Goal: Transaction & Acquisition: Purchase product/service

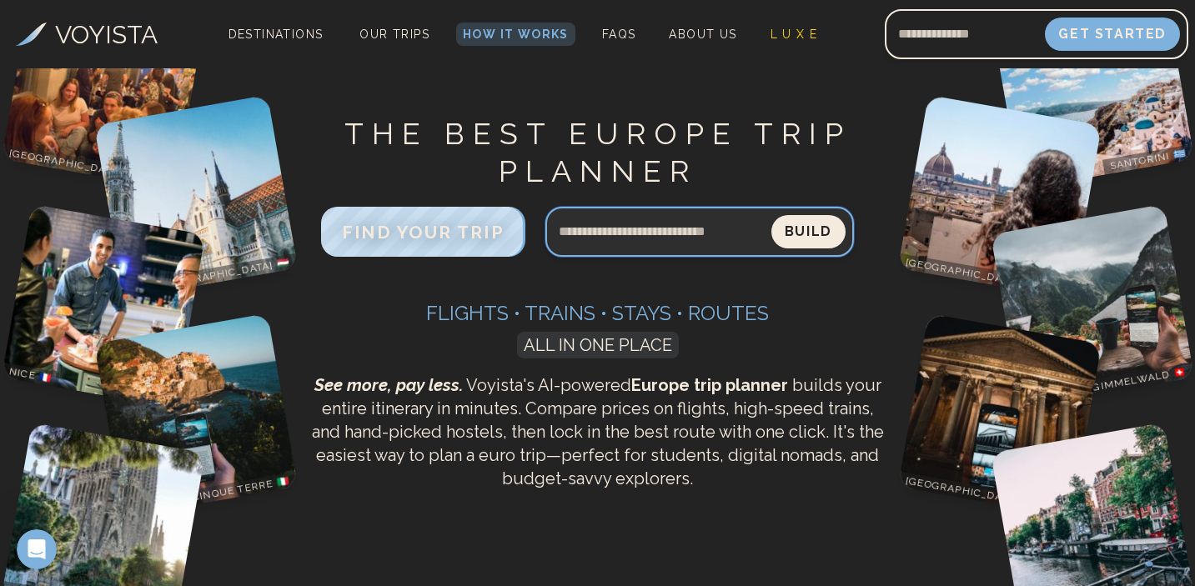
click at [642, 249] on input "Search query" at bounding box center [658, 232] width 226 height 40
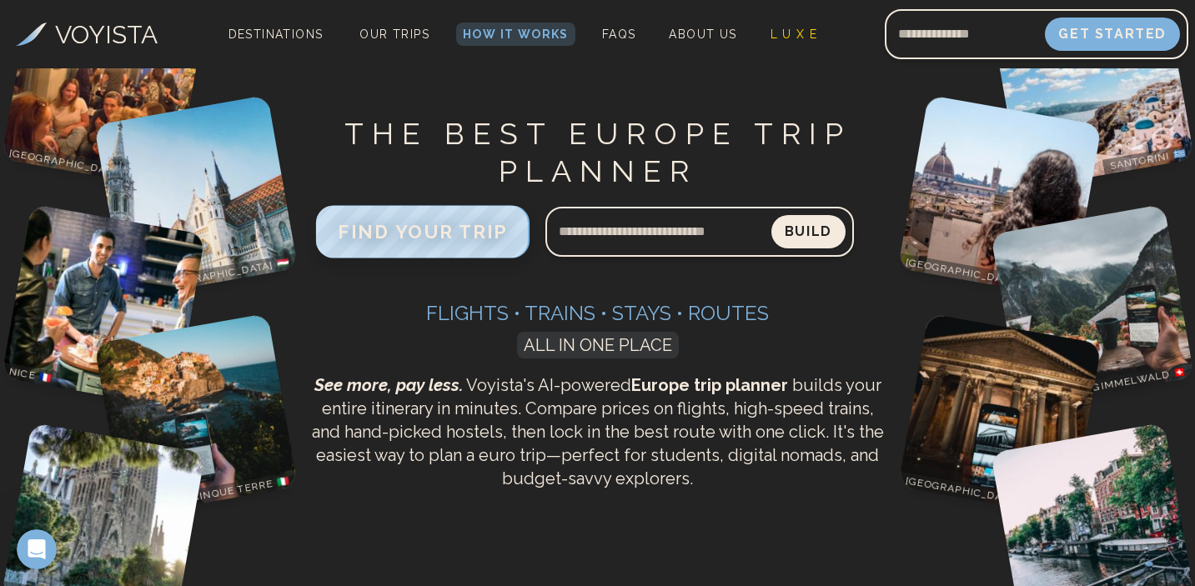
click at [489, 234] on span "FIND YOUR TRIP" at bounding box center [423, 232] width 170 height 22
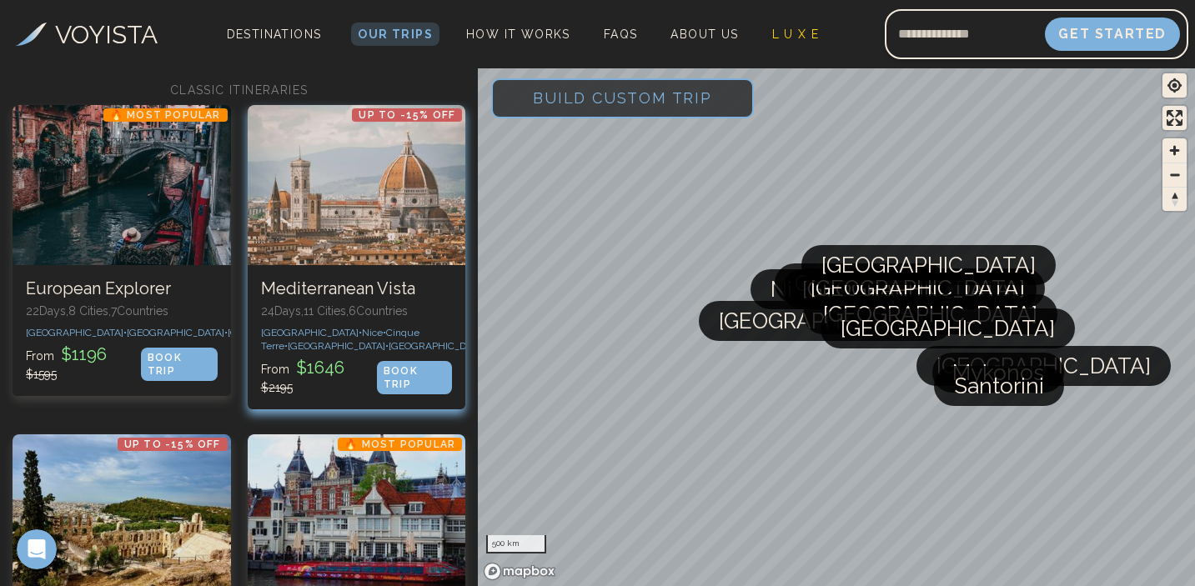
scroll to position [109, 0]
click at [346, 328] on span "Cinque Terre •" at bounding box center [340, 340] width 158 height 25
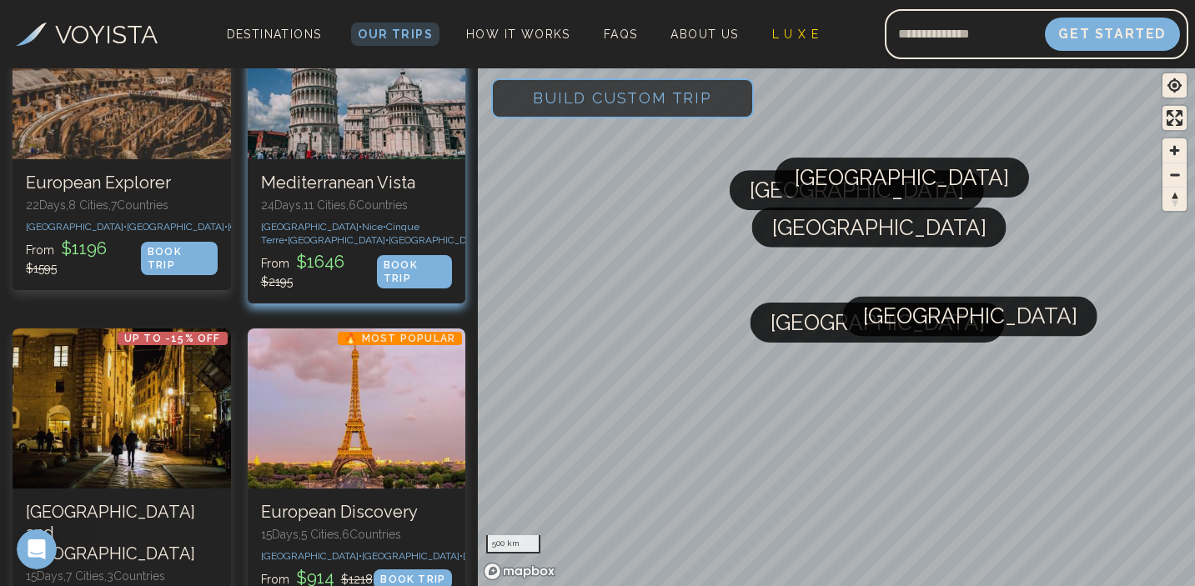
scroll to position [329, 0]
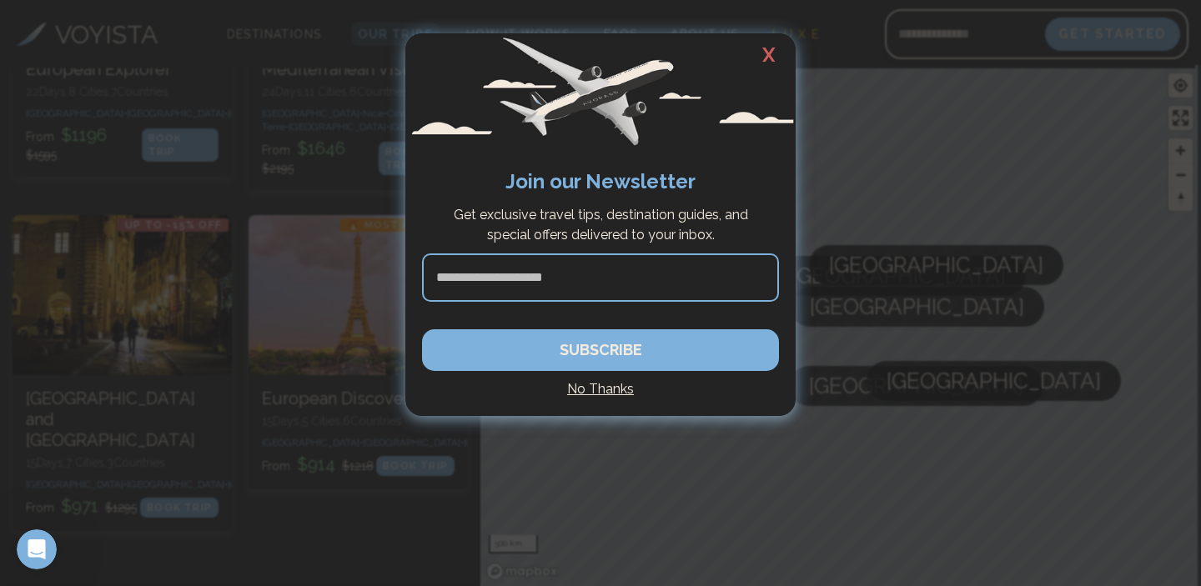
click at [776, 61] on h2 "X" at bounding box center [768, 54] width 53 height 43
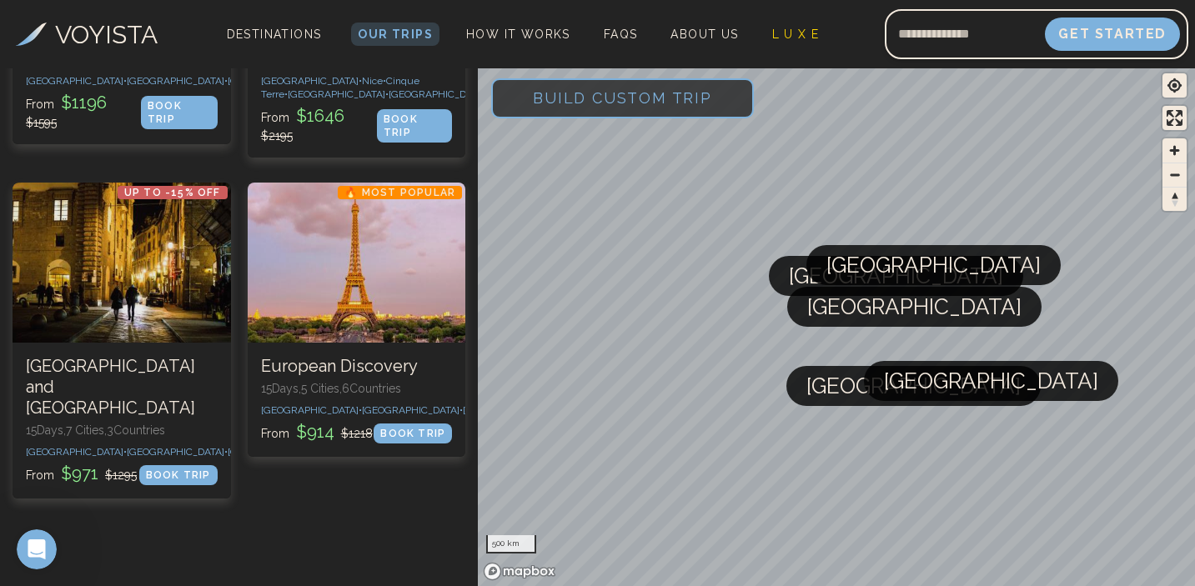
scroll to position [273, 0]
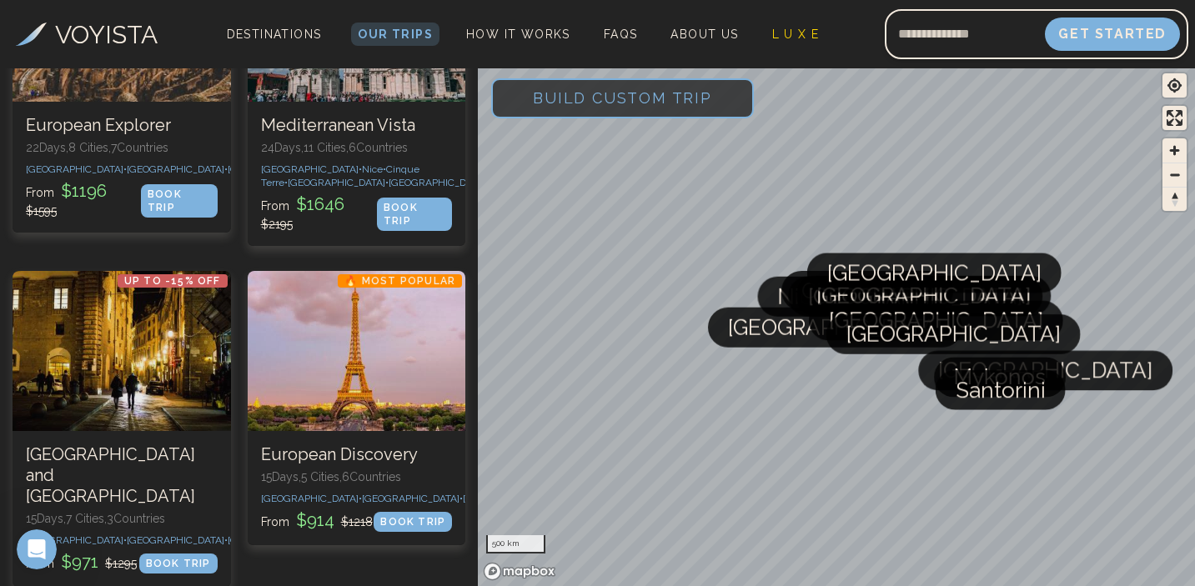
click at [604, 110] on span "Build Custom Trip" at bounding box center [622, 98] width 233 height 71
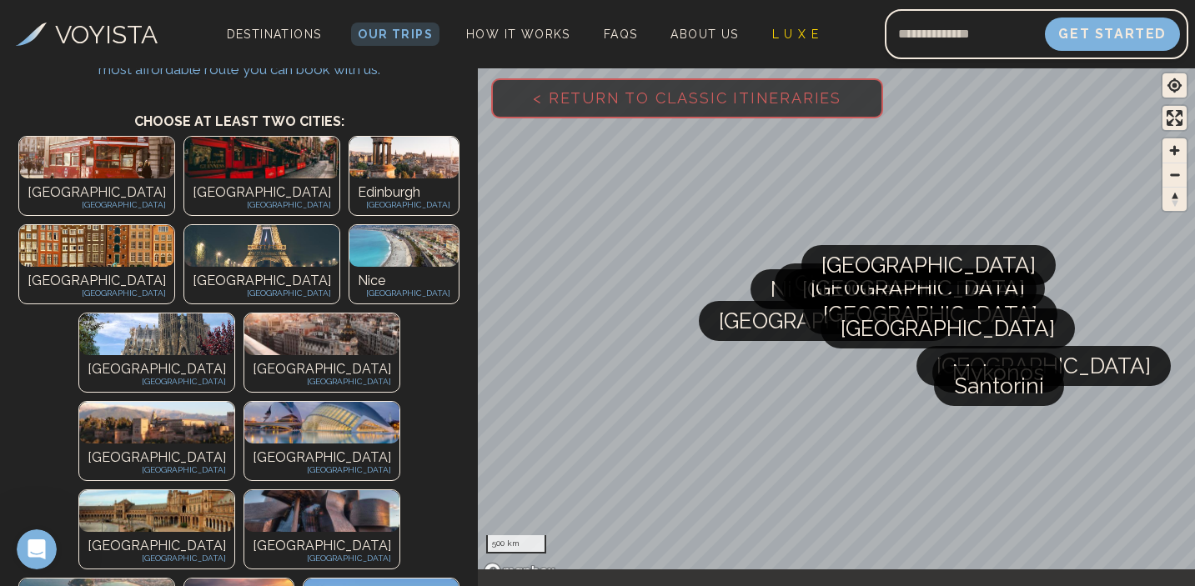
scroll to position [102, 0]
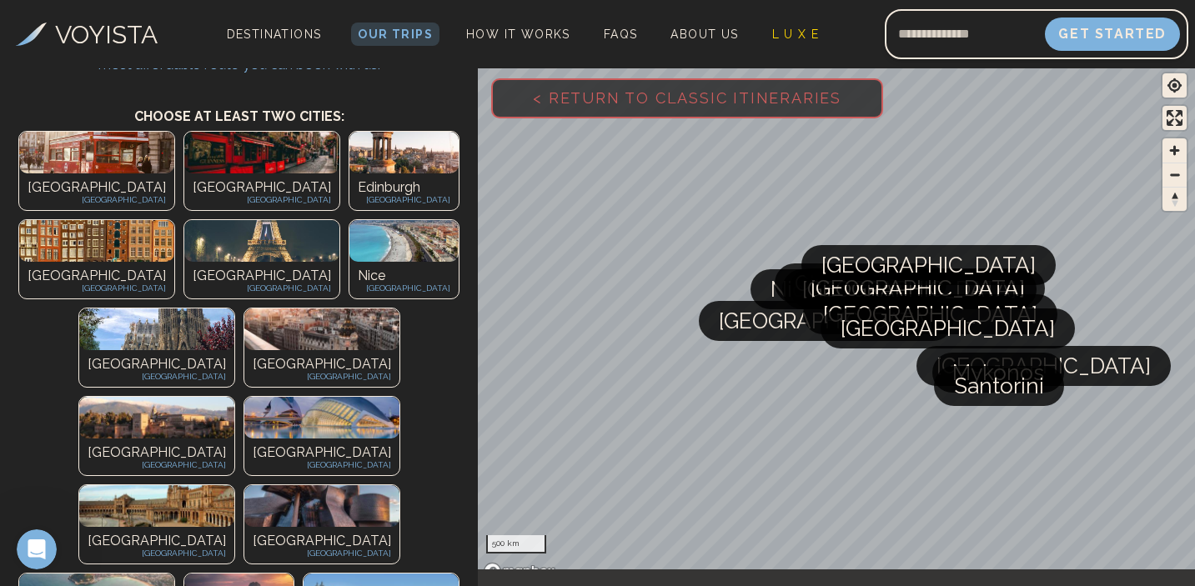
click at [88, 370] on p "[GEOGRAPHIC_DATA]" at bounding box center [157, 376] width 138 height 13
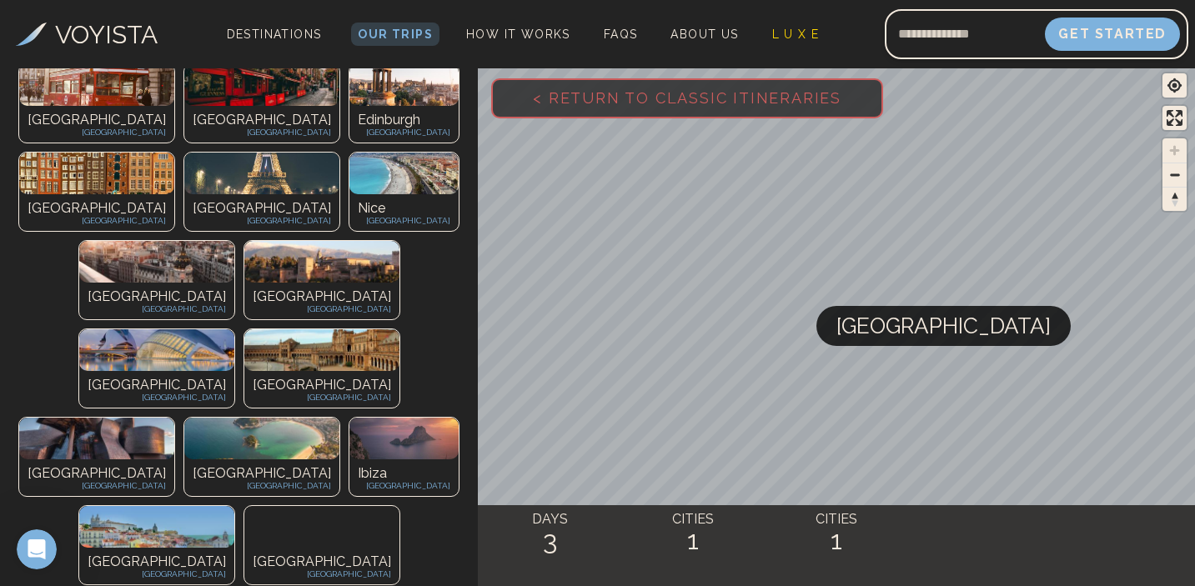
scroll to position [350, 0]
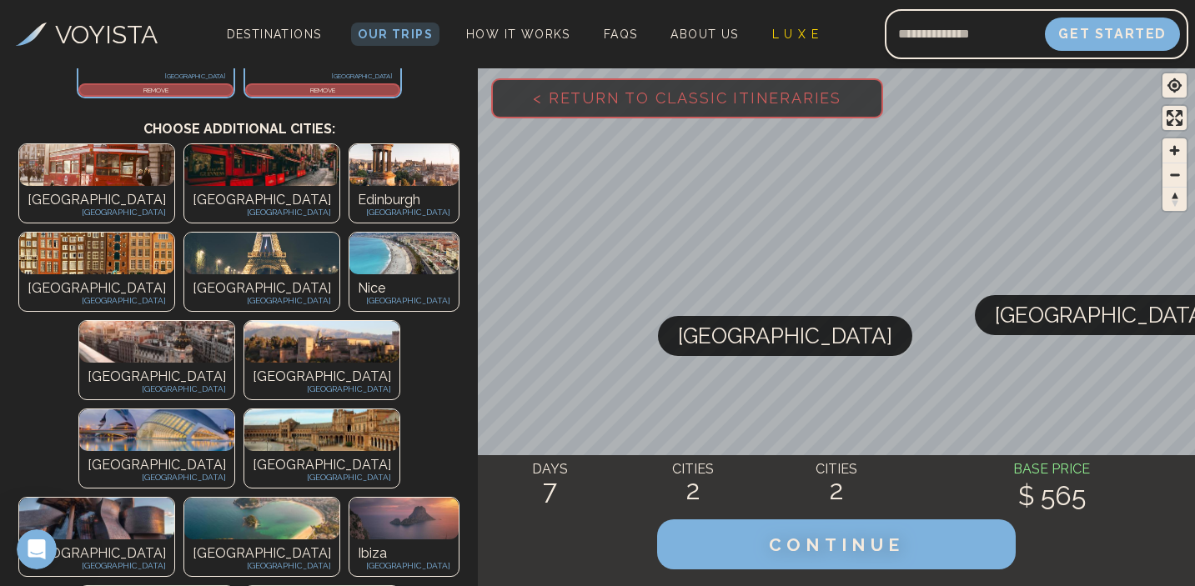
scroll to position [248, 0]
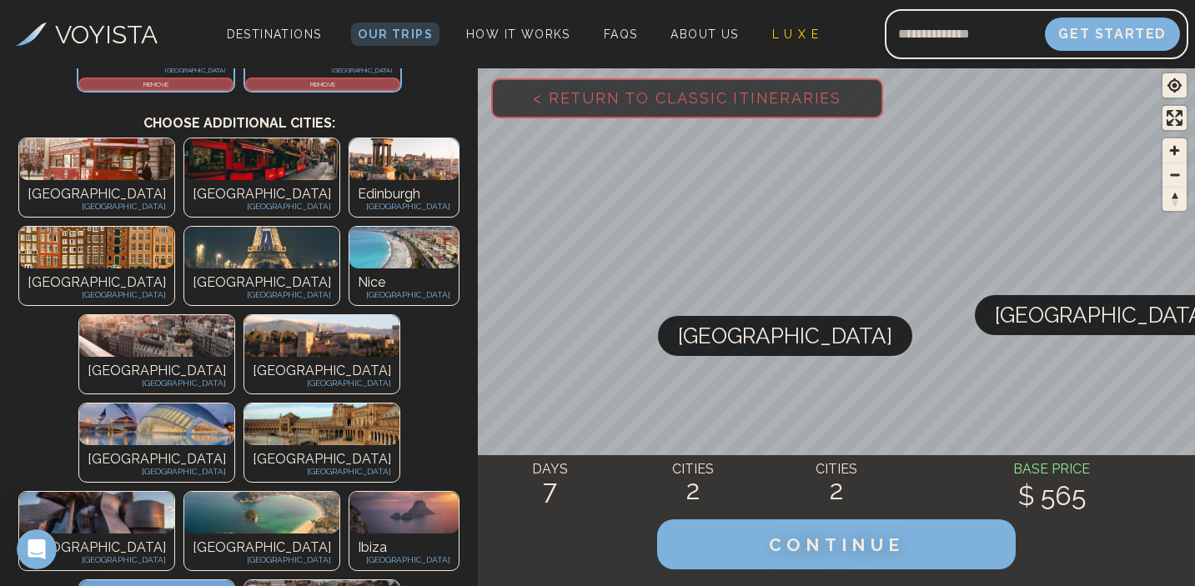
click at [449, 227] on img at bounding box center [403, 248] width 109 height 42
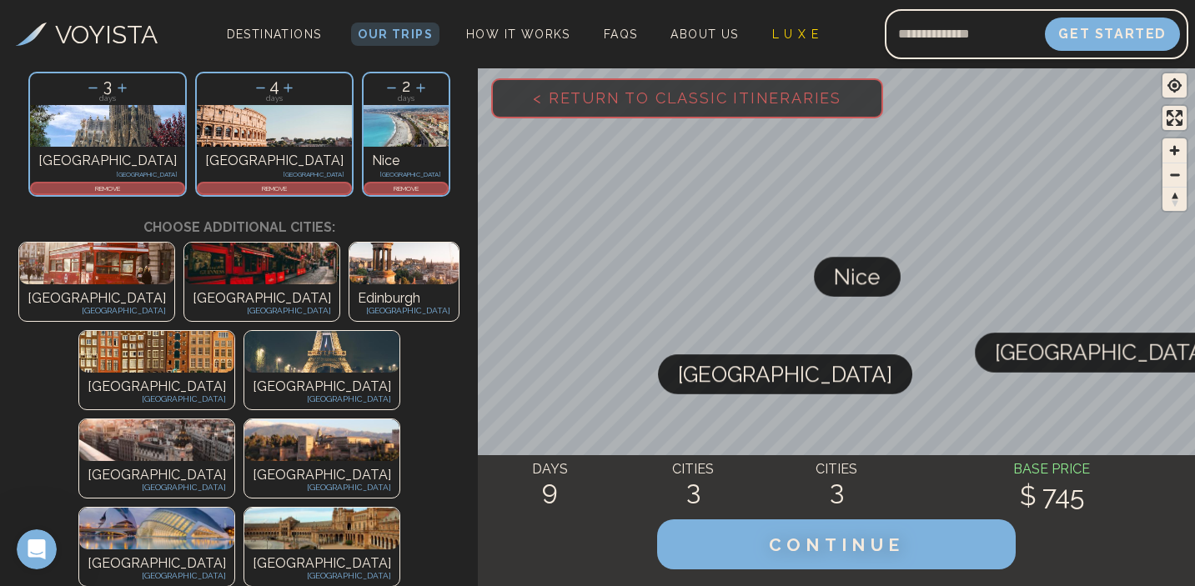
scroll to position [121, 0]
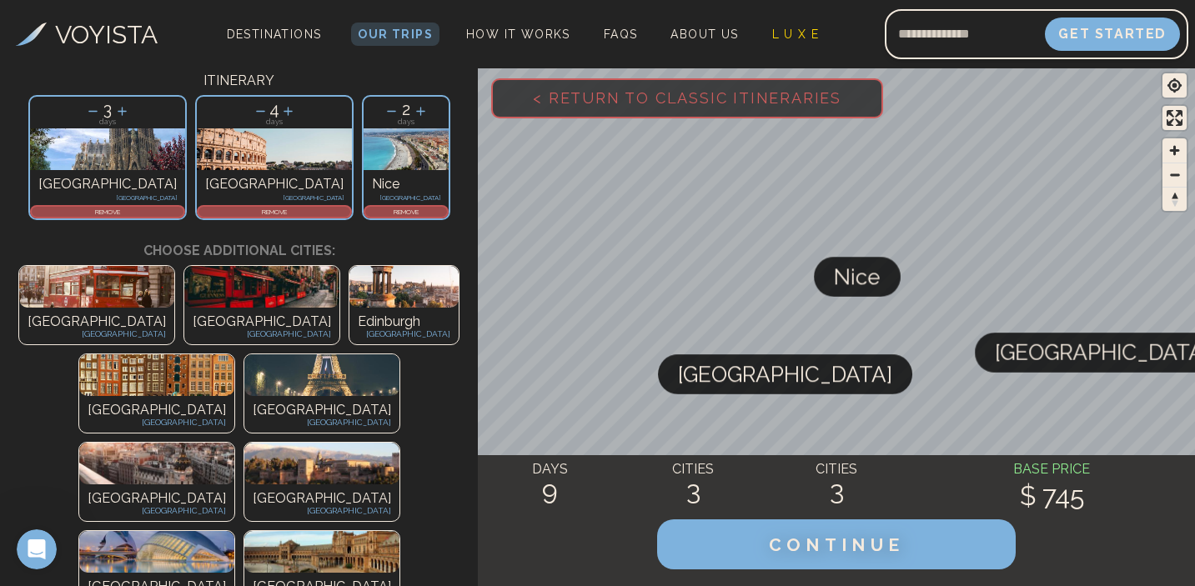
click at [365, 208] on p "REMOVE" at bounding box center [406, 212] width 82 height 10
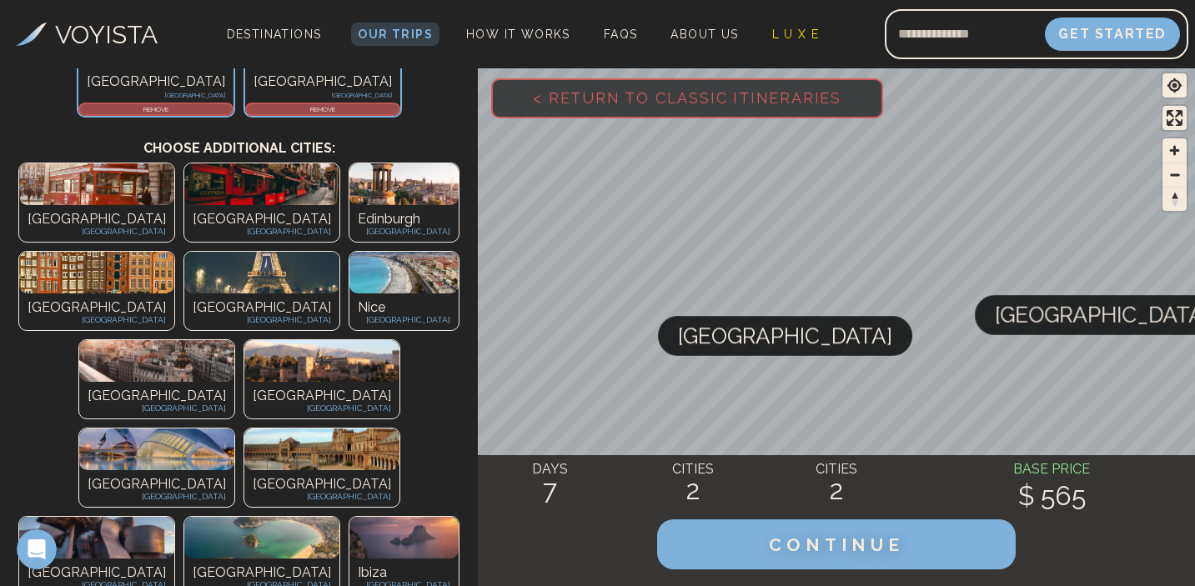
scroll to position [223, 0]
click at [331, 314] on p "[GEOGRAPHIC_DATA]" at bounding box center [262, 320] width 138 height 13
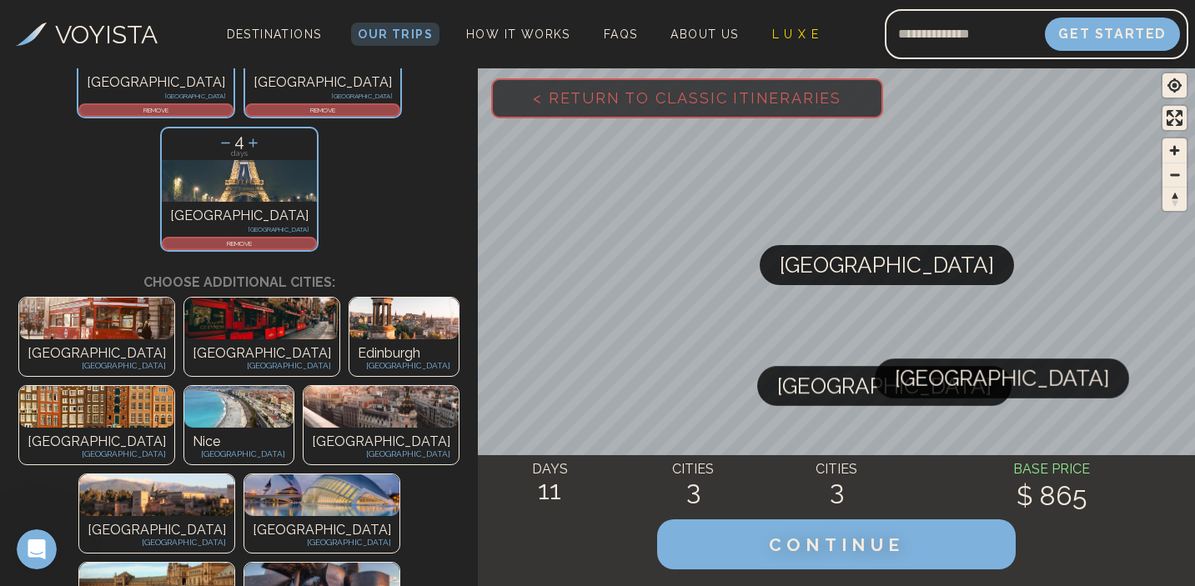
click at [315, 238] on p "REMOVE" at bounding box center [239, 243] width 152 height 10
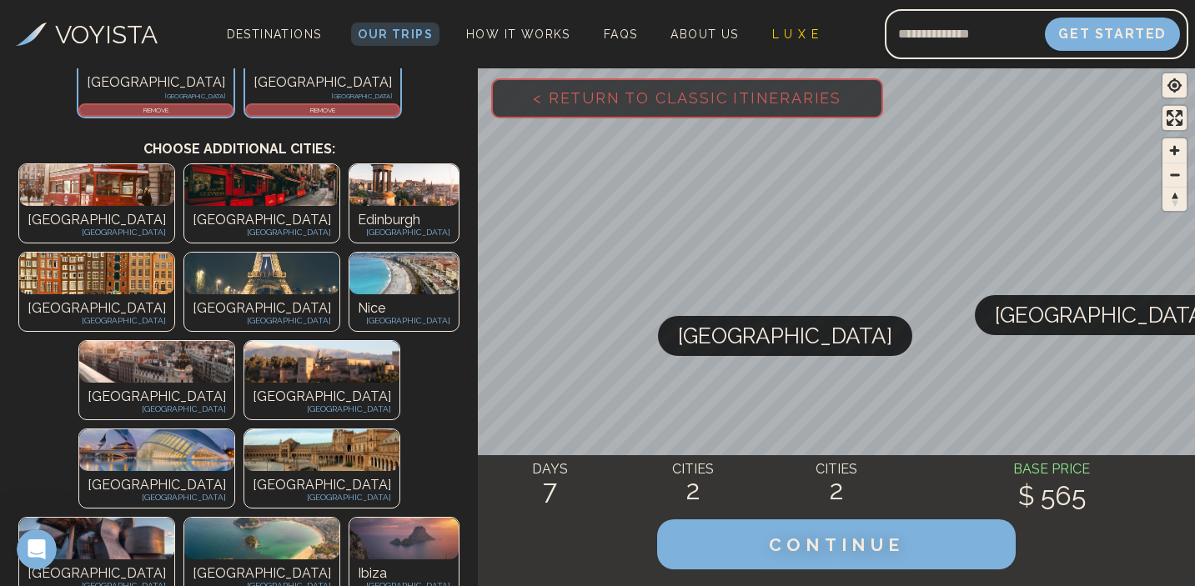
click at [442, 314] on p "[GEOGRAPHIC_DATA]" at bounding box center [404, 320] width 93 height 13
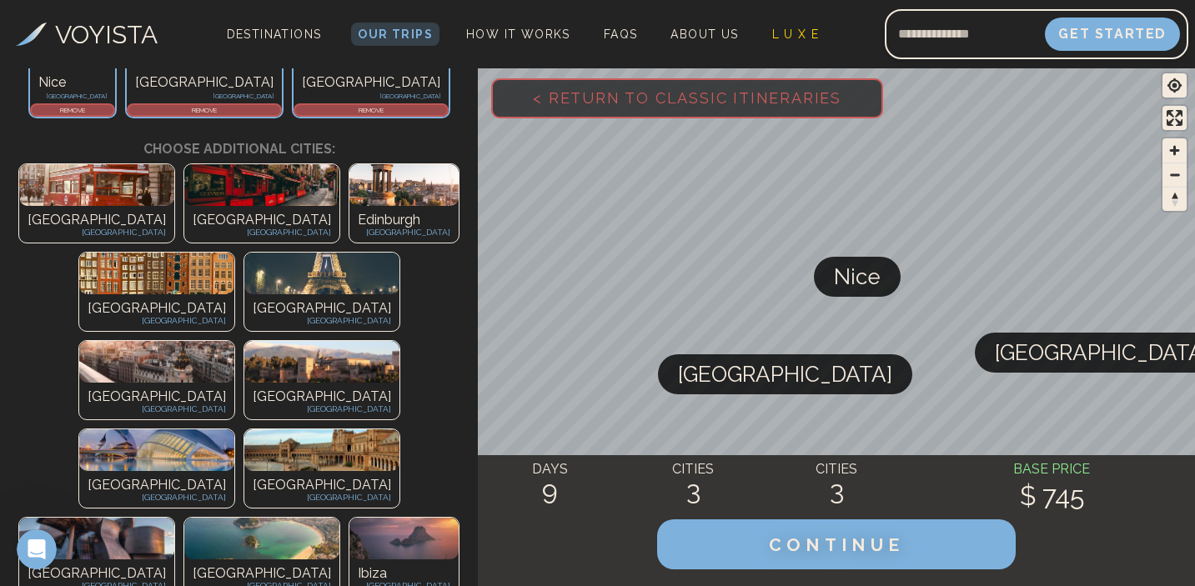
click at [324, 113] on p "REMOVE" at bounding box center [371, 110] width 152 height 10
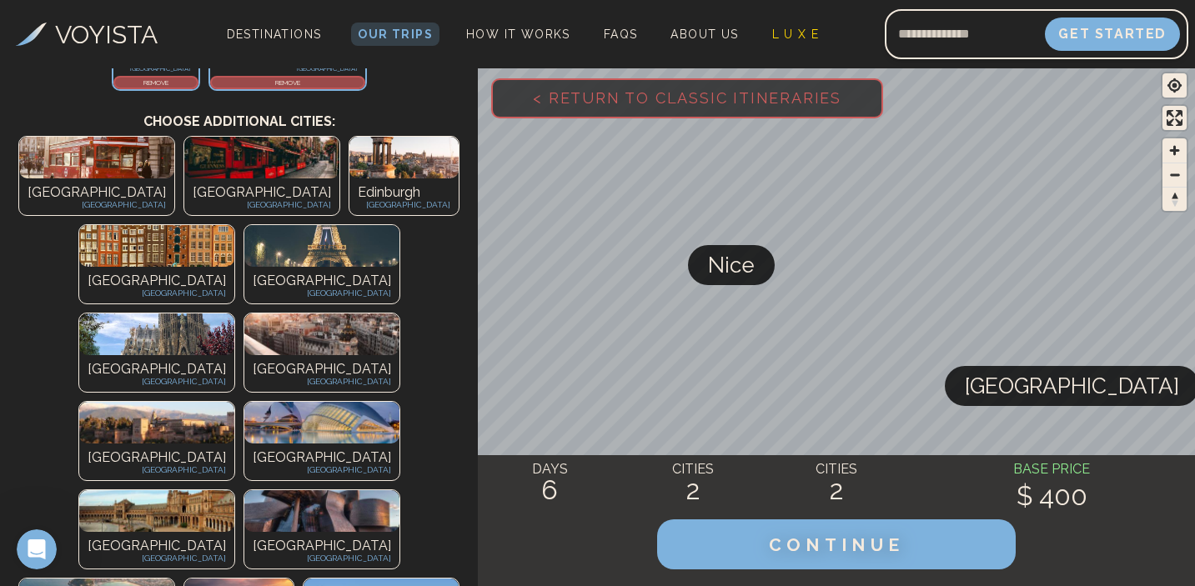
scroll to position [252, 0]
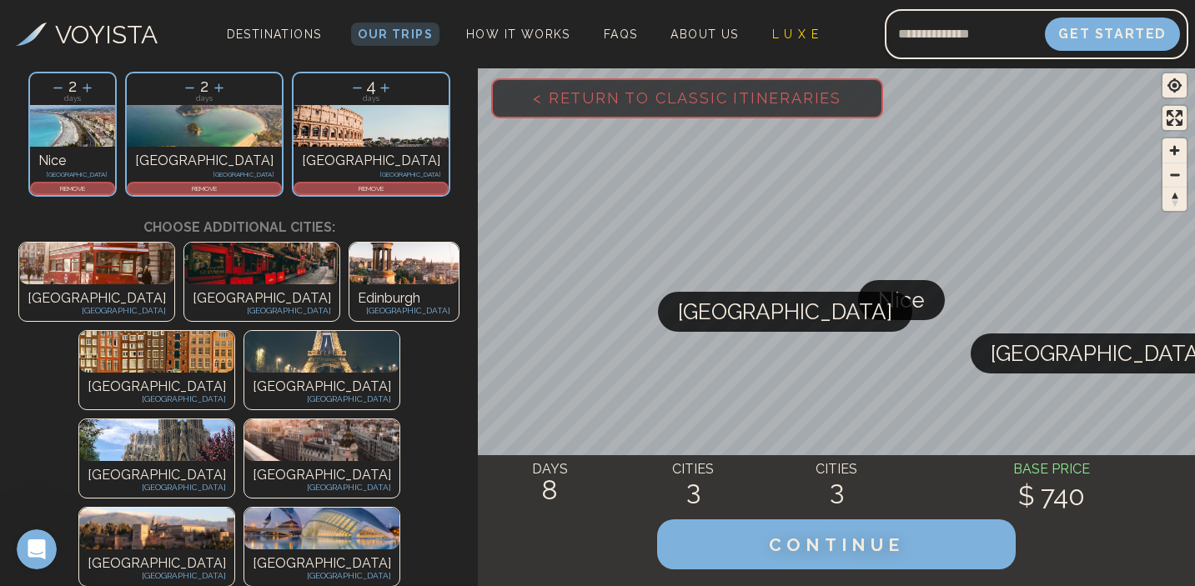
scroll to position [131, 0]
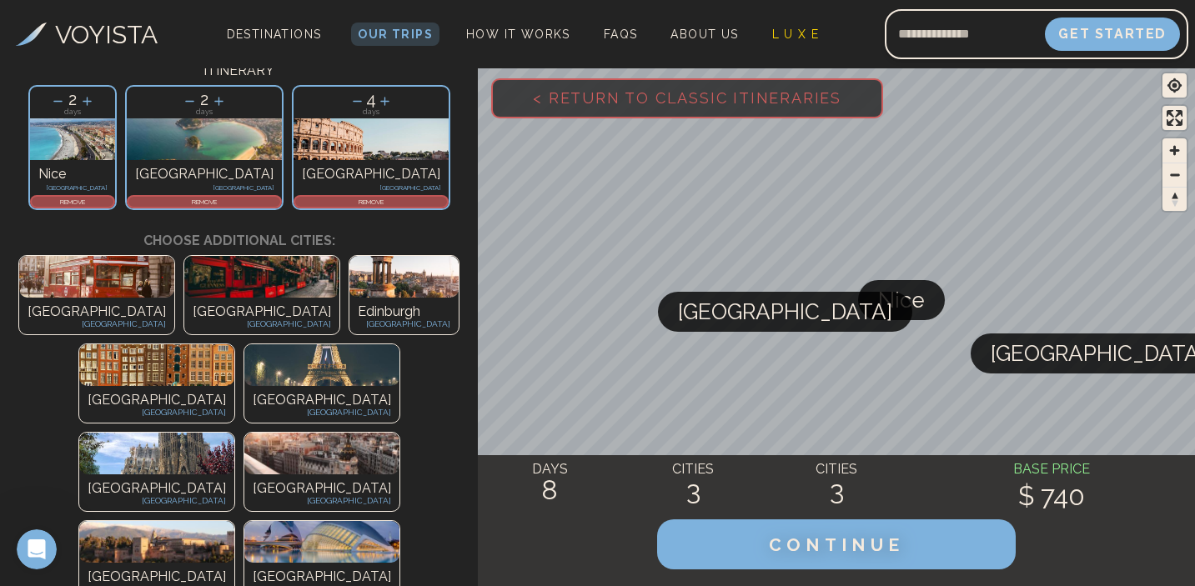
click at [113, 206] on p "REMOVE" at bounding box center [73, 202] width 82 height 10
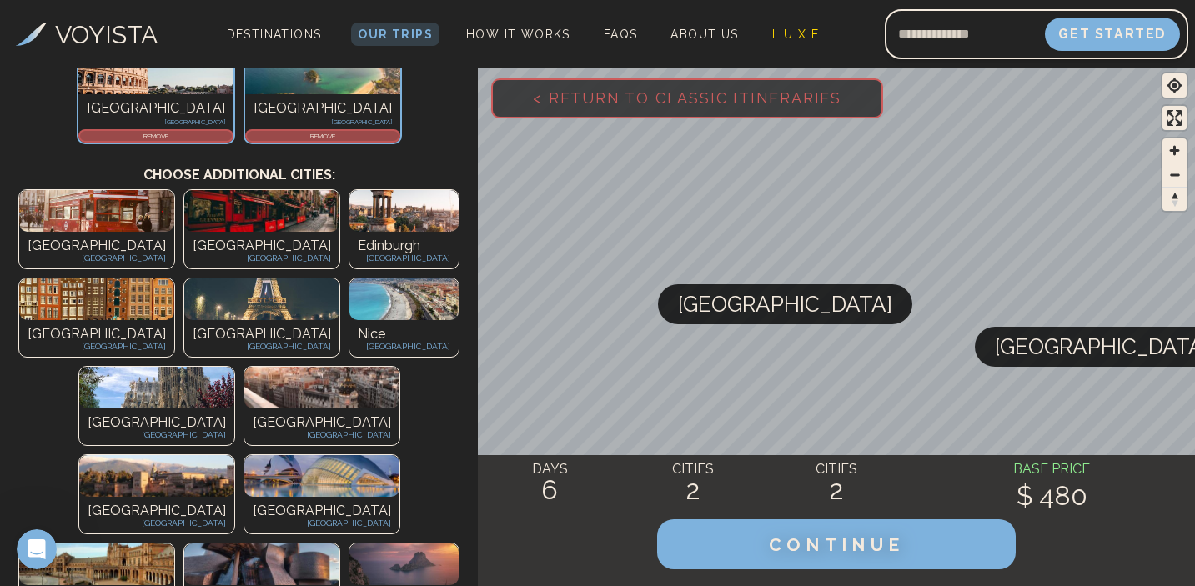
scroll to position [184, 0]
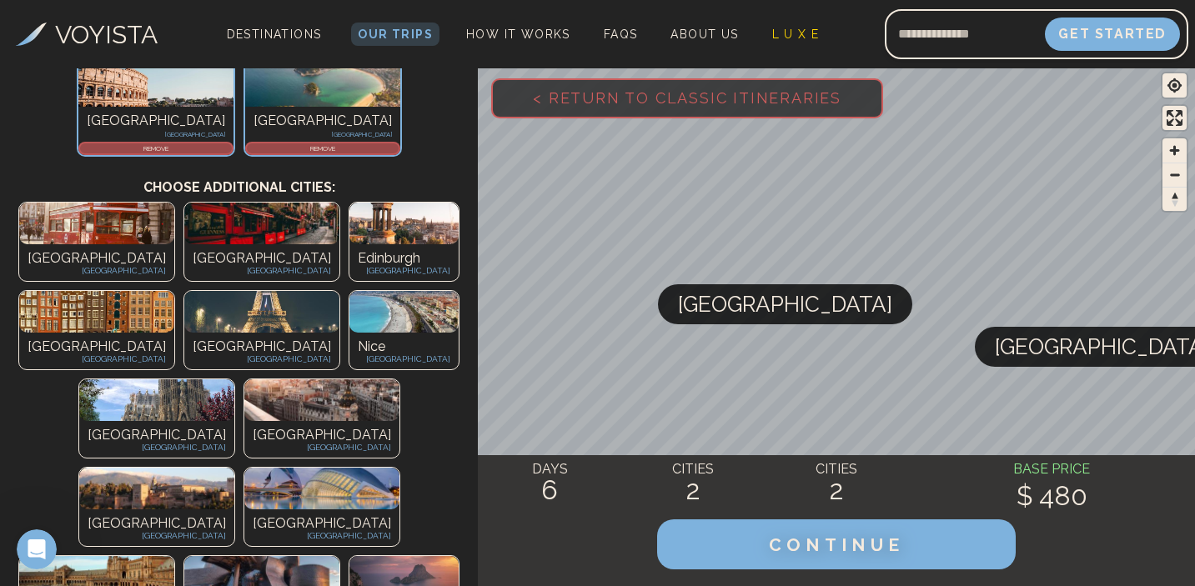
click at [268, 149] on p "REMOVE" at bounding box center [323, 148] width 152 height 10
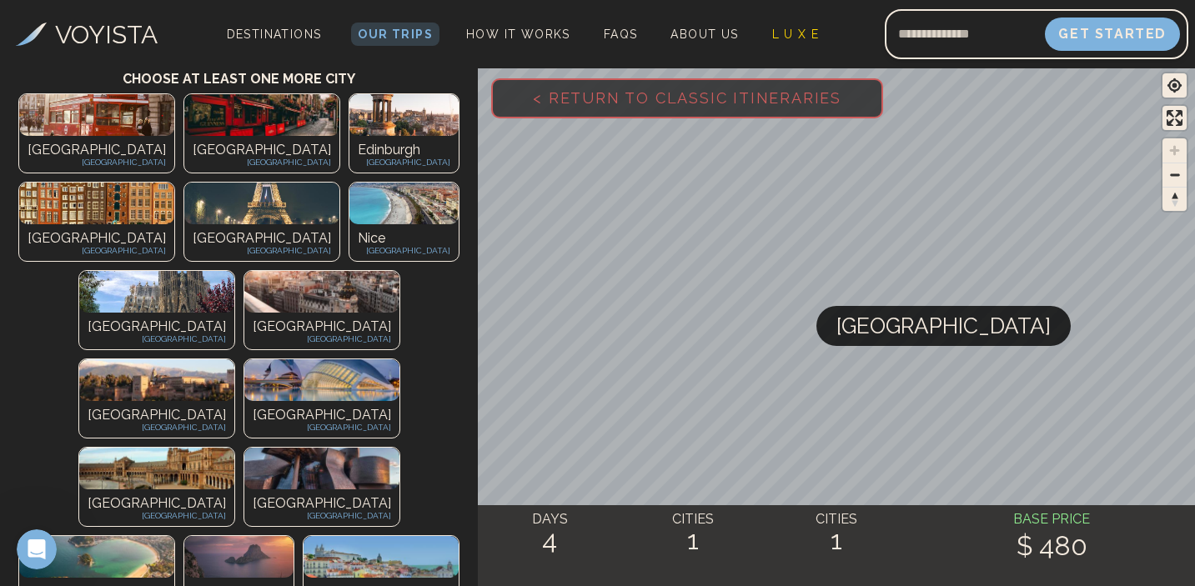
scroll to position [292, 0]
click at [90, 313] on div "Barcelona Spain" at bounding box center [156, 331] width 155 height 37
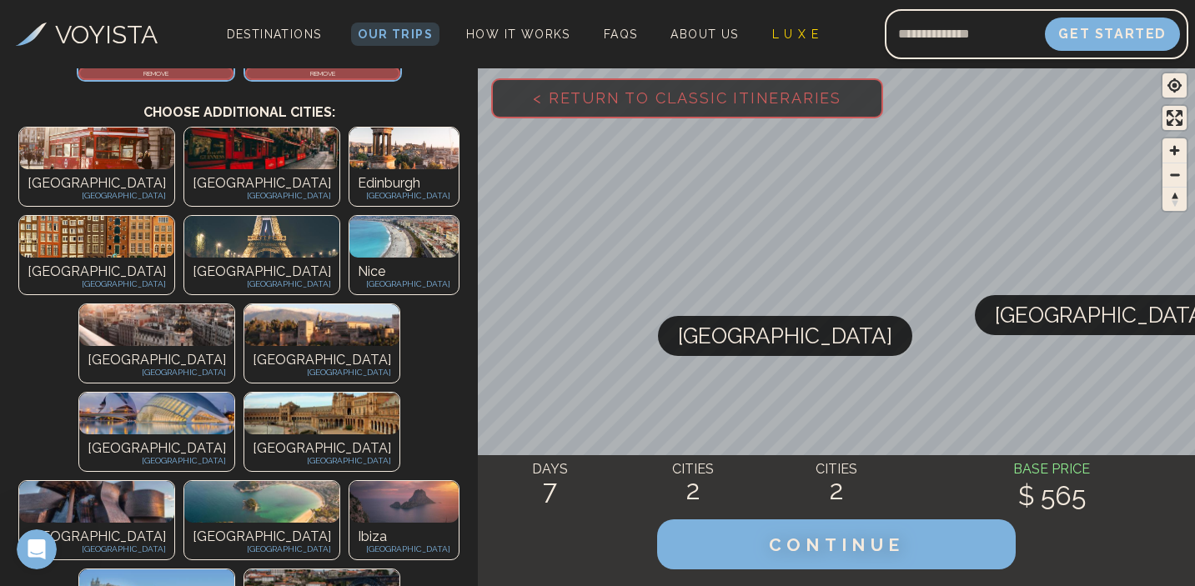
scroll to position [250, 0]
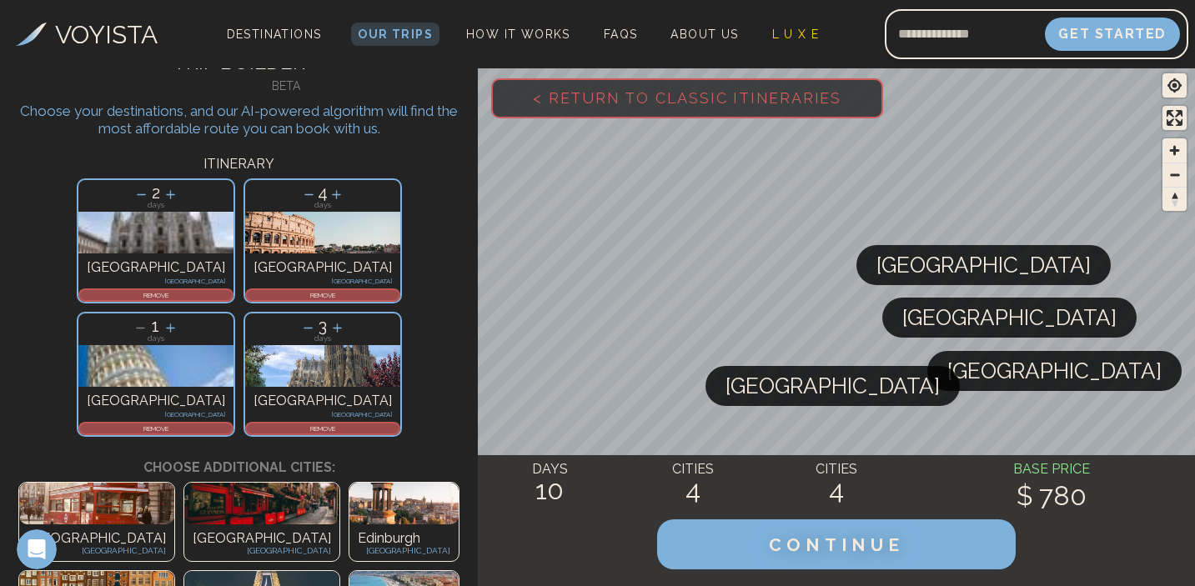
scroll to position [0, 0]
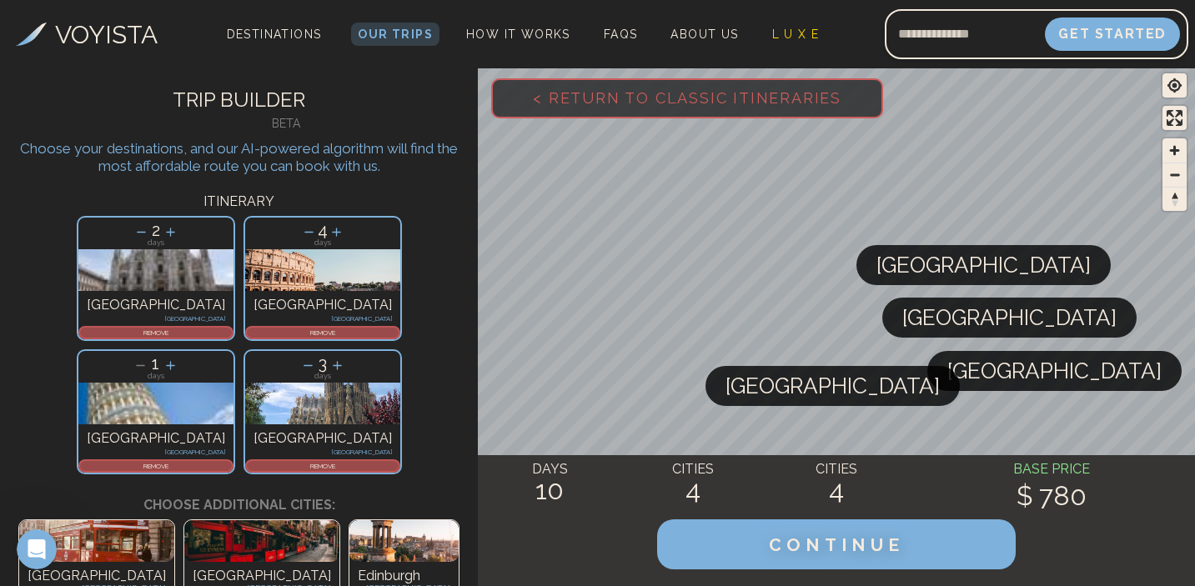
click at [232, 461] on p "REMOVE" at bounding box center [156, 466] width 152 height 10
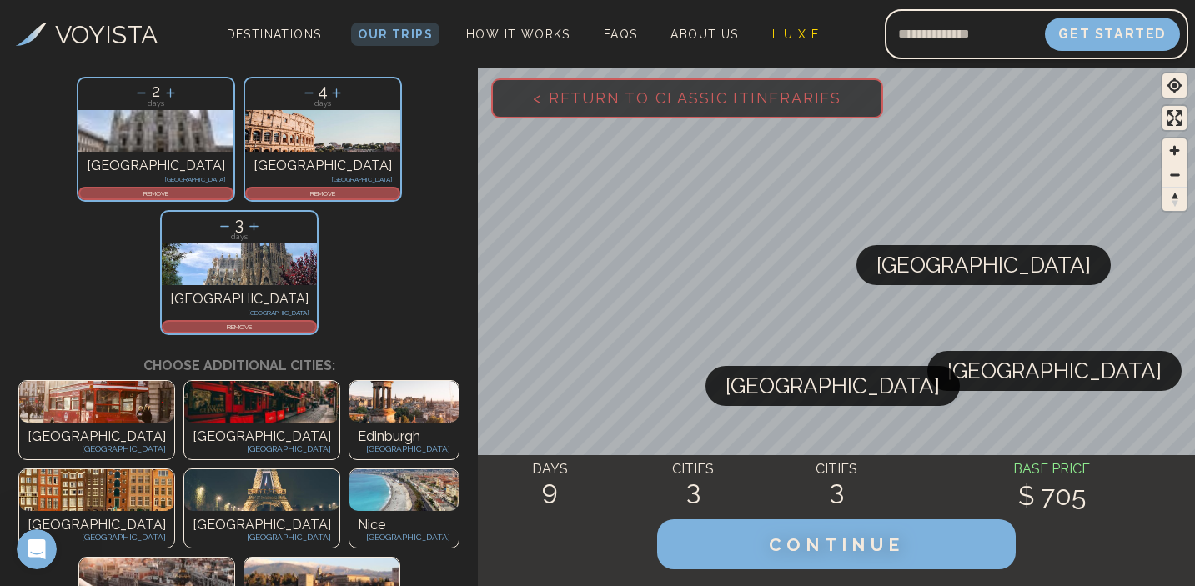
scroll to position [138, 0]
click at [233, 218] on icon at bounding box center [225, 227] width 18 height 18
click at [263, 218] on icon at bounding box center [254, 227] width 18 height 18
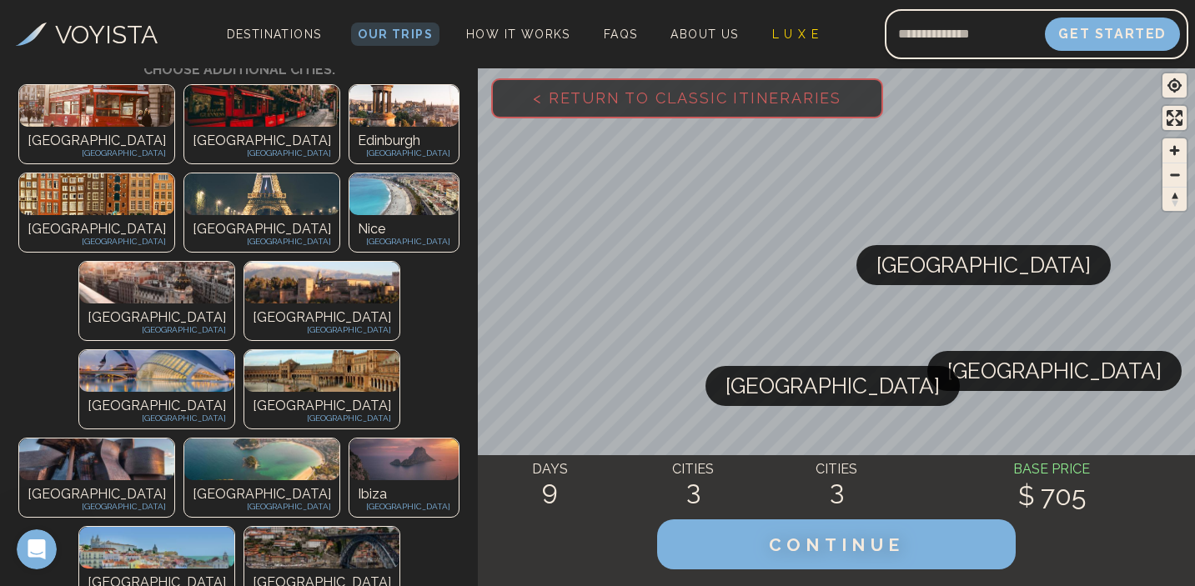
scroll to position [424, 0]
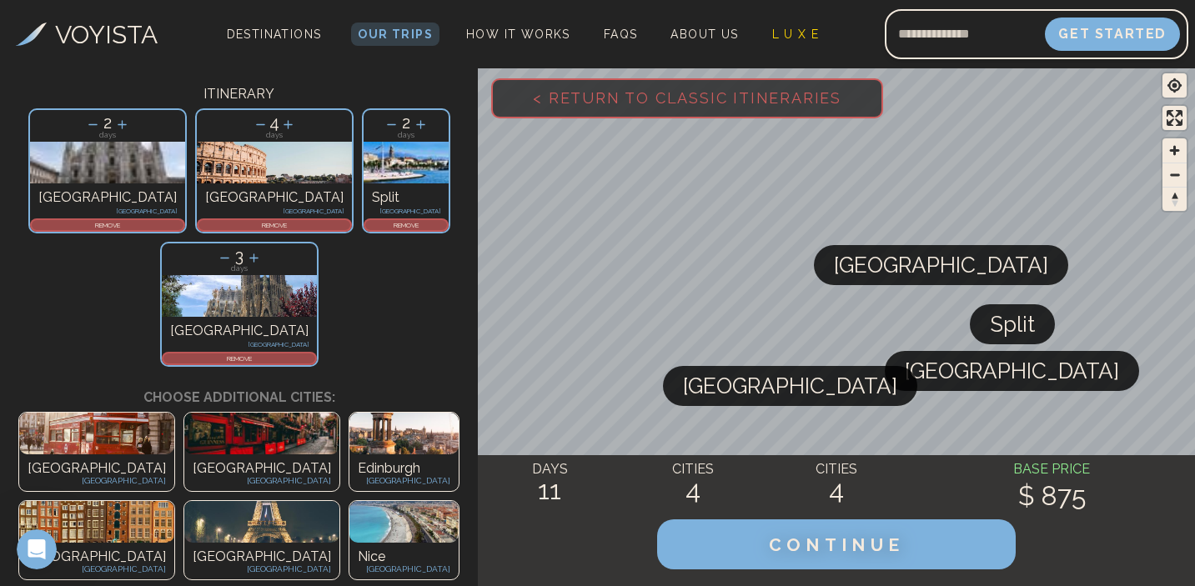
scroll to position [103, 0]
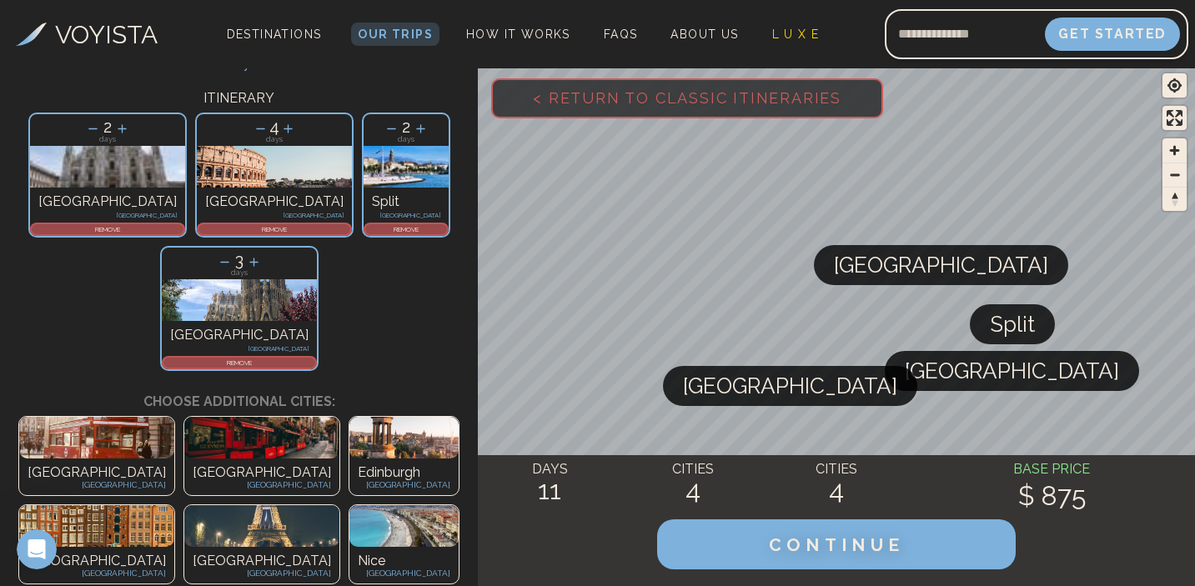
click at [131, 229] on p "REMOVE" at bounding box center [108, 229] width 152 height 10
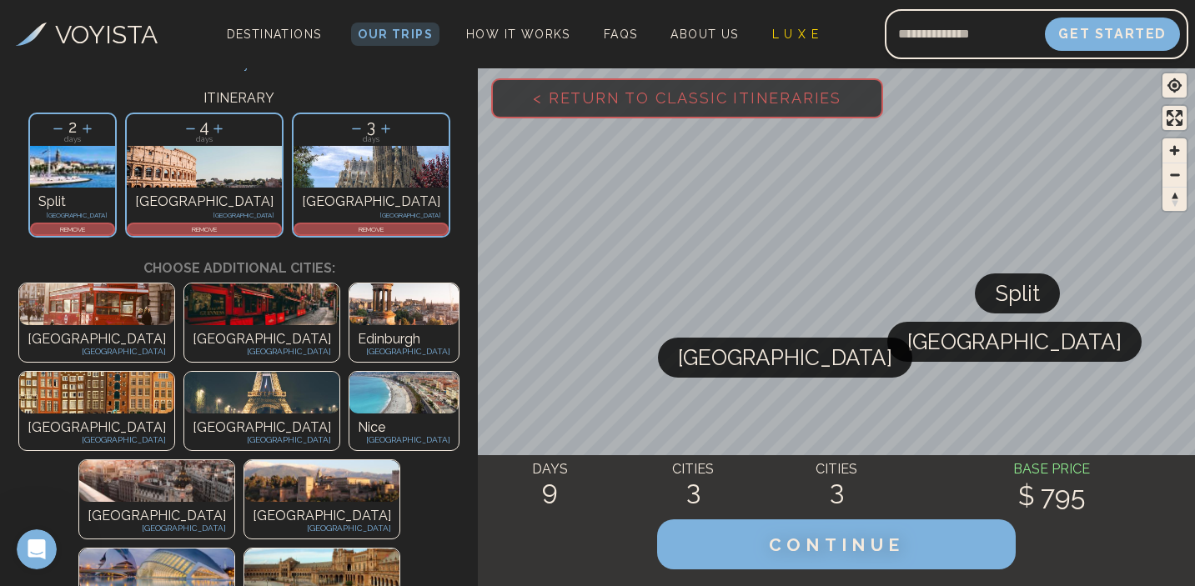
click at [113, 230] on p "REMOVE" at bounding box center [73, 229] width 82 height 10
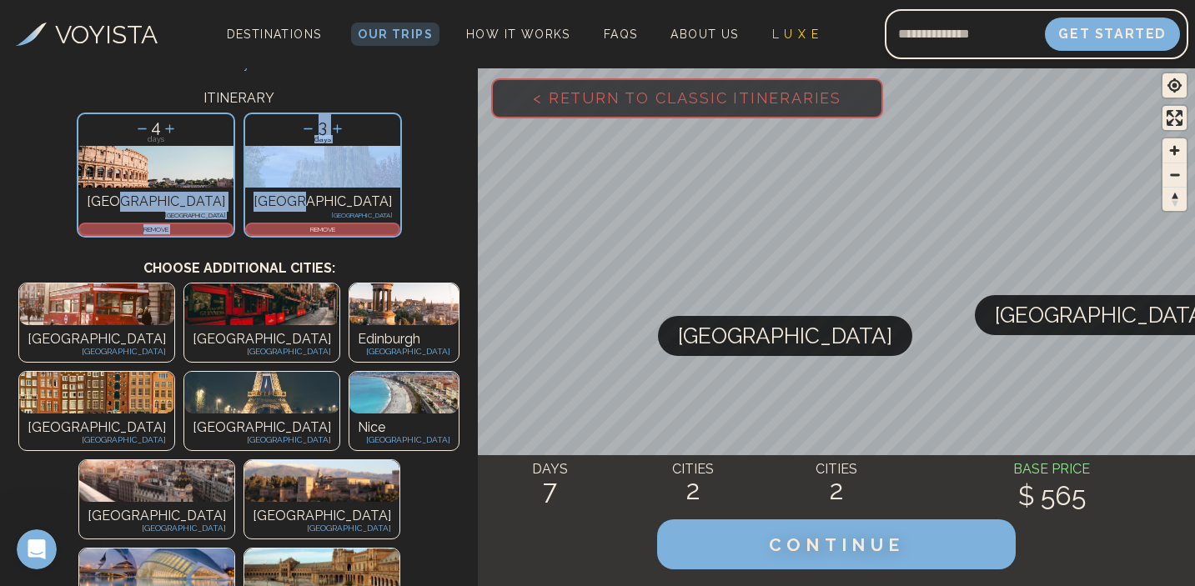
drag, startPoint x: 282, startPoint y: 206, endPoint x: 209, endPoint y: 197, distance: 73.1
click at [209, 198] on div "4 days Rome Italy REMOVE 3 days Barcelona Spain REMOVE" at bounding box center [239, 174] width 478 height 133
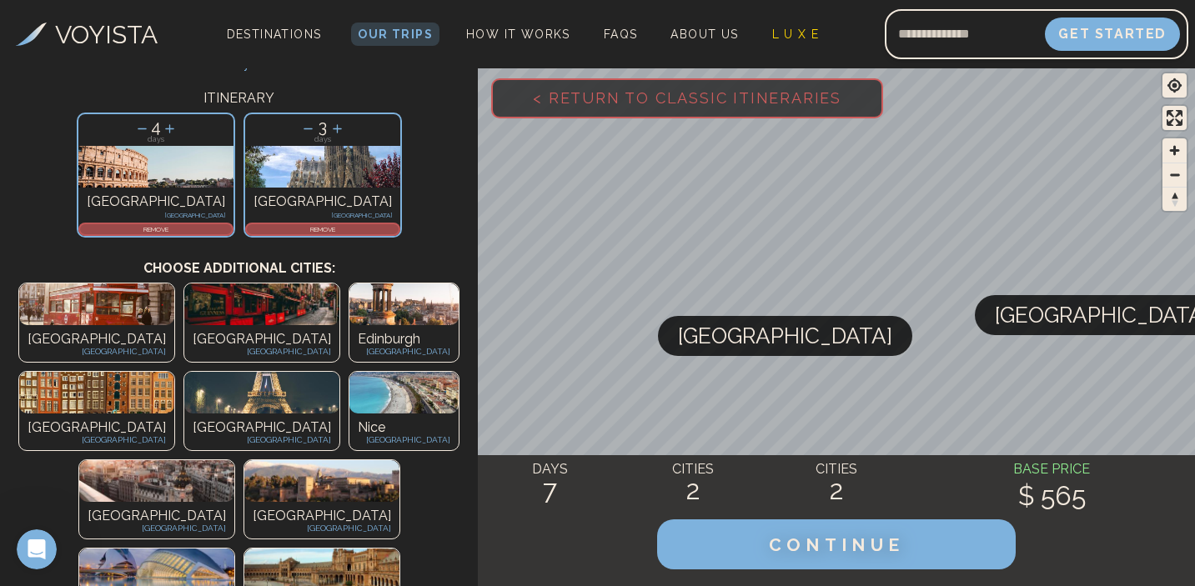
click at [389, 201] on div "4 days Rome Italy REMOVE 3 days Barcelona Spain REMOVE" at bounding box center [239, 174] width 478 height 133
click at [201, 228] on p "REMOVE" at bounding box center [156, 229] width 152 height 10
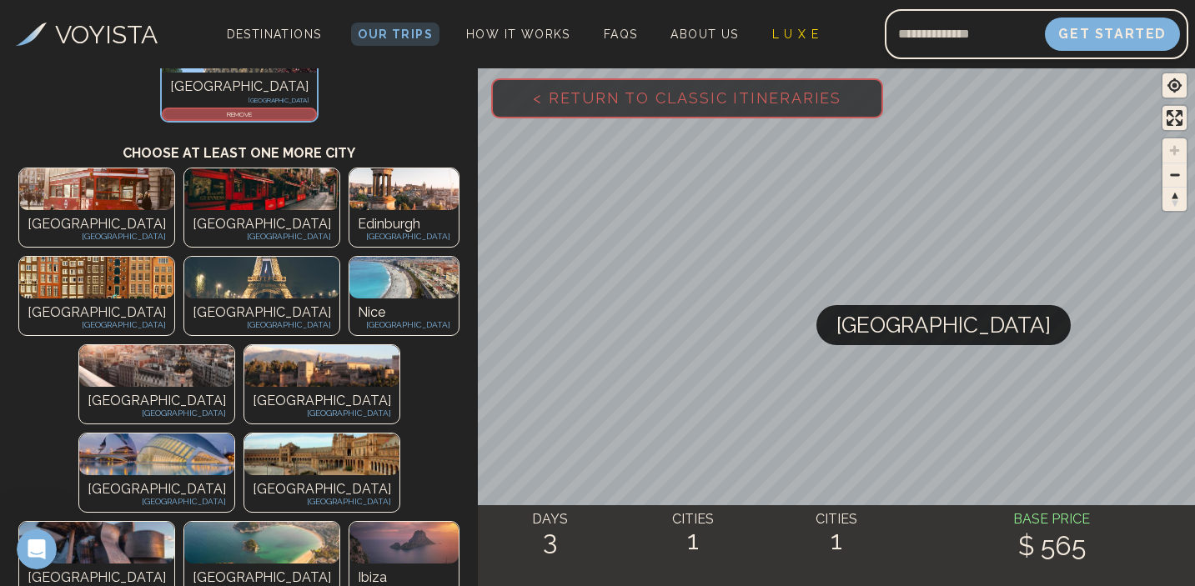
scroll to position [213, 0]
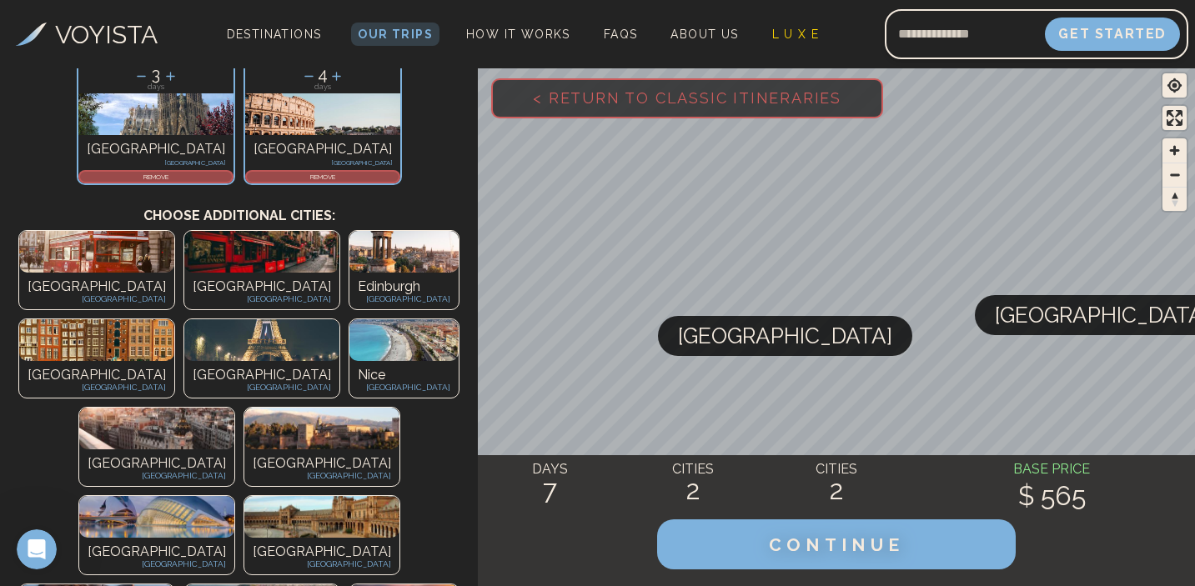
scroll to position [157, 0]
click at [445, 364] on p "Nice" at bounding box center [404, 374] width 93 height 20
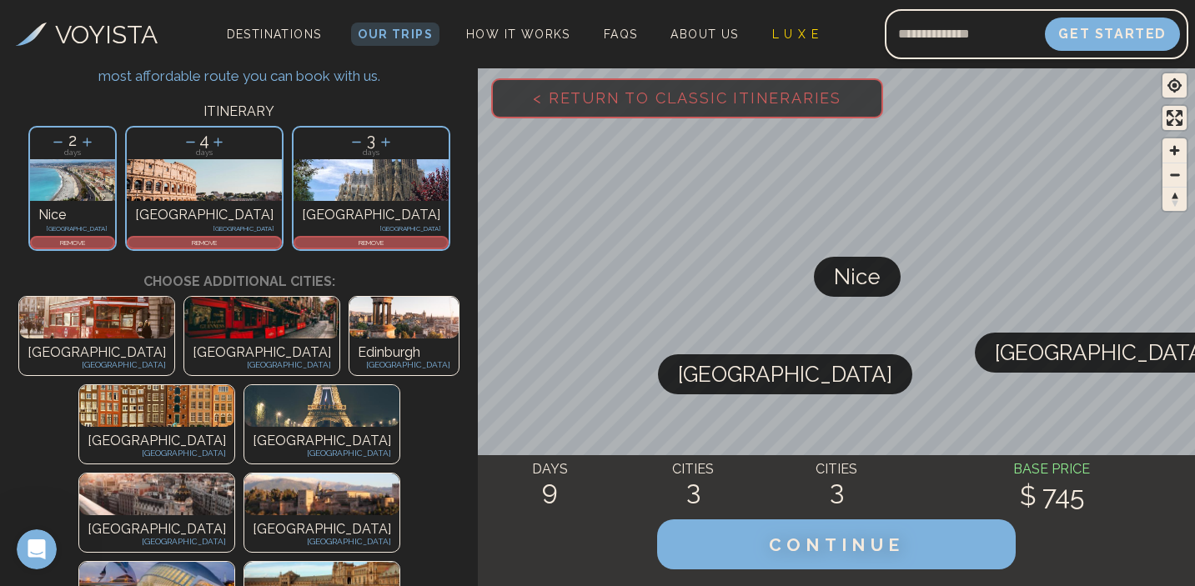
scroll to position [89, 0]
click at [113, 242] on p "REMOVE" at bounding box center [73, 243] width 82 height 10
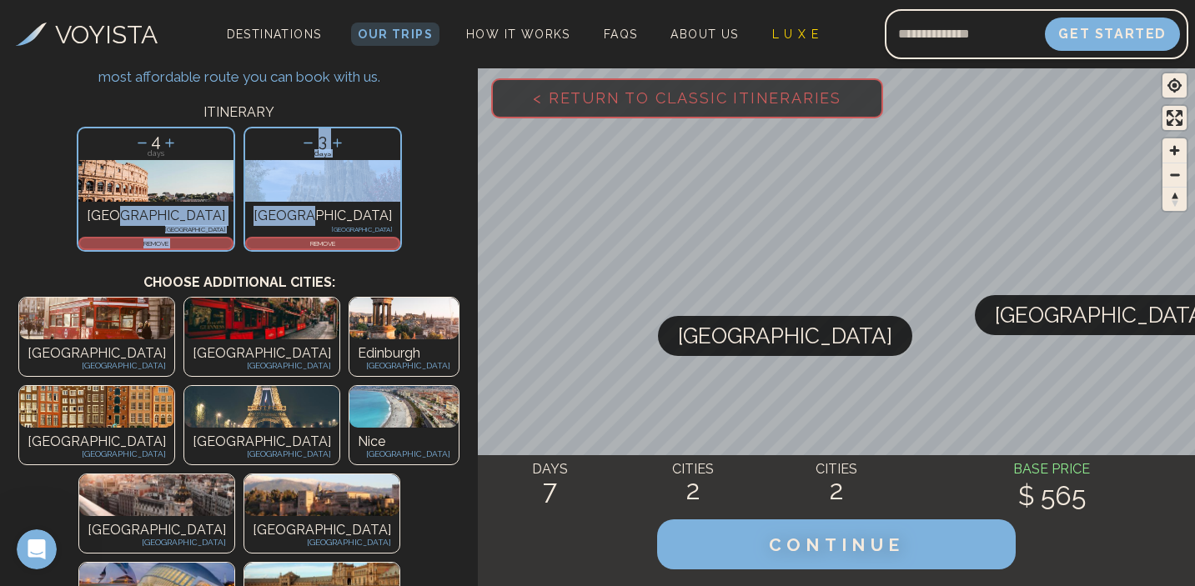
drag, startPoint x: 208, startPoint y: 217, endPoint x: 291, endPoint y: 214, distance: 82.6
click at [291, 216] on div "4 days Rome Italy REMOVE 3 days Barcelona Spain REMOVE" at bounding box center [239, 189] width 478 height 133
click at [291, 214] on p "[GEOGRAPHIC_DATA]" at bounding box center [322, 216] width 138 height 20
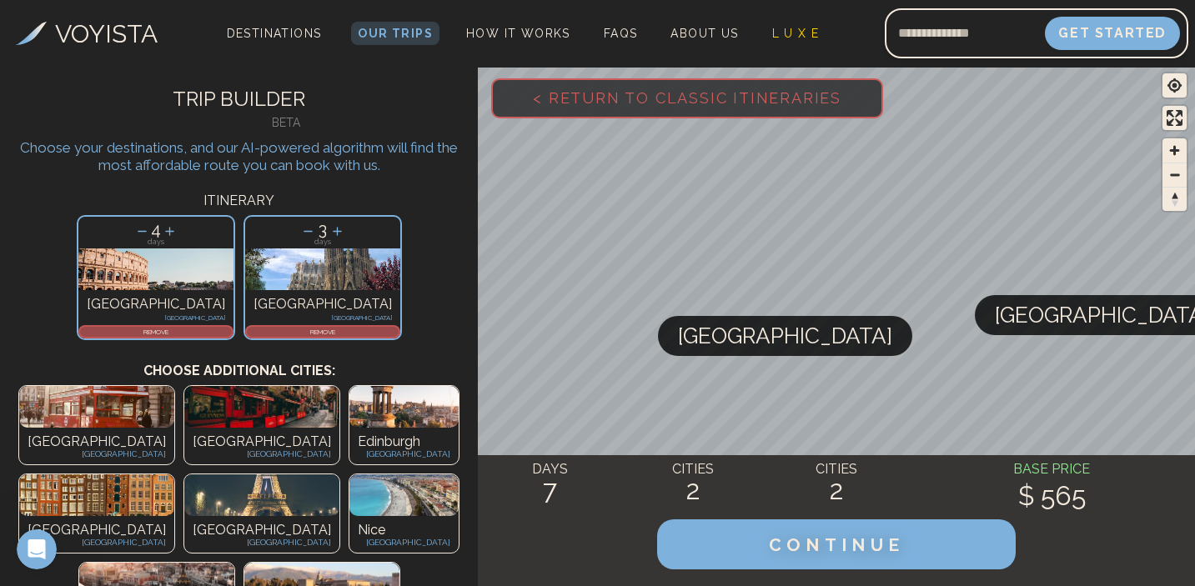
scroll to position [0, 0]
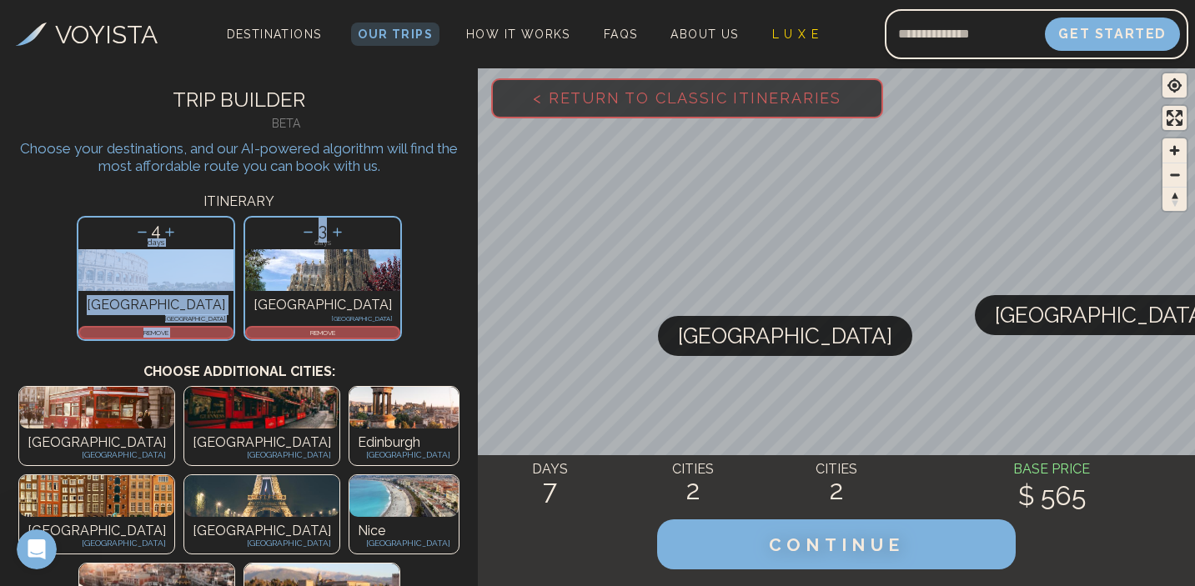
drag, startPoint x: 251, startPoint y: 224, endPoint x: 180, endPoint y: 242, distance: 73.0
click at [180, 242] on div "4 days Rome Italy REMOVE 3 days Barcelona Spain REMOVE" at bounding box center [239, 278] width 478 height 133
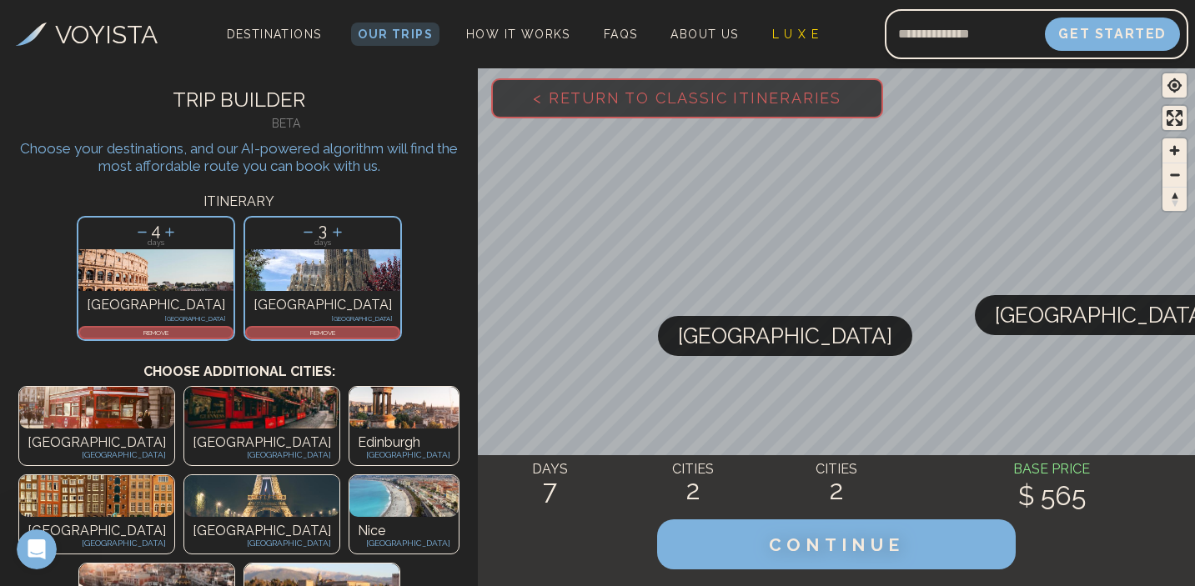
click at [254, 296] on p "[GEOGRAPHIC_DATA]" at bounding box center [322, 305] width 138 height 20
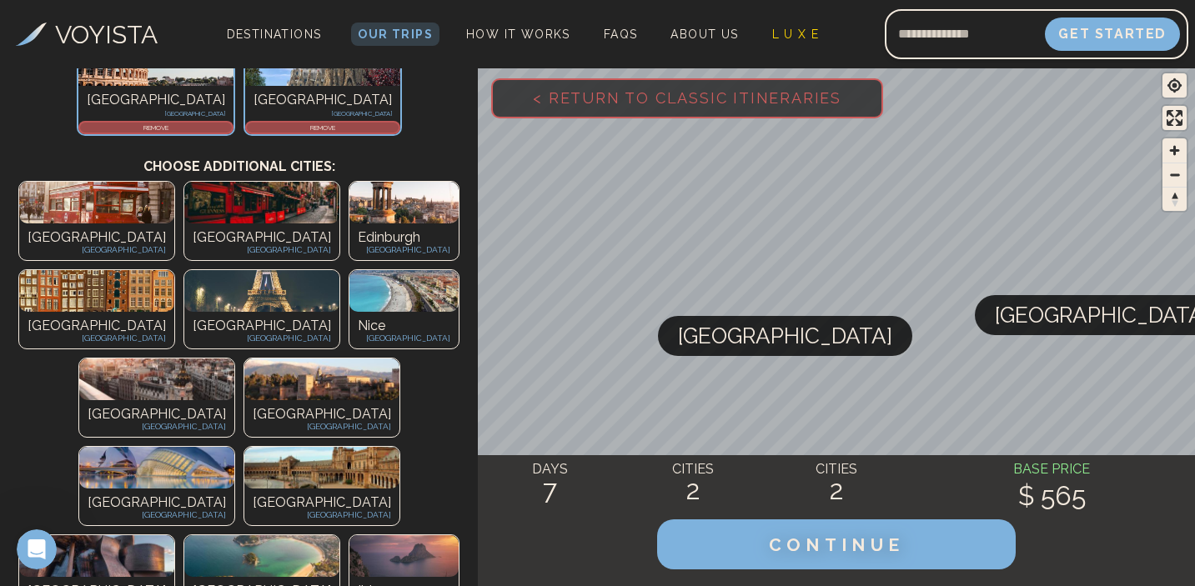
scroll to position [203, 0]
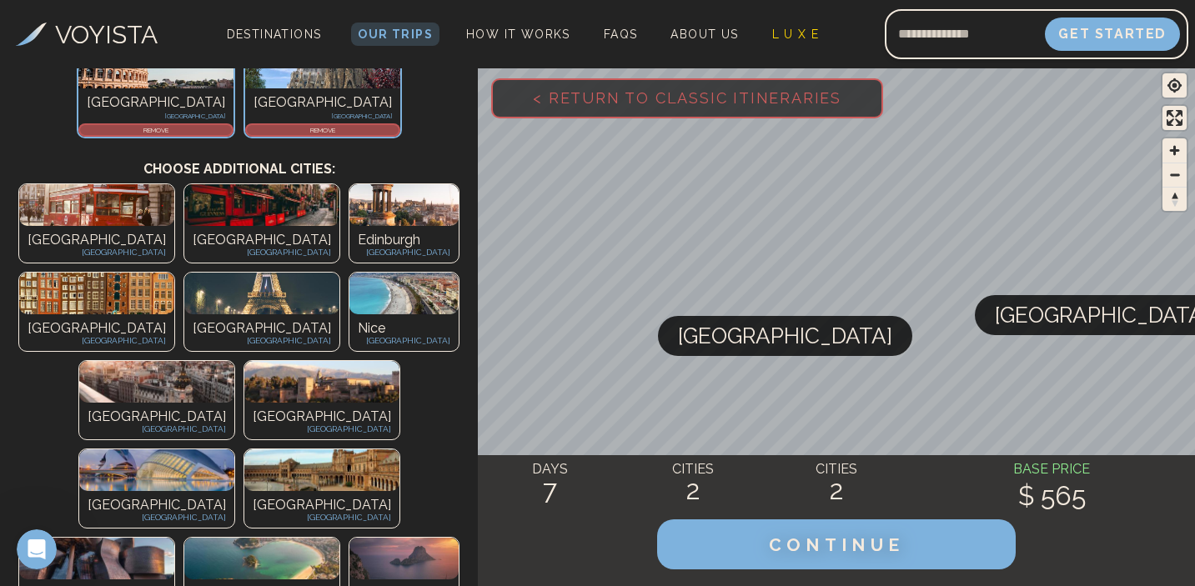
click at [199, 491] on div "Valencia Spain" at bounding box center [156, 509] width 155 height 37
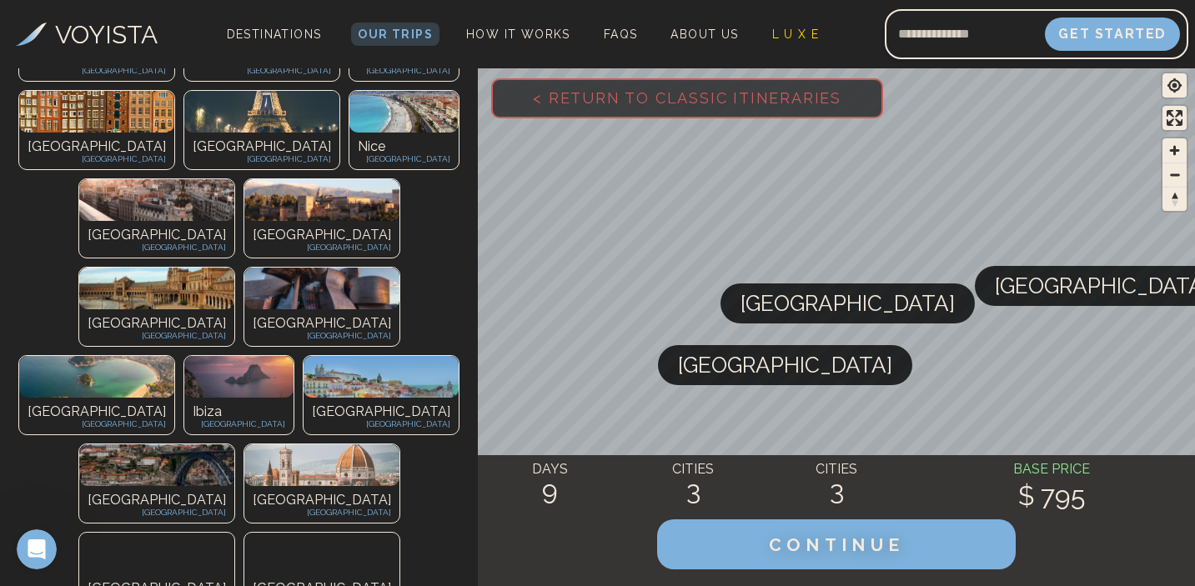
scroll to position [501, 0]
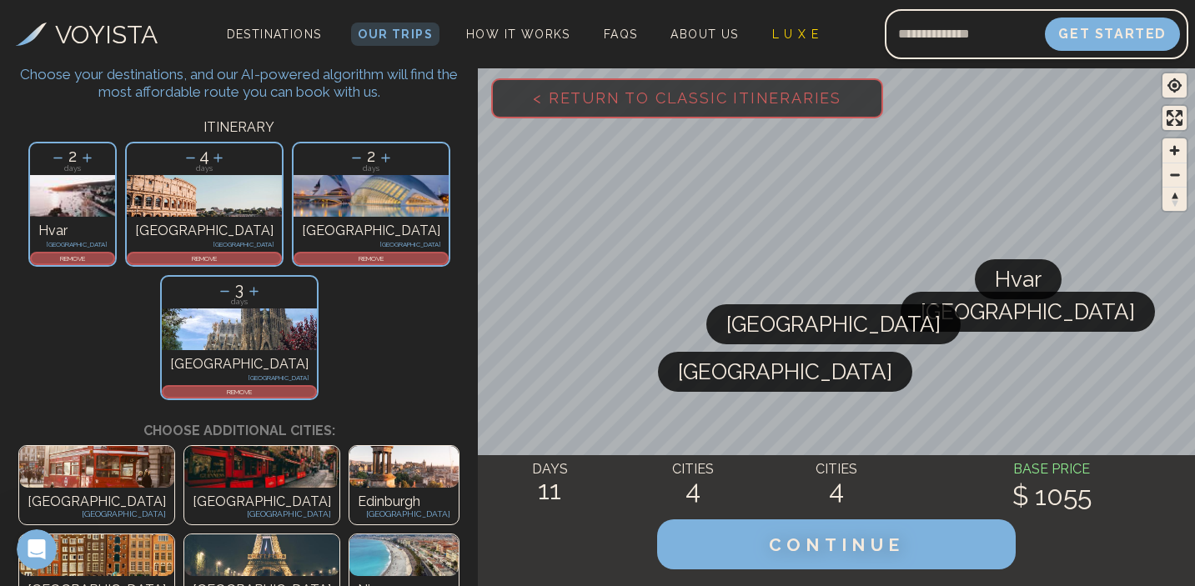
scroll to position [78, 0]
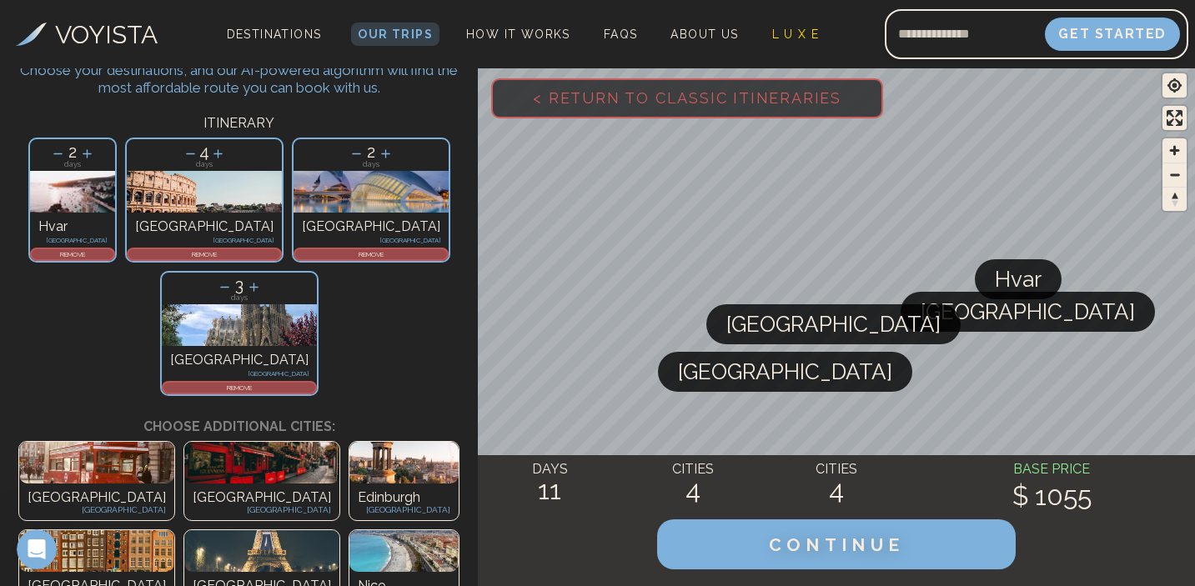
click at [233, 278] on icon at bounding box center [225, 287] width 18 height 18
click at [315, 383] on p "REMOVE" at bounding box center [239, 388] width 152 height 10
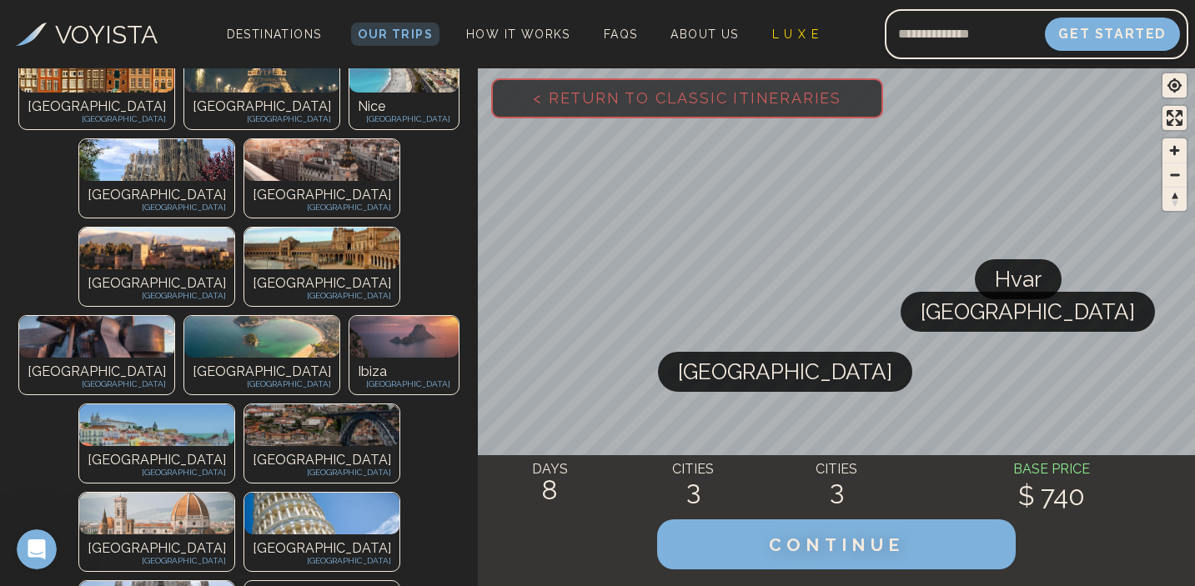
scroll to position [427, 0]
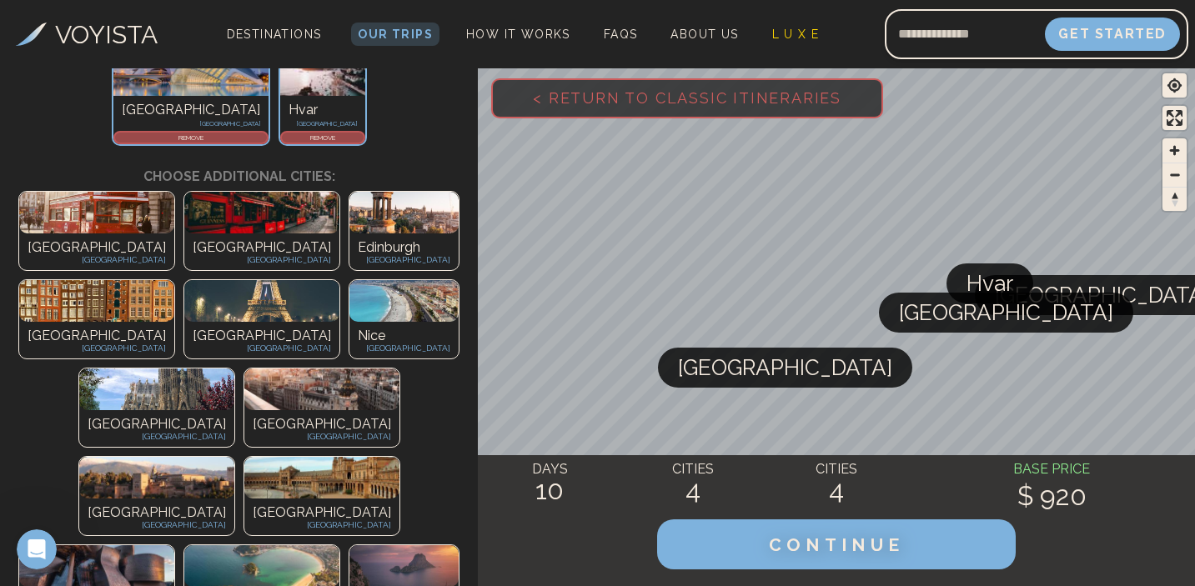
scroll to position [328, 0]
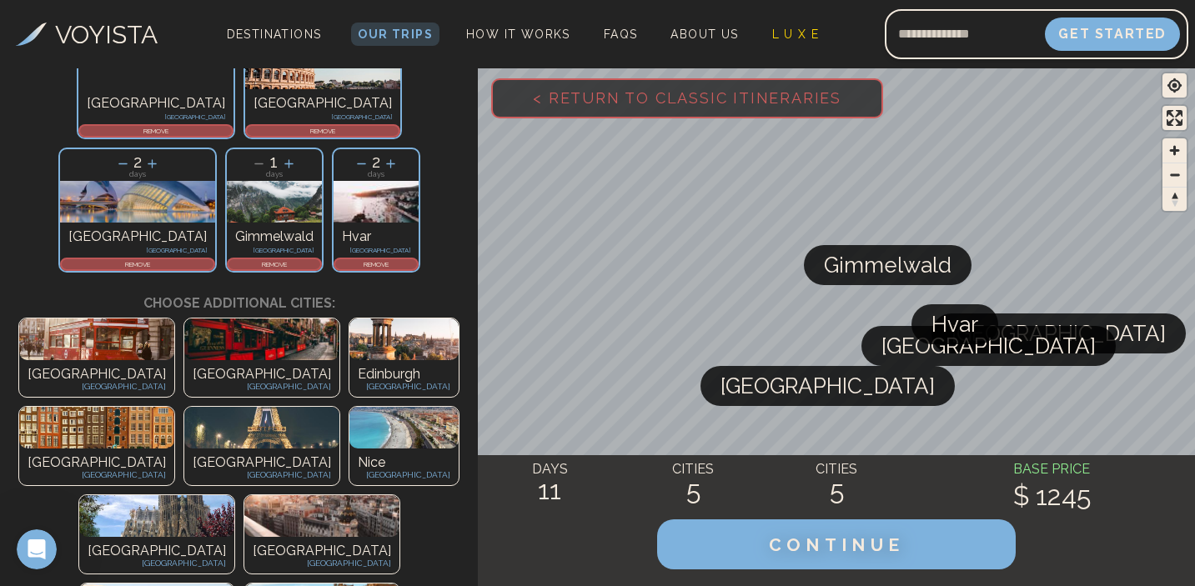
scroll to position [198, 0]
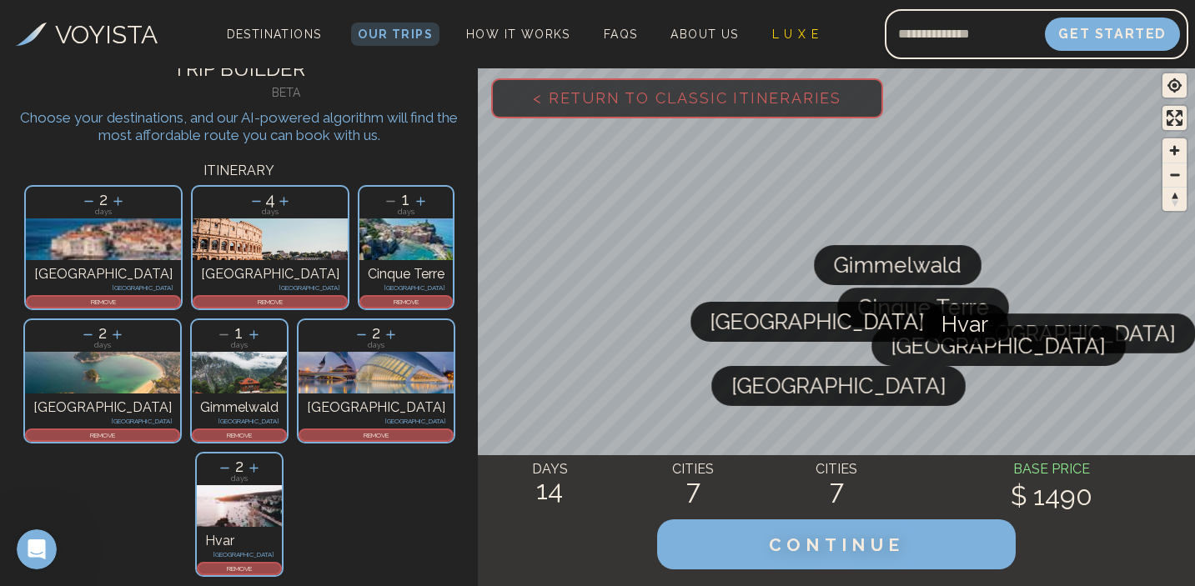
scroll to position [37, 0]
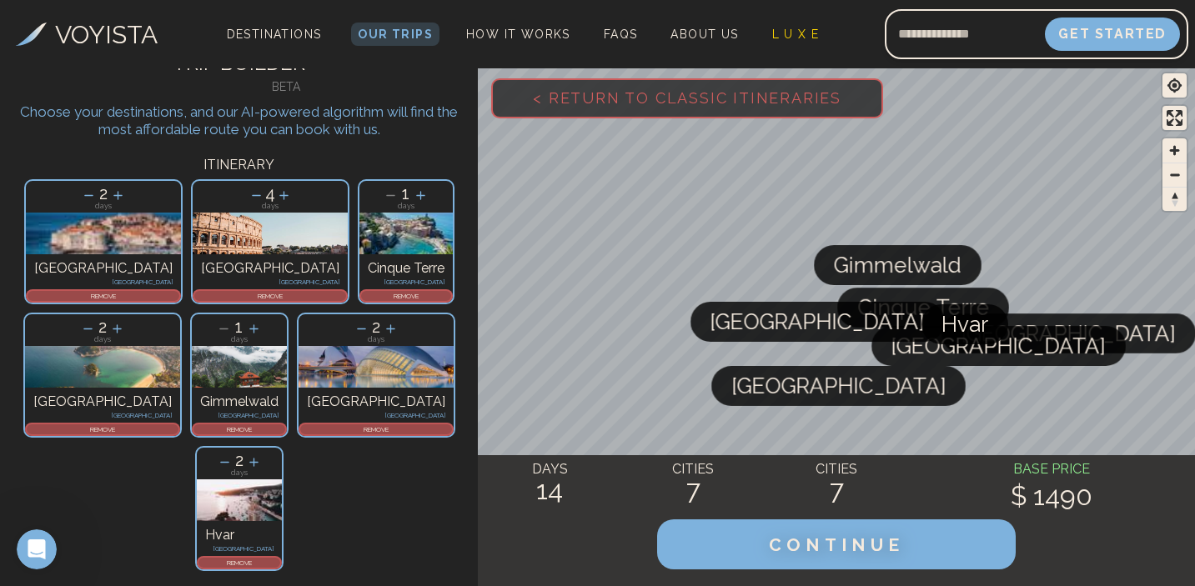
click at [108, 297] on p "REMOVE" at bounding box center [104, 296] width 152 height 10
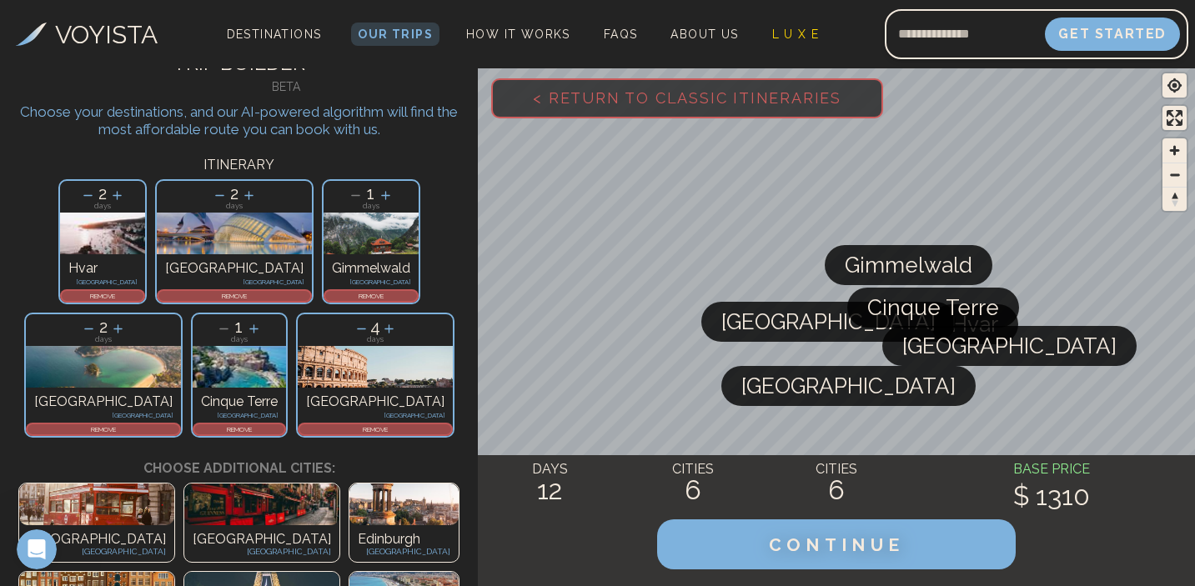
click at [325, 299] on p "REMOVE" at bounding box center [371, 296] width 92 height 10
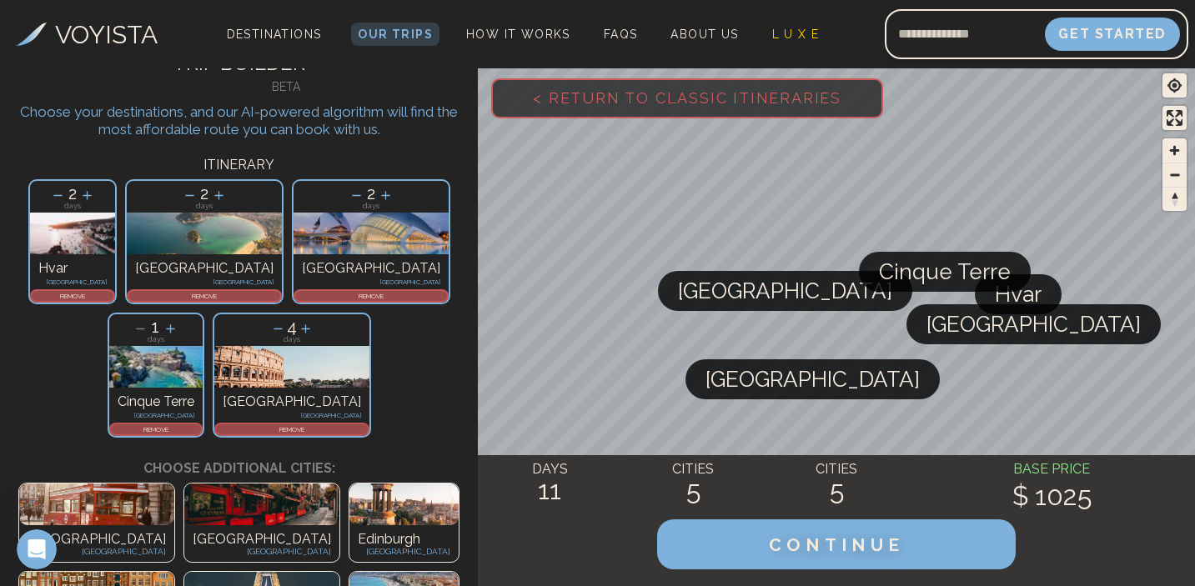
click at [174, 299] on p "REMOVE" at bounding box center [204, 296] width 152 height 10
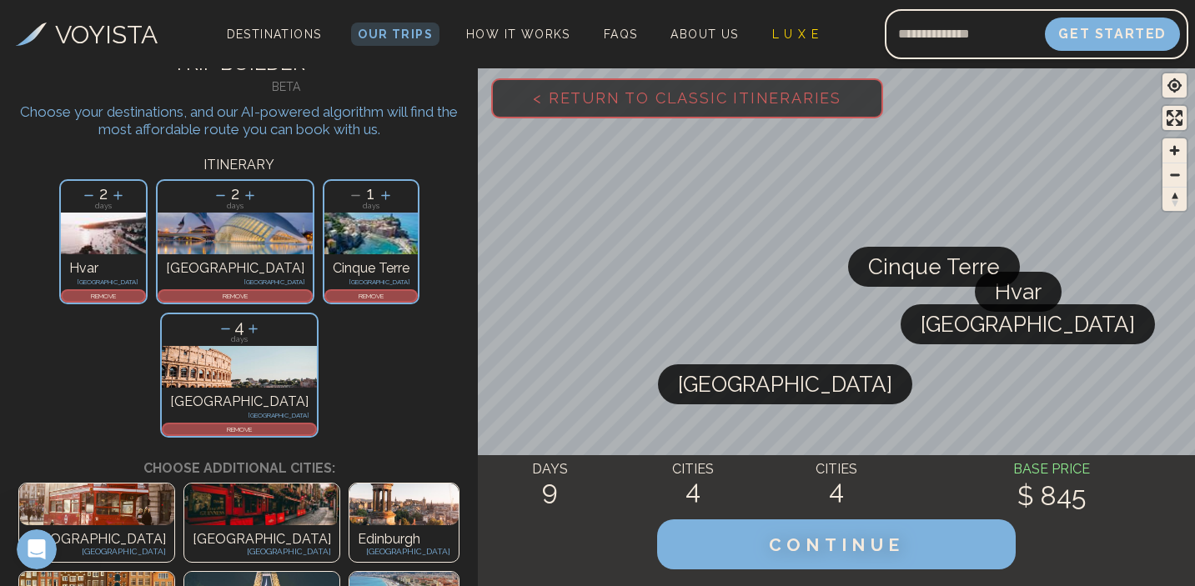
click at [326, 296] on p "REMOVE" at bounding box center [371, 296] width 90 height 10
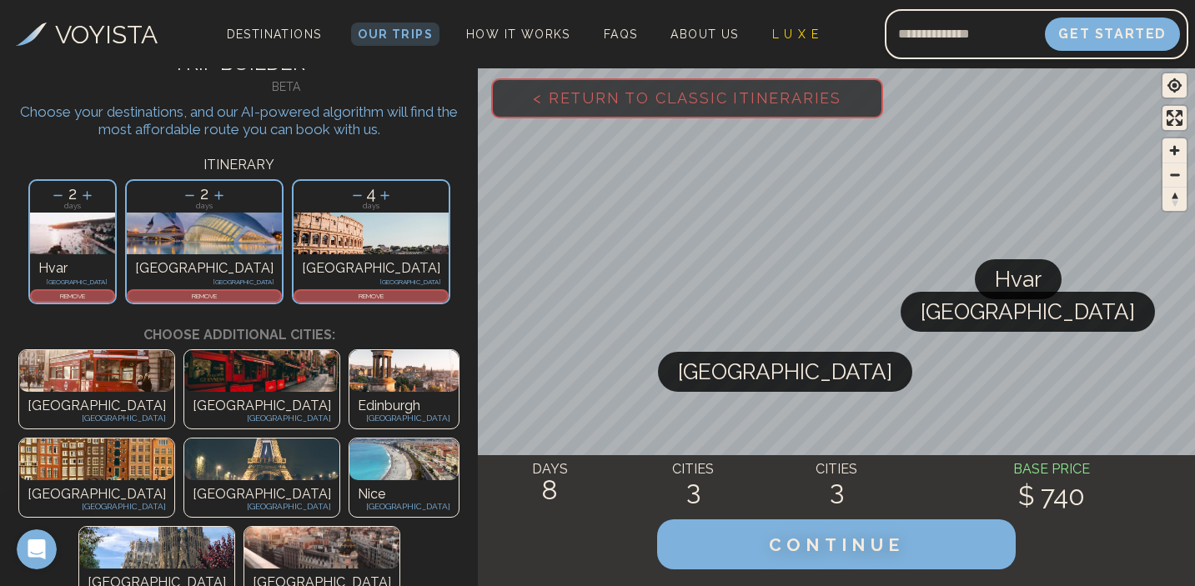
drag, startPoint x: 243, startPoint y: 249, endPoint x: 262, endPoint y: 263, distance: 22.7
click at [249, 298] on p "REMOVE" at bounding box center [204, 296] width 152 height 10
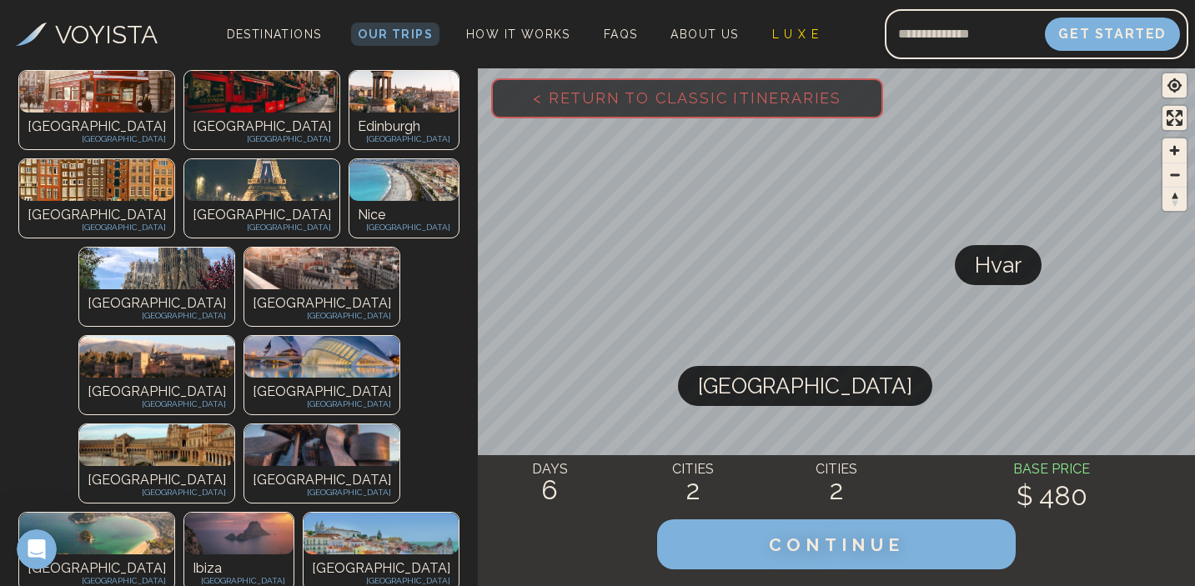
scroll to position [313, 0]
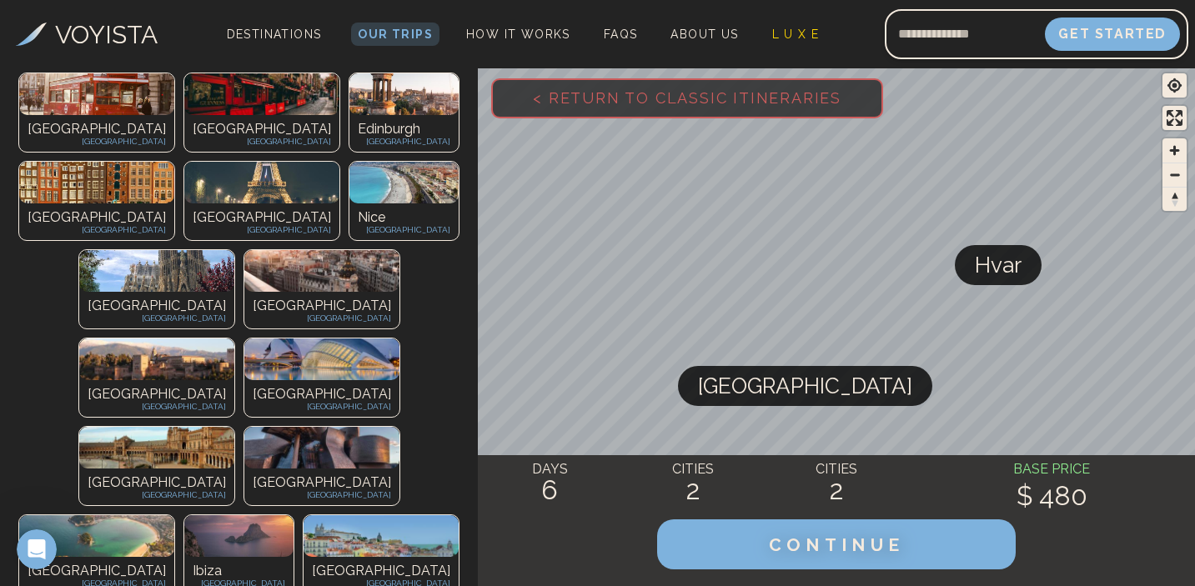
click at [244, 250] on img at bounding box center [321, 271] width 155 height 42
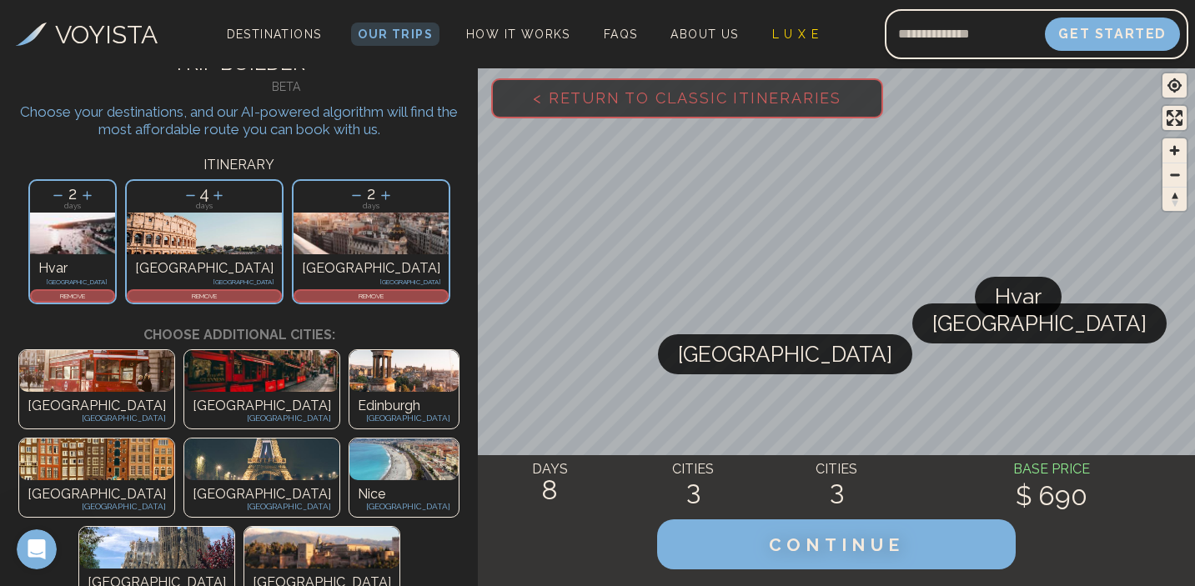
scroll to position [0, 0]
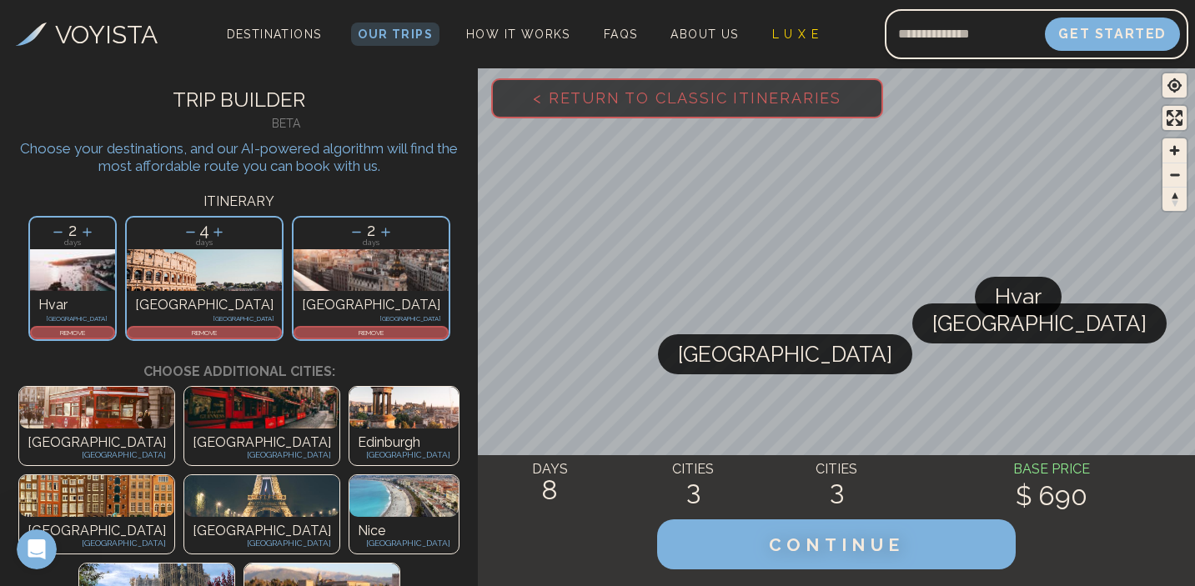
click at [113, 333] on p "REMOVE" at bounding box center [73, 333] width 82 height 10
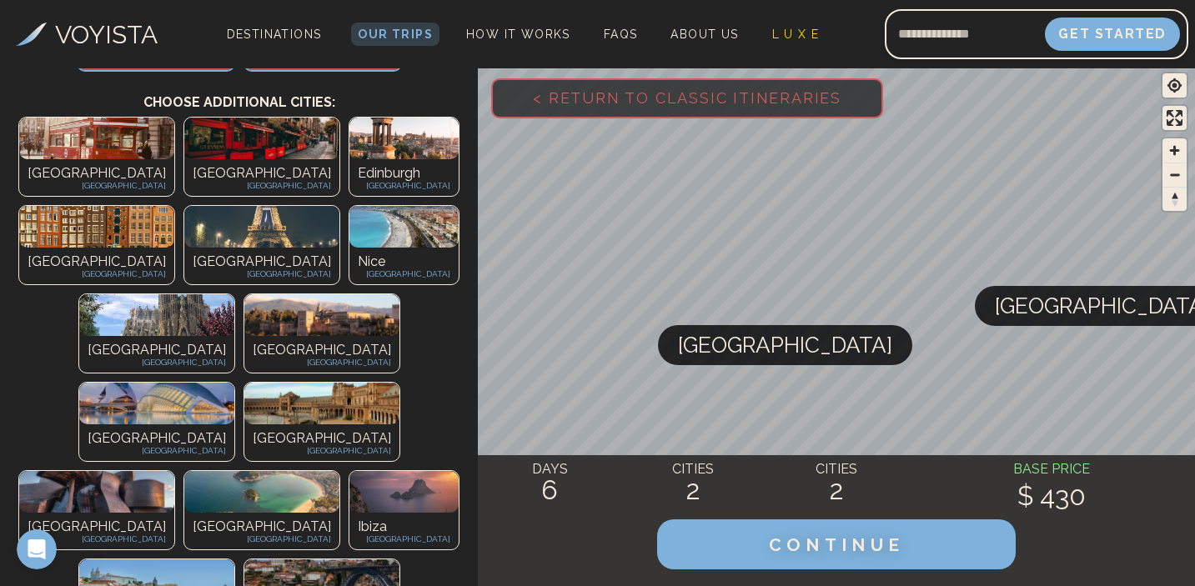
scroll to position [270, 0]
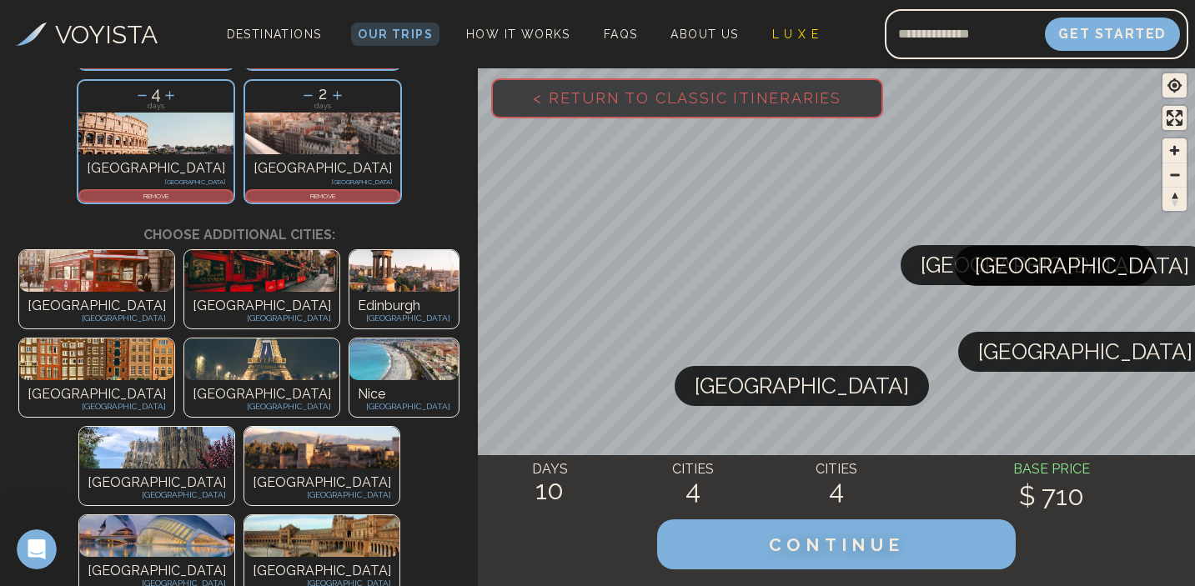
scroll to position [0, 0]
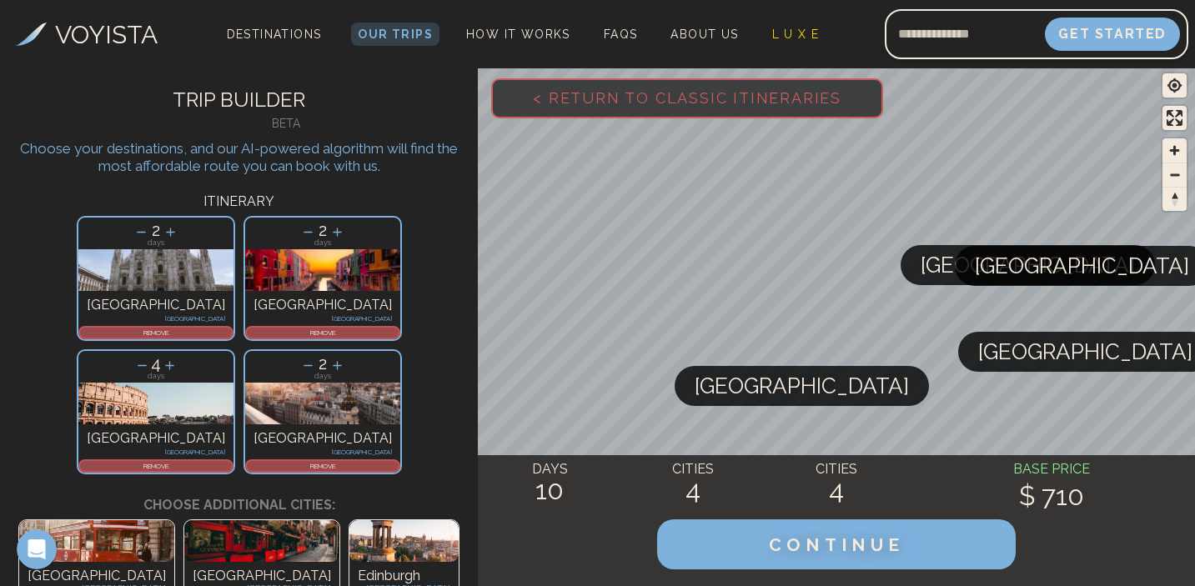
click at [247, 328] on p "REMOVE" at bounding box center [323, 333] width 152 height 10
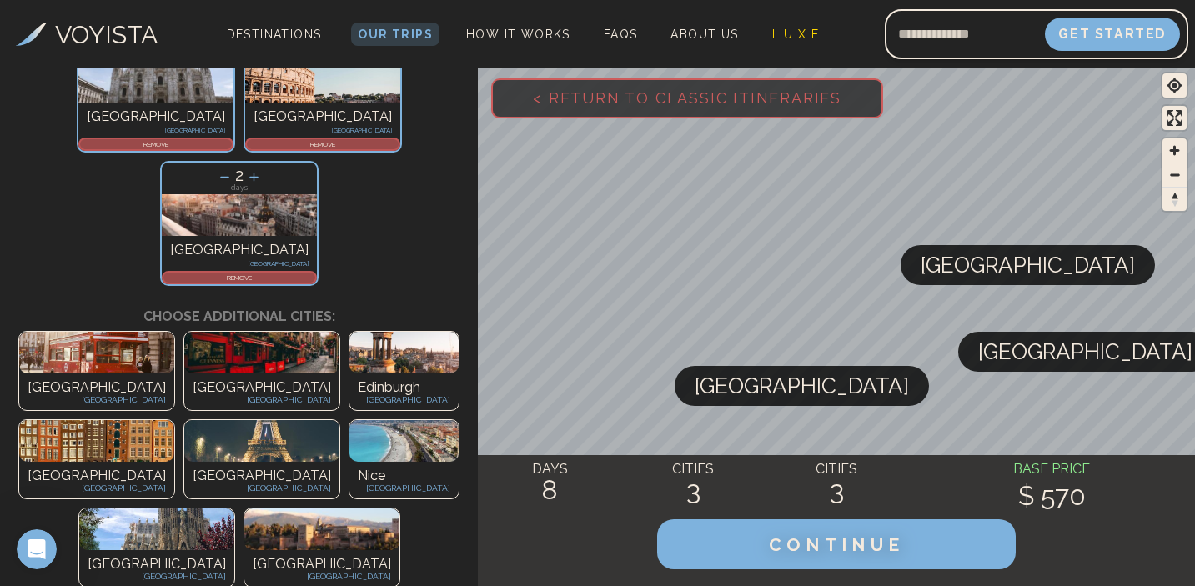
scroll to position [190, 0]
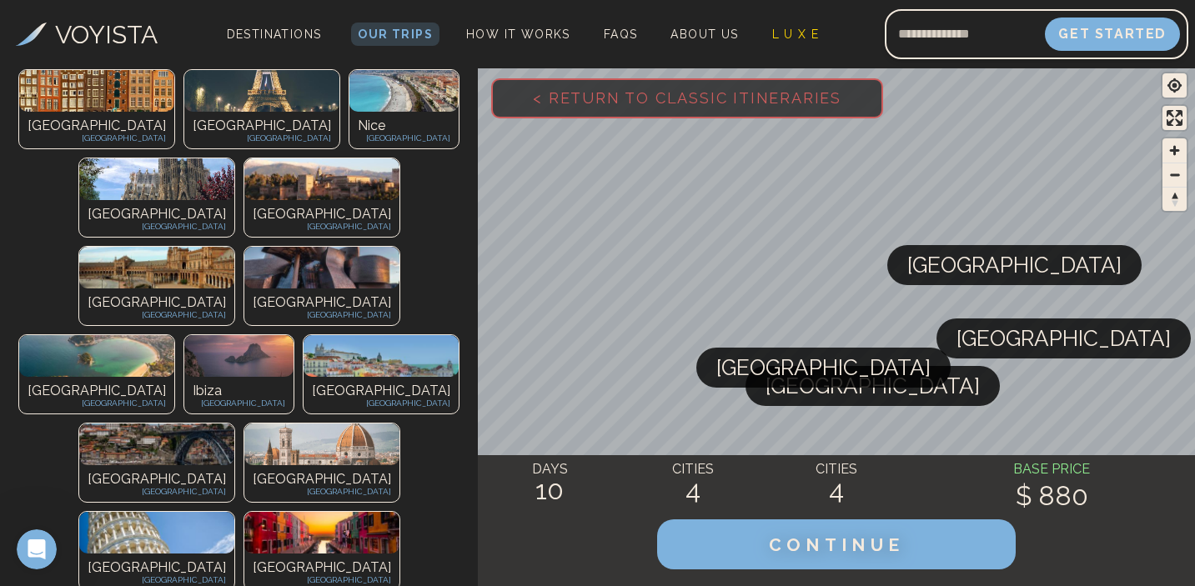
scroll to position [534, 0]
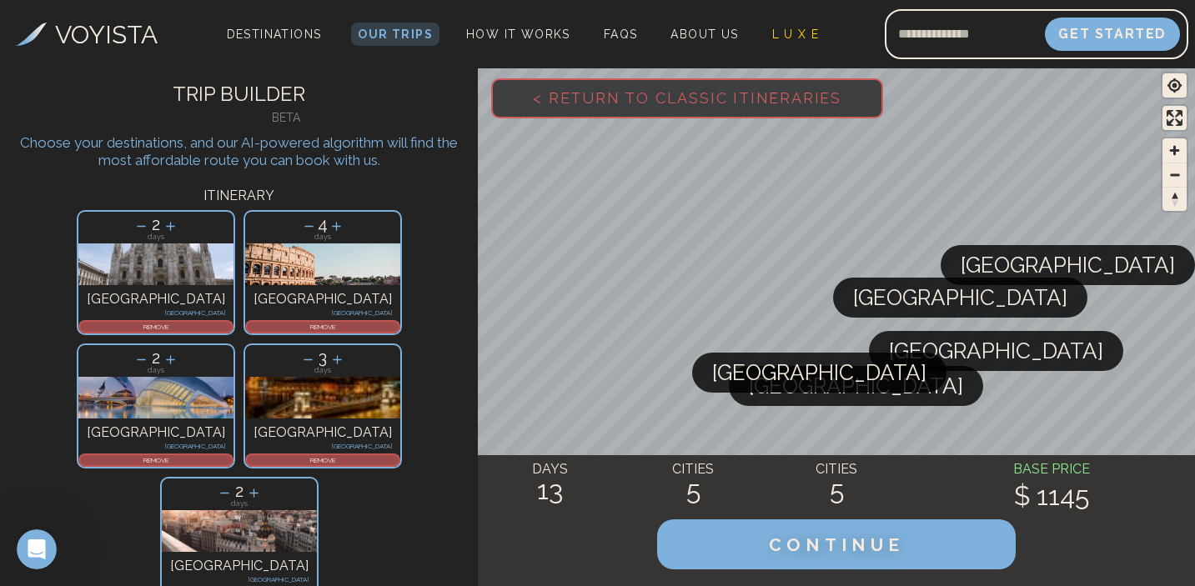
scroll to position [0, 0]
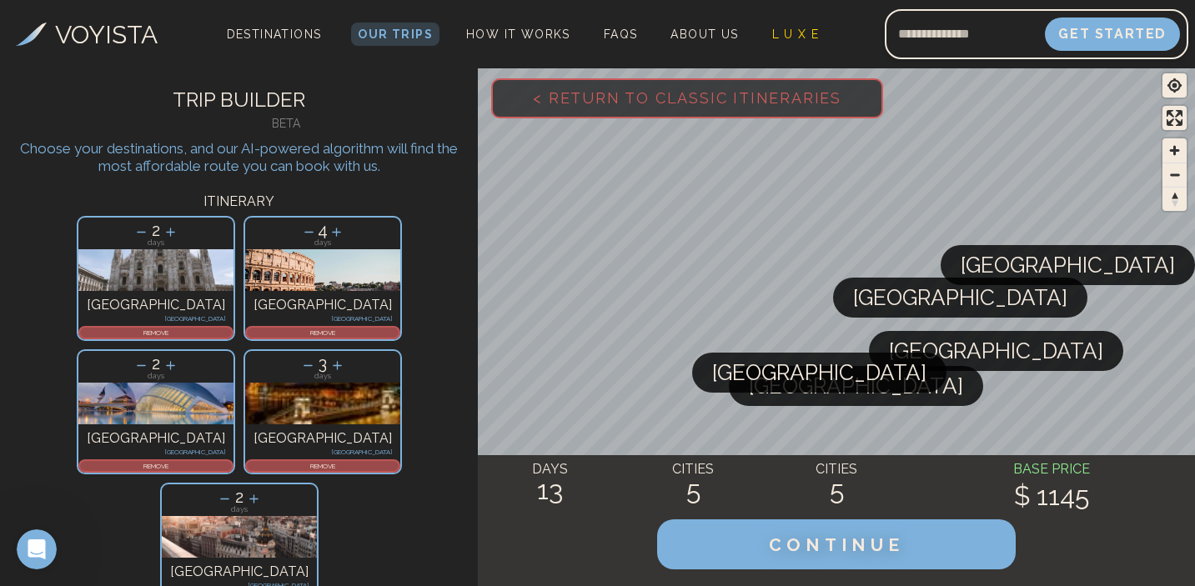
click at [326, 461] on p "REMOVE" at bounding box center [323, 466] width 152 height 10
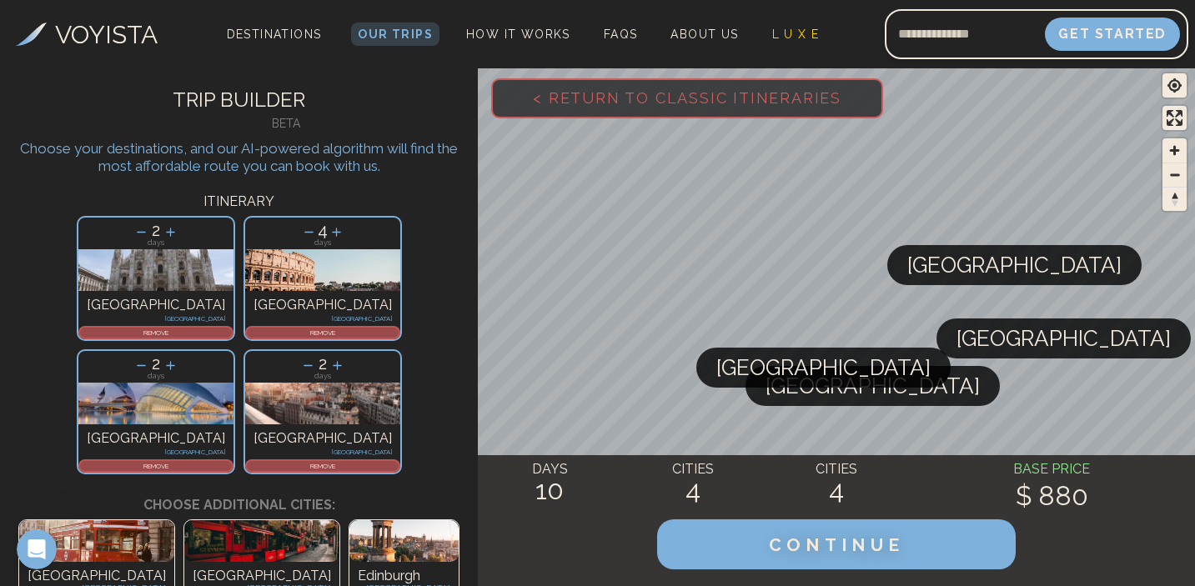
click at [300, 238] on icon at bounding box center [309, 232] width 18 height 18
click at [328, 235] on icon at bounding box center [337, 232] width 18 height 18
click at [300, 233] on icon at bounding box center [309, 232] width 18 height 18
click at [299, 233] on icon at bounding box center [308, 232] width 18 height 18
click at [353, 461] on p "REMOVE" at bounding box center [323, 466] width 152 height 10
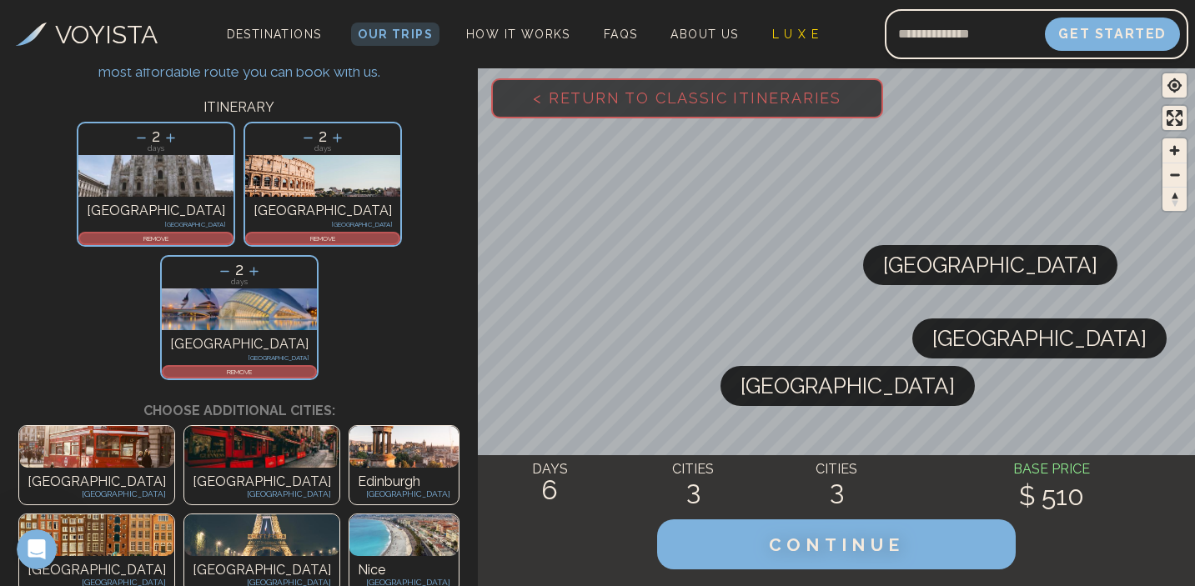
scroll to position [69, 0]
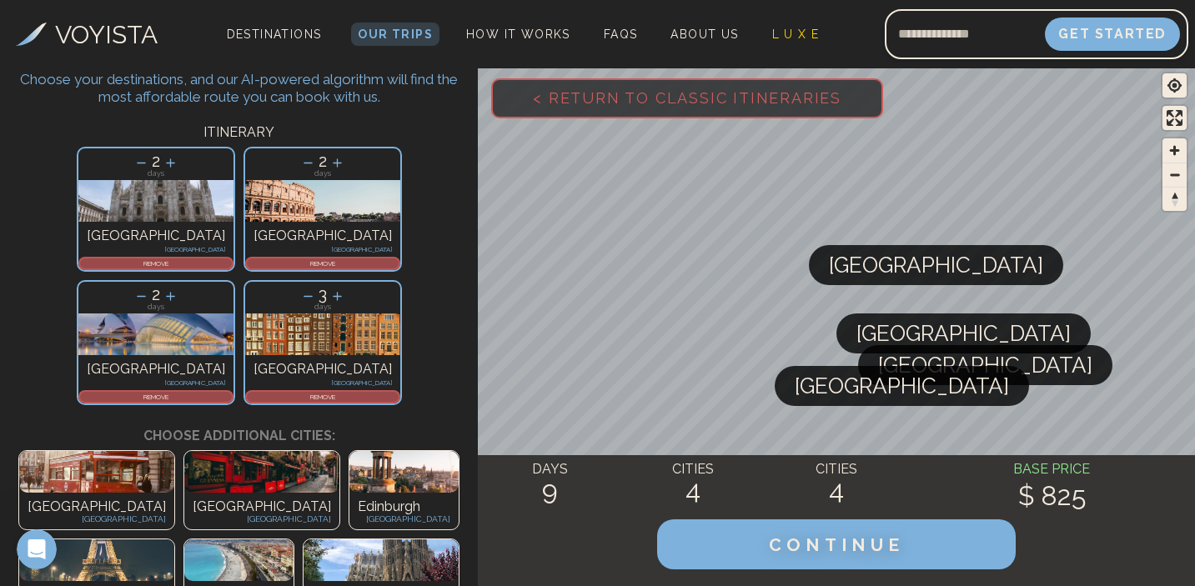
click at [354, 392] on p "REMOVE" at bounding box center [323, 397] width 152 height 10
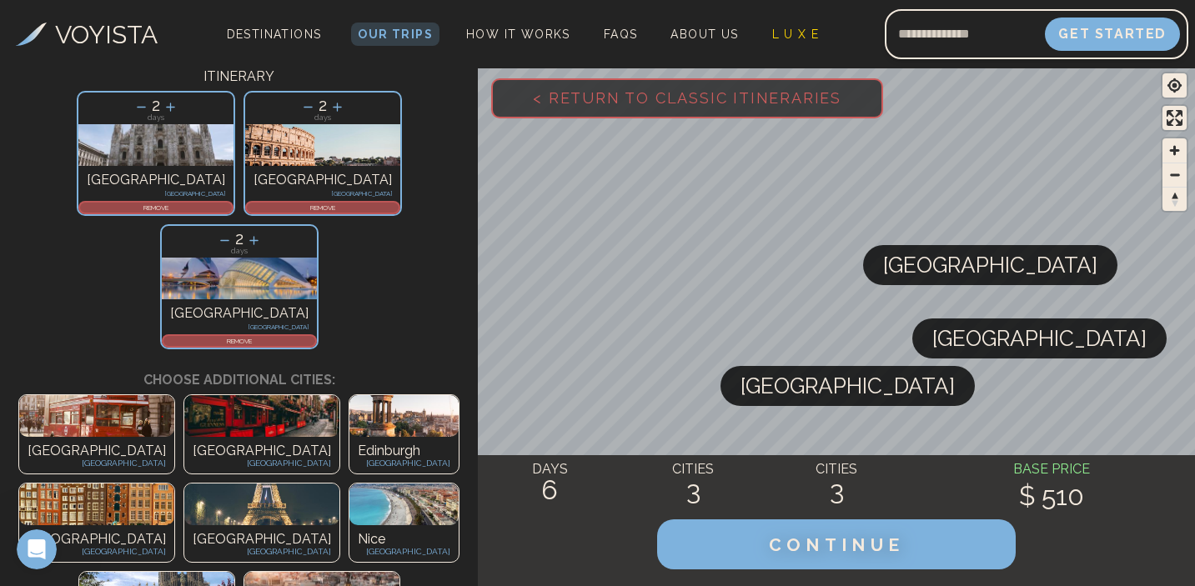
scroll to position [128, 0]
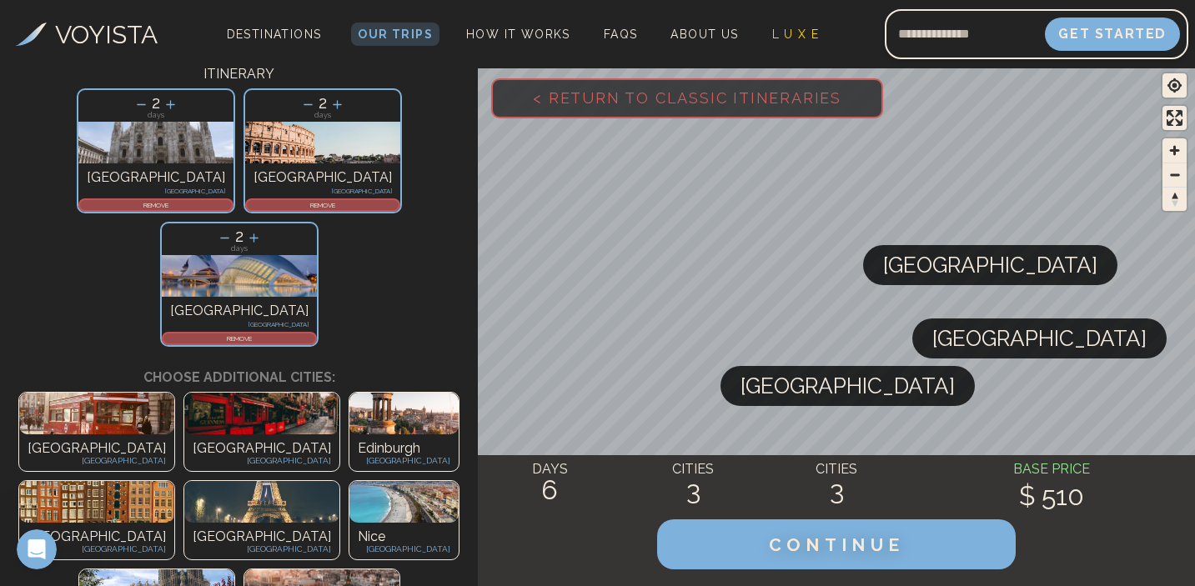
click at [450, 527] on p "Nice" at bounding box center [404, 537] width 93 height 20
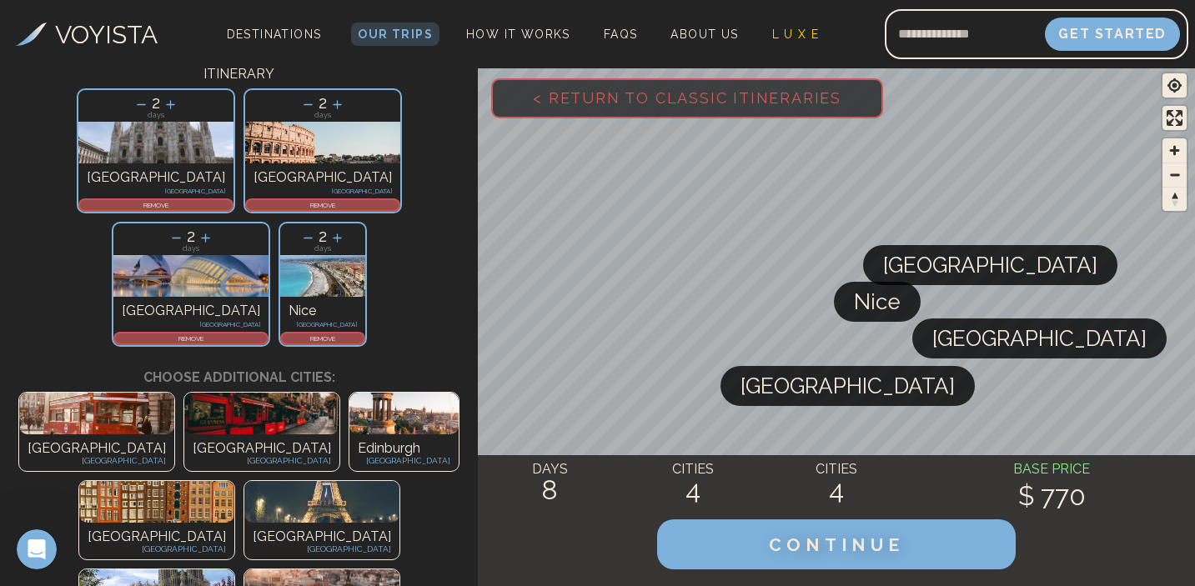
click at [358, 333] on p "REMOVE" at bounding box center [323, 338] width 82 height 10
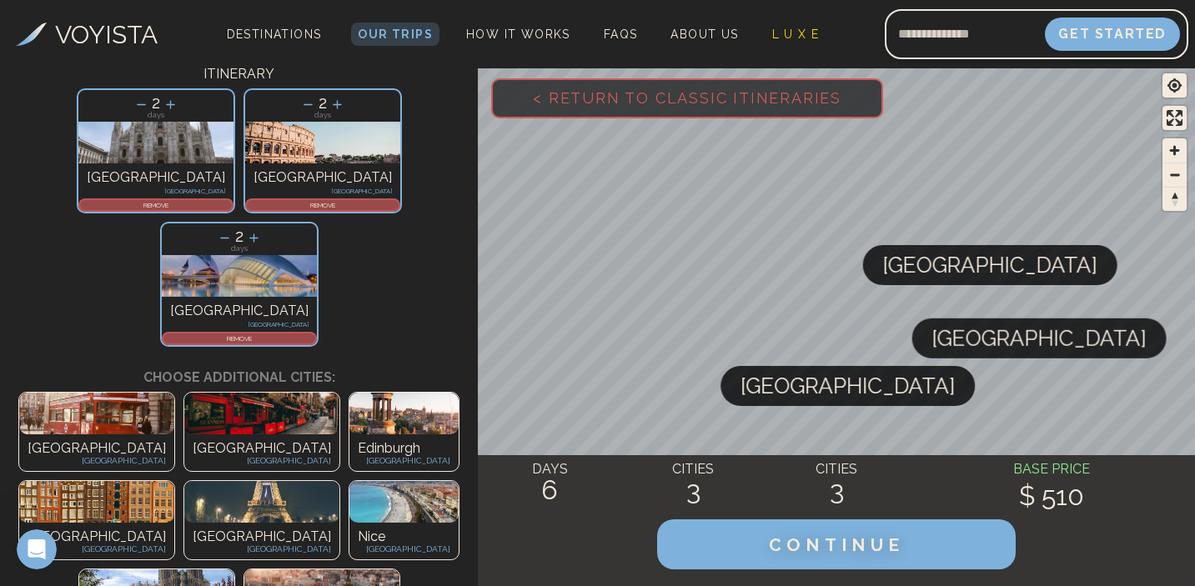
click at [331, 543] on p "[GEOGRAPHIC_DATA]" at bounding box center [262, 549] width 138 height 13
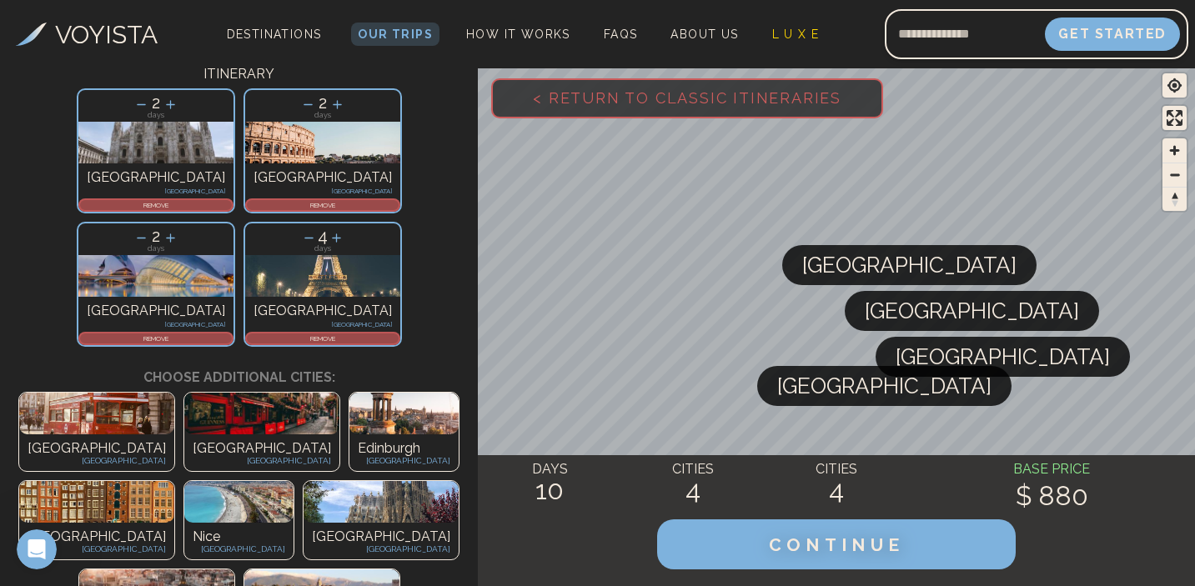
click at [346, 333] on p "REMOVE" at bounding box center [323, 338] width 152 height 10
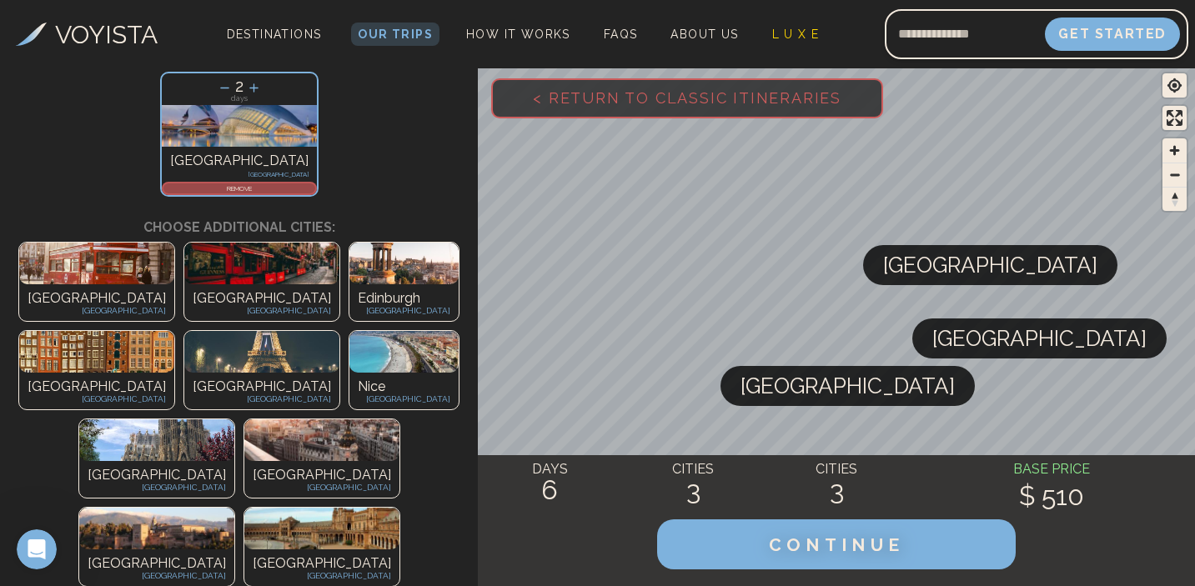
scroll to position [308, 0]
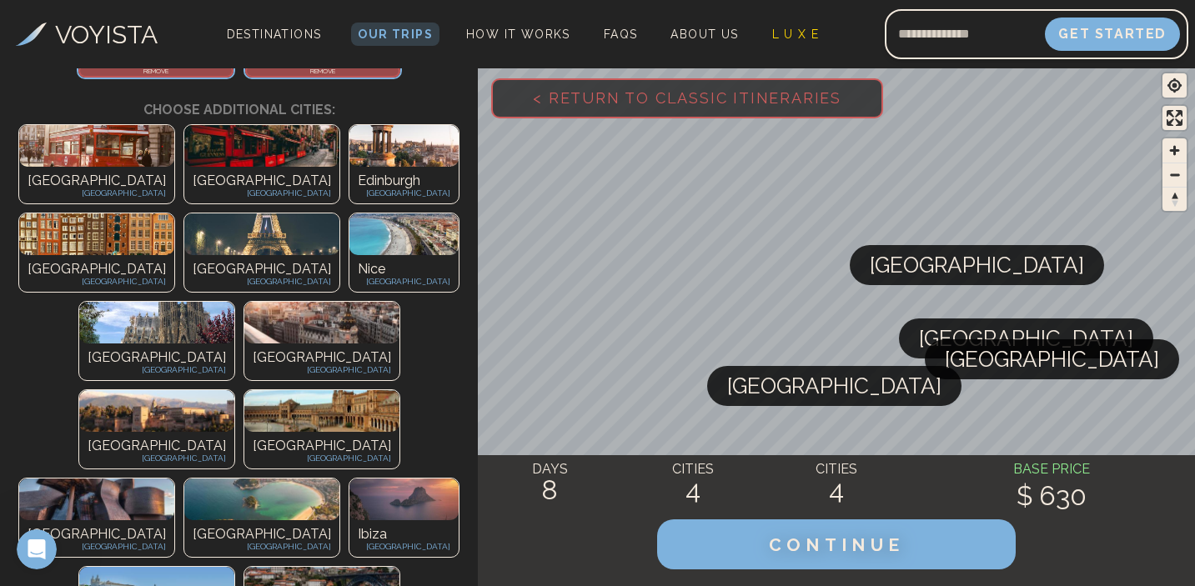
scroll to position [400, 0]
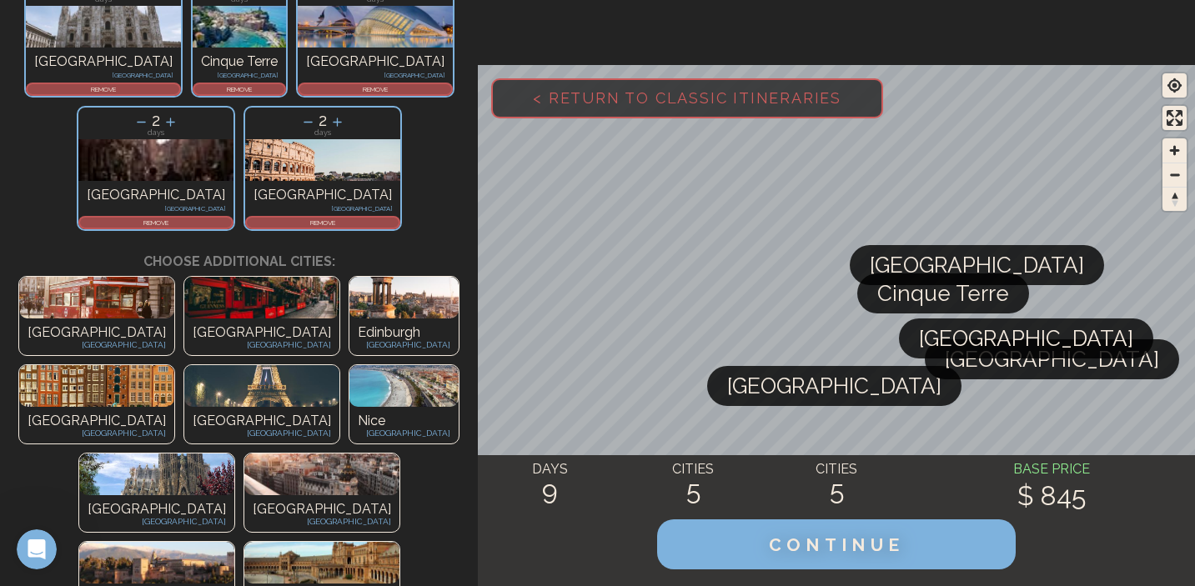
scroll to position [0, 0]
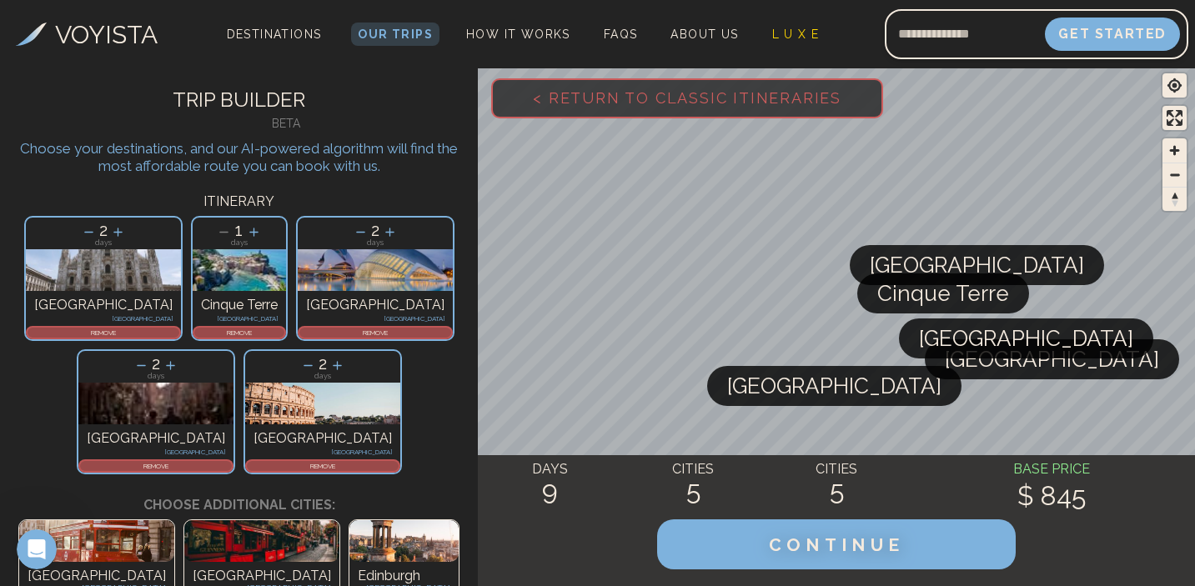
click at [232, 461] on p "REMOVE" at bounding box center [156, 466] width 152 height 10
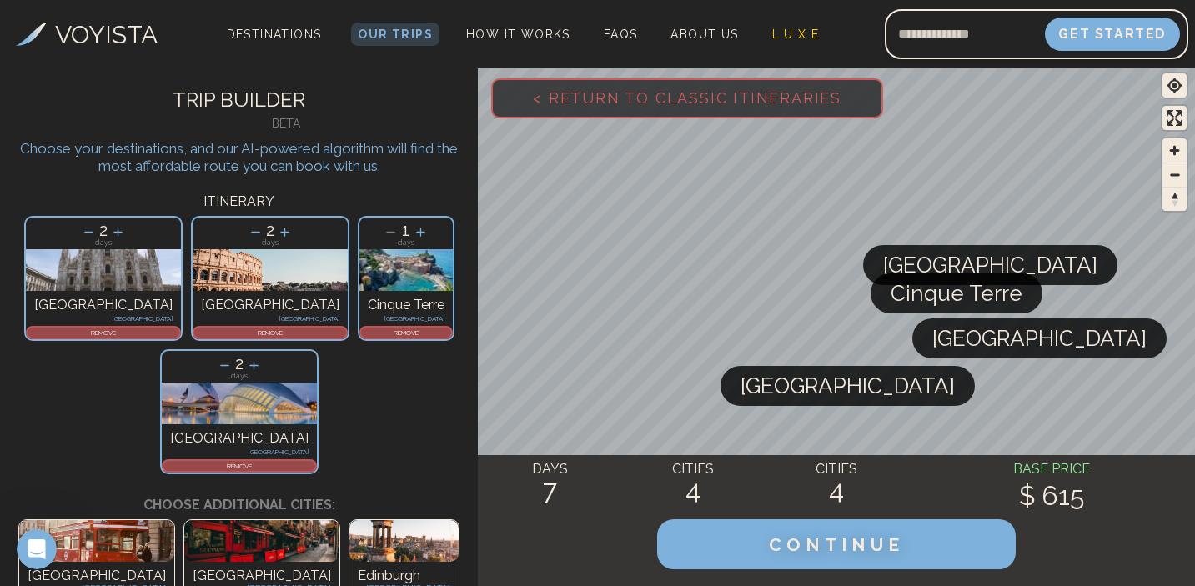
click at [361, 333] on p "REMOVE" at bounding box center [406, 333] width 90 height 10
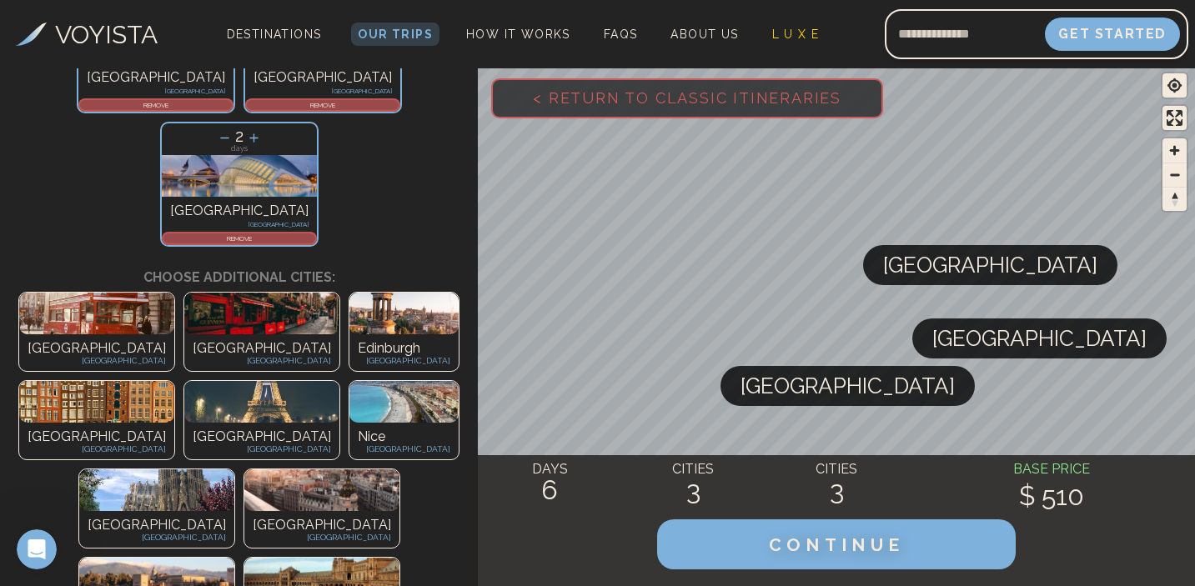
scroll to position [226, 0]
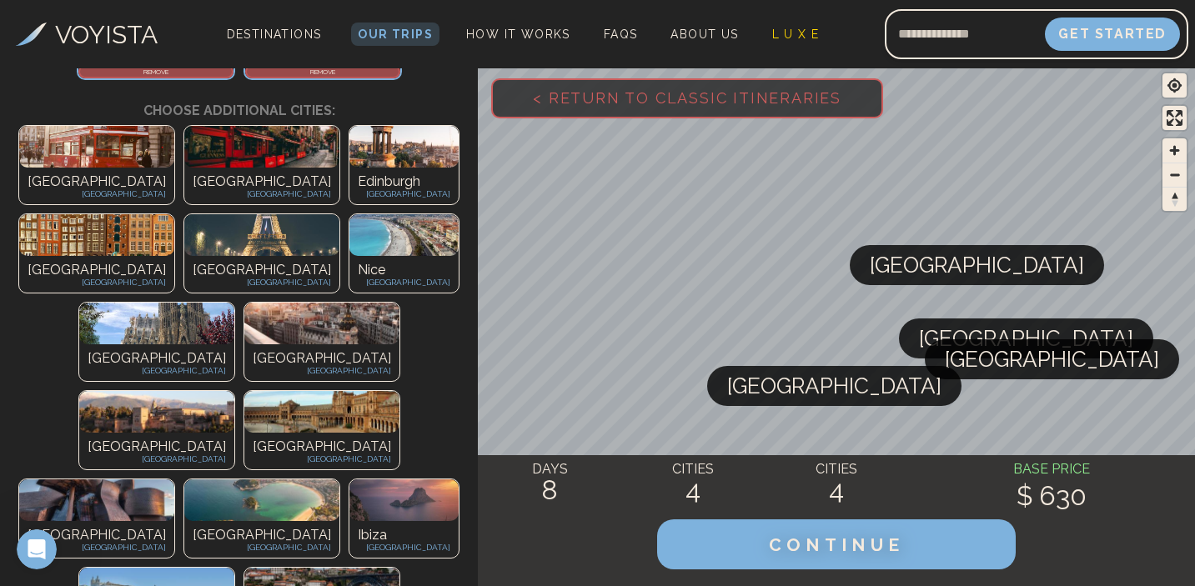
scroll to position [395, 0]
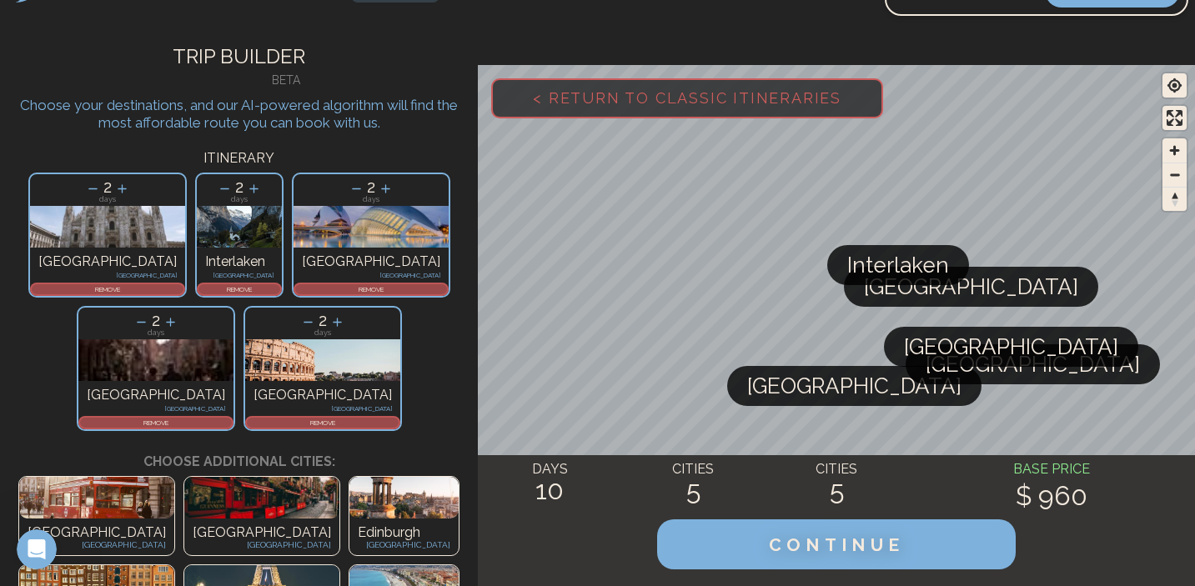
scroll to position [0, 0]
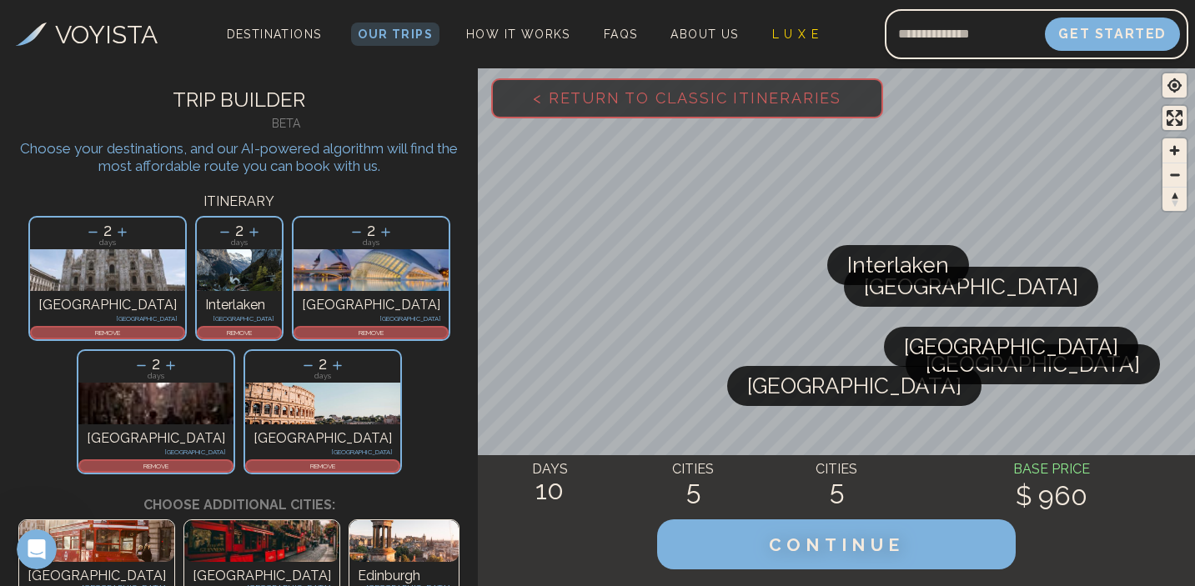
click at [198, 329] on p "REMOVE" at bounding box center [239, 333] width 82 height 10
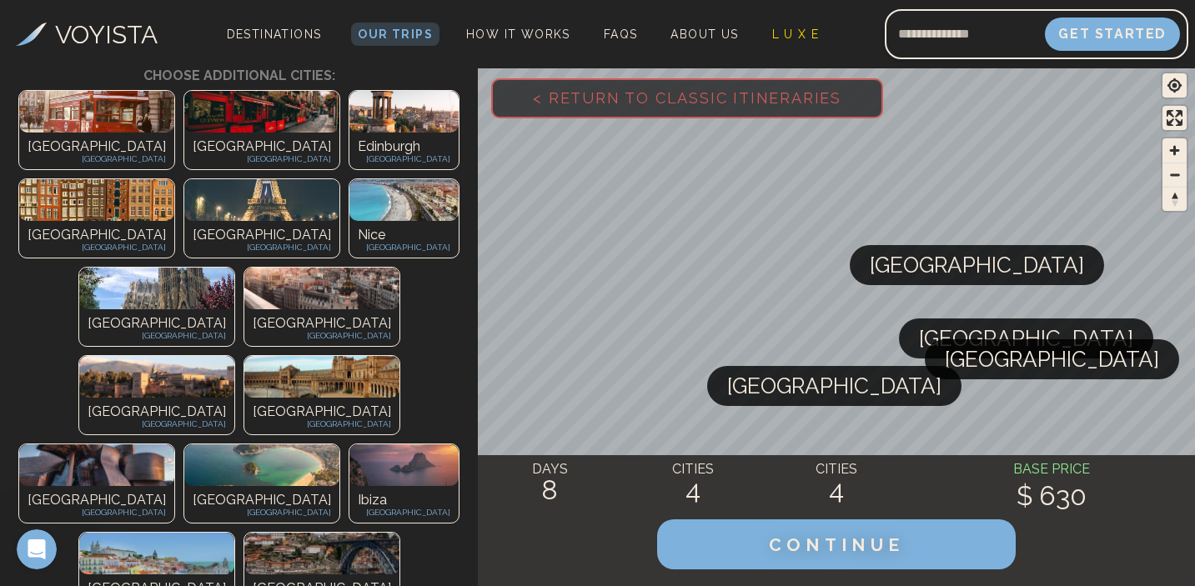
scroll to position [462, 0]
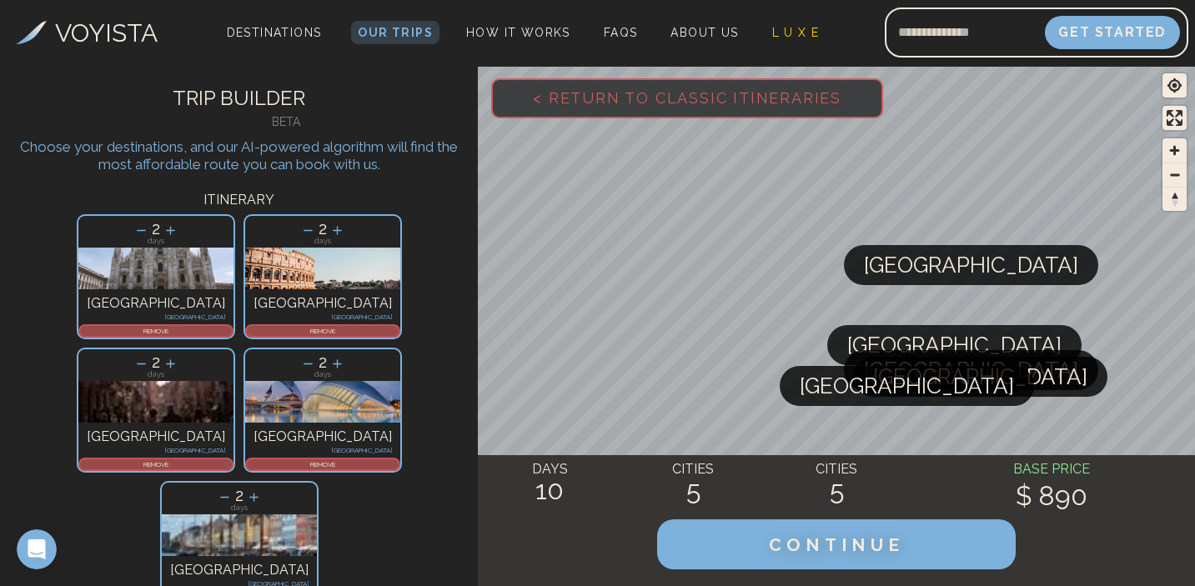
scroll to position [0, 0]
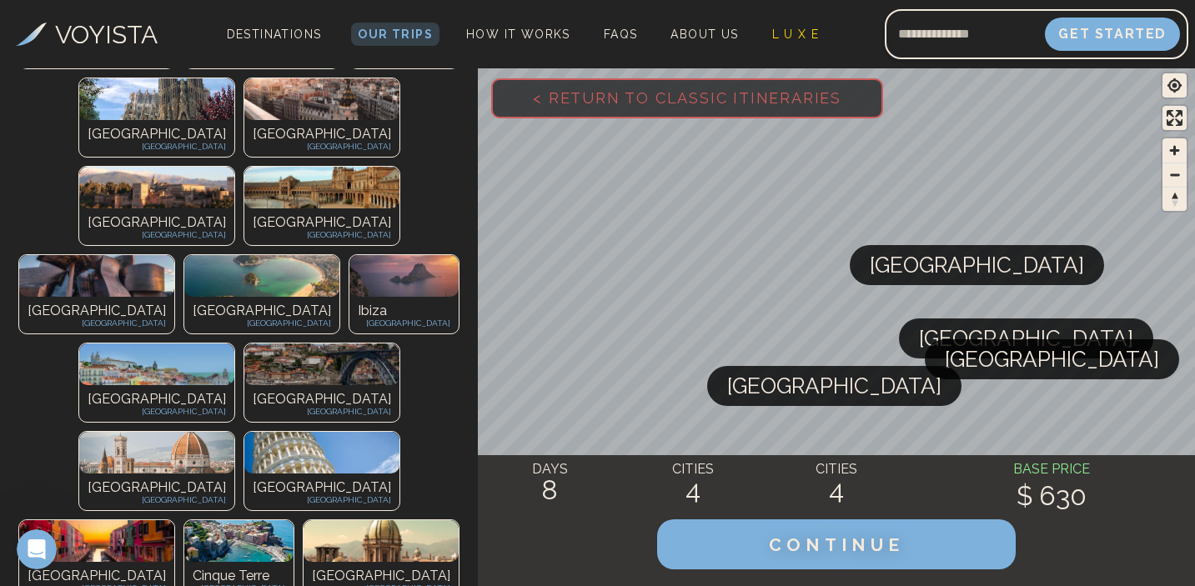
scroll to position [622, 0]
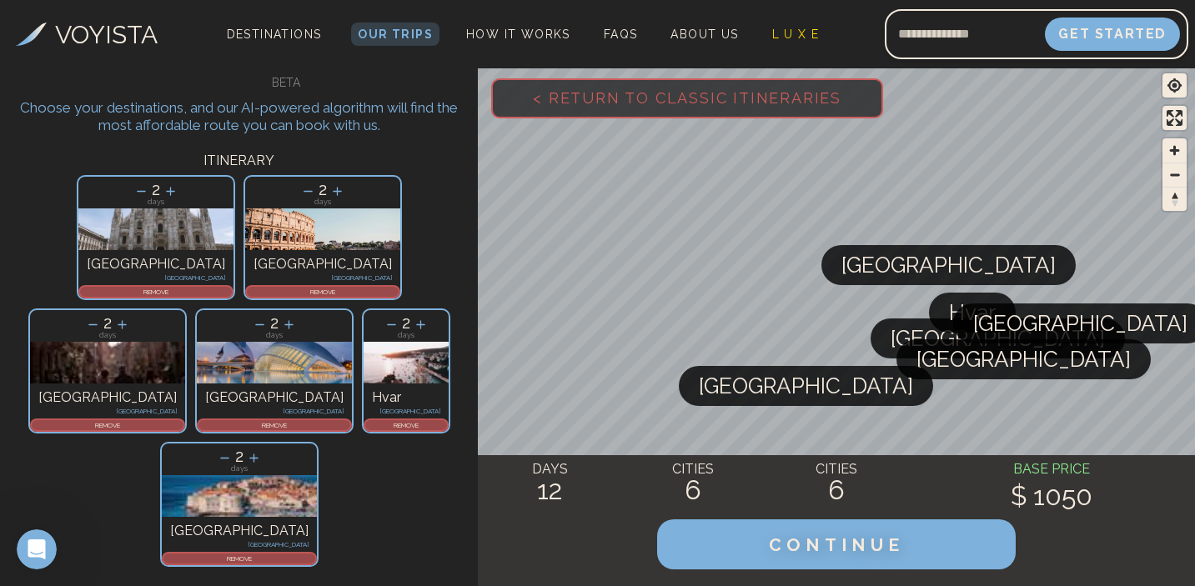
scroll to position [5, 0]
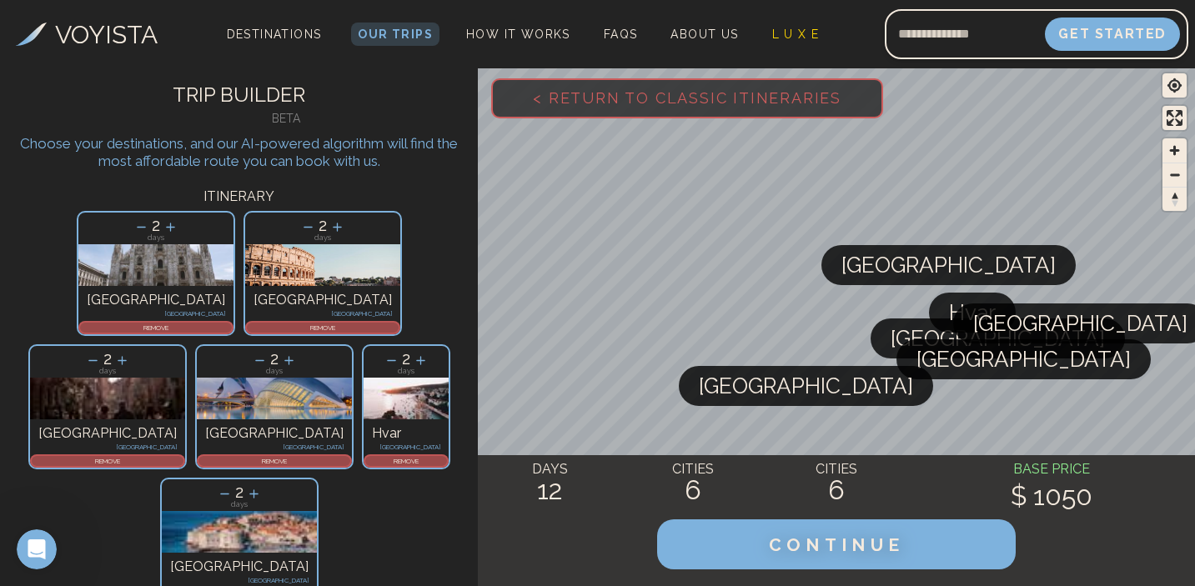
click at [365, 456] on p "REMOVE" at bounding box center [406, 461] width 82 height 10
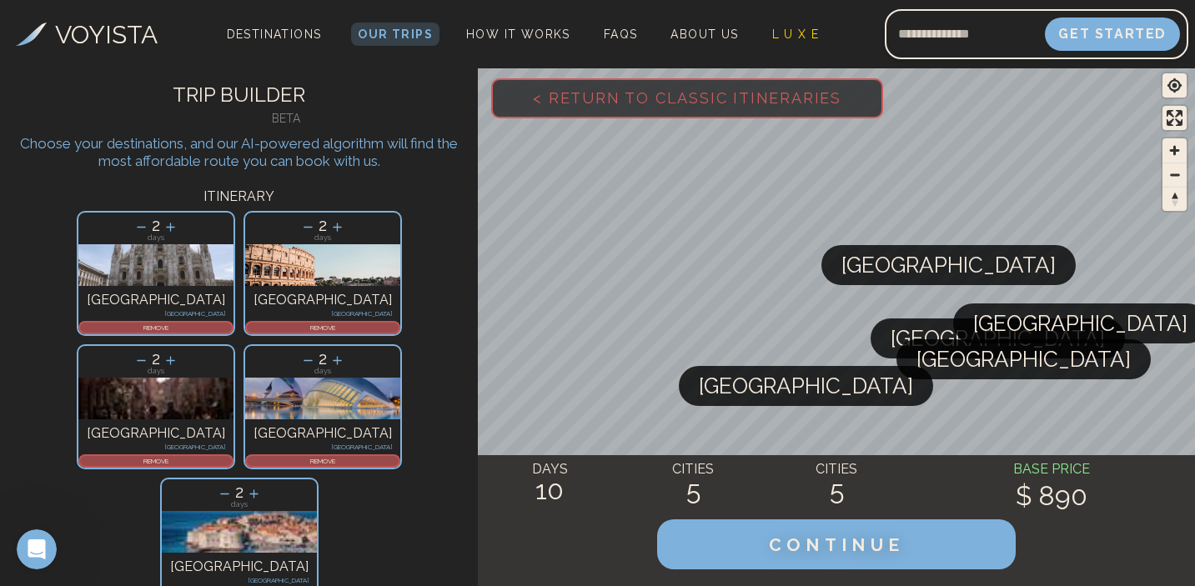
click at [315, 585] on p "REMOVE" at bounding box center [239, 594] width 152 height 10
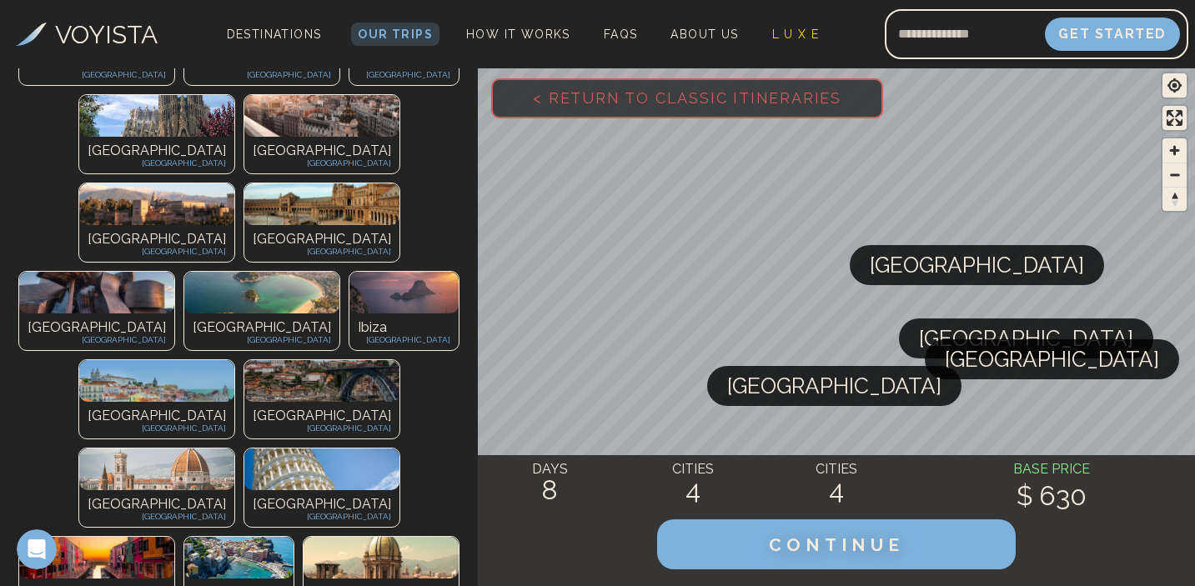
scroll to position [515, 0]
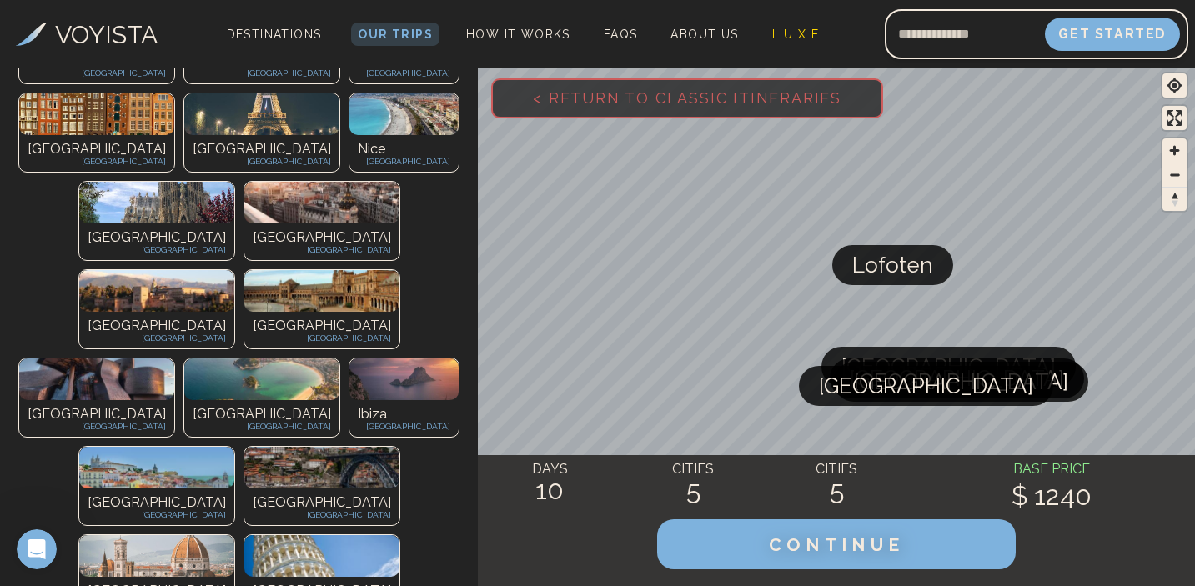
scroll to position [0, 0]
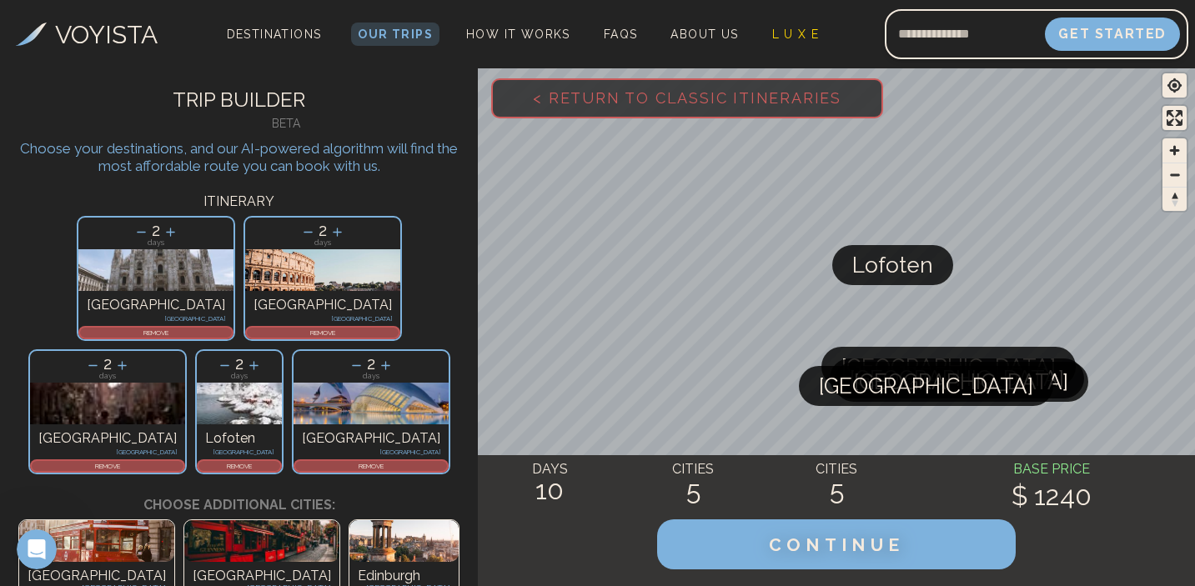
click at [280, 461] on p "REMOVE" at bounding box center [239, 466] width 82 height 10
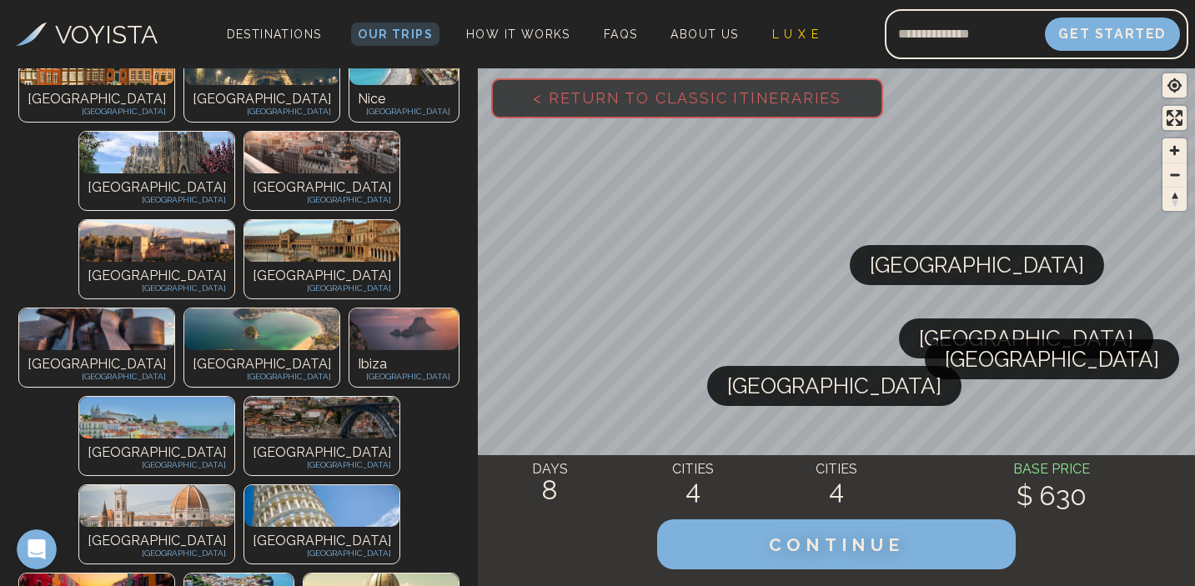
scroll to position [564, 0]
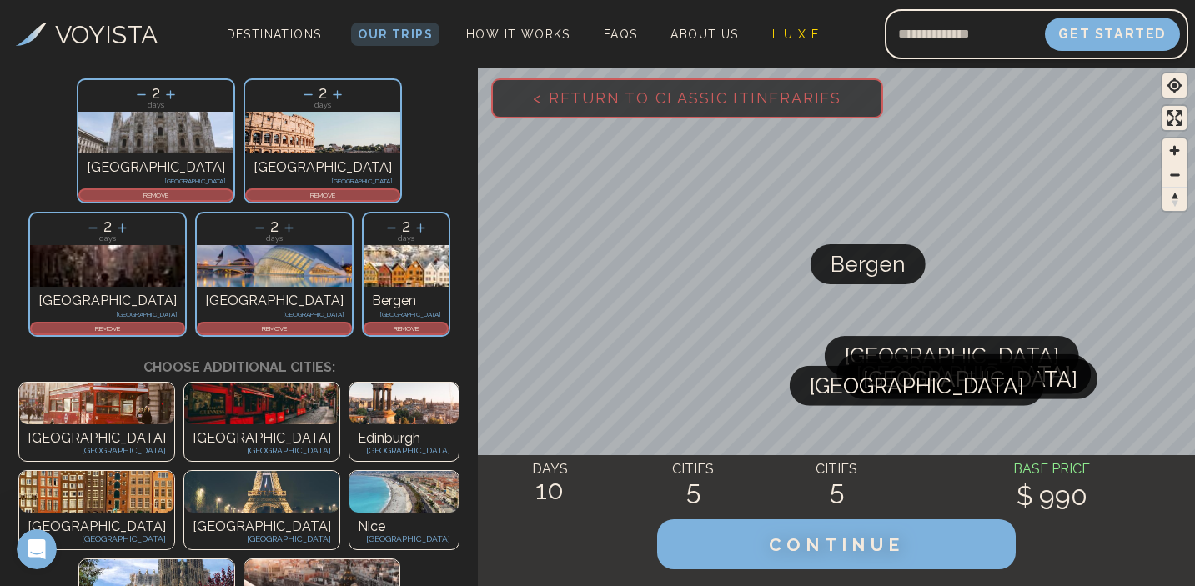
scroll to position [0, 0]
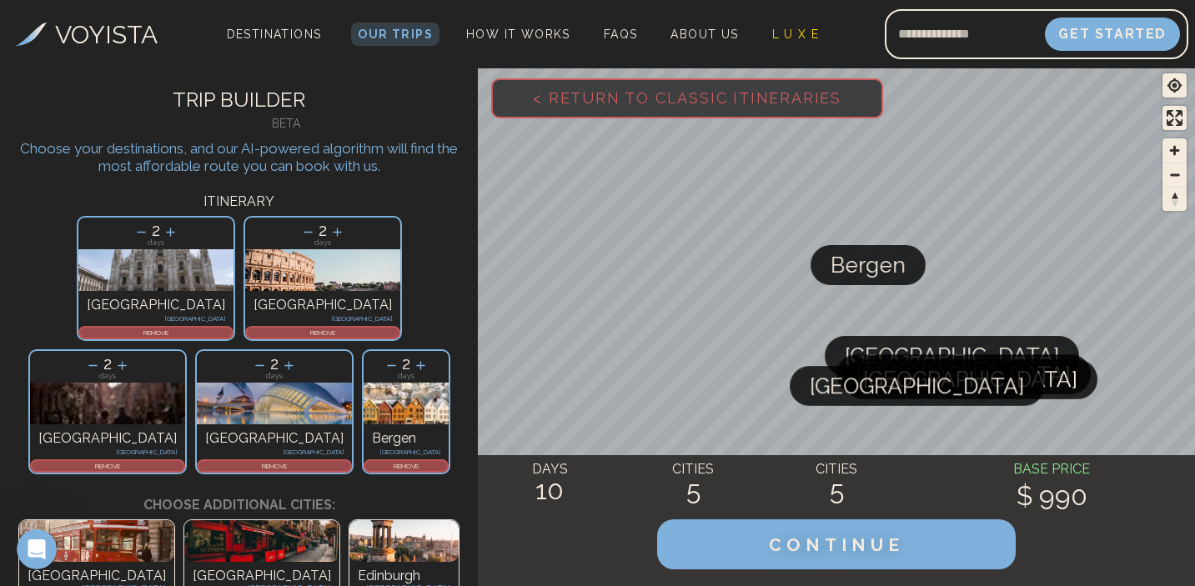
click at [369, 461] on p "REMOVE" at bounding box center [406, 466] width 82 height 10
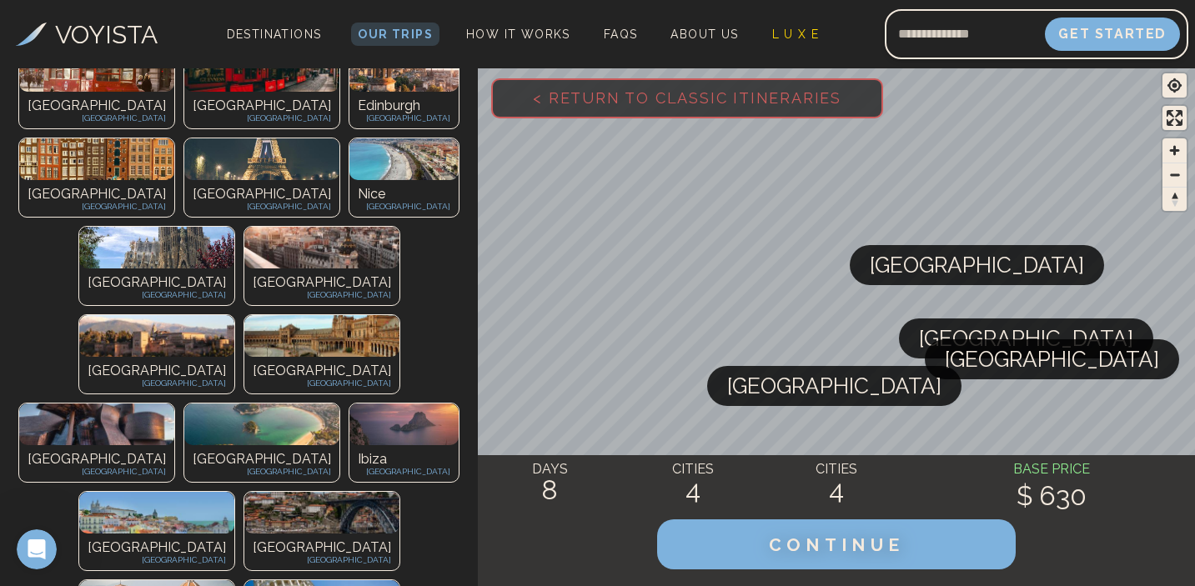
scroll to position [471, 0]
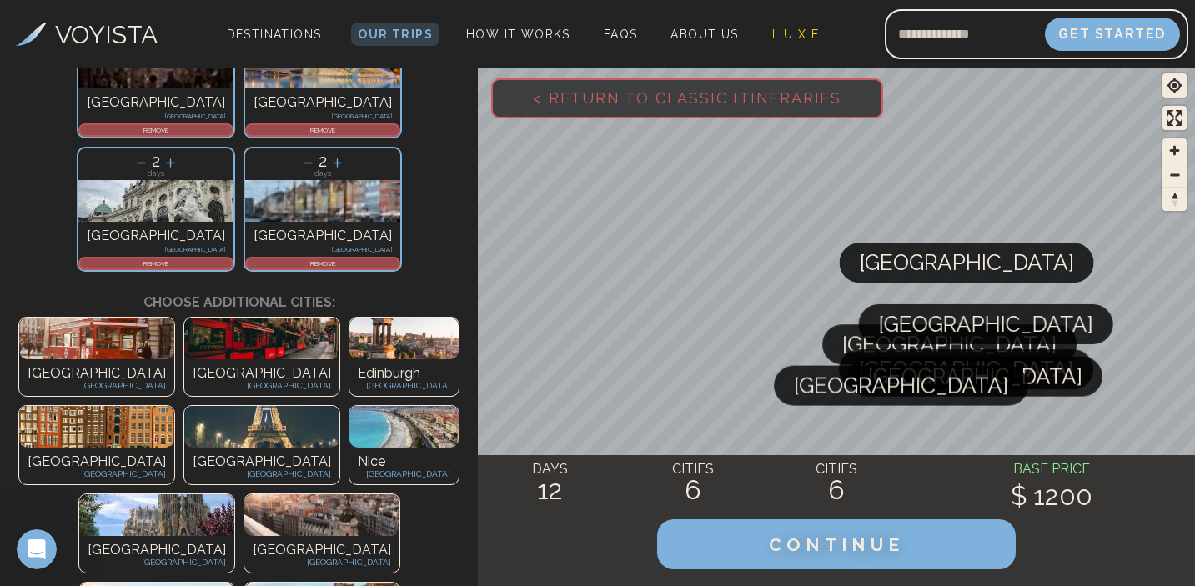
scroll to position [0, 0]
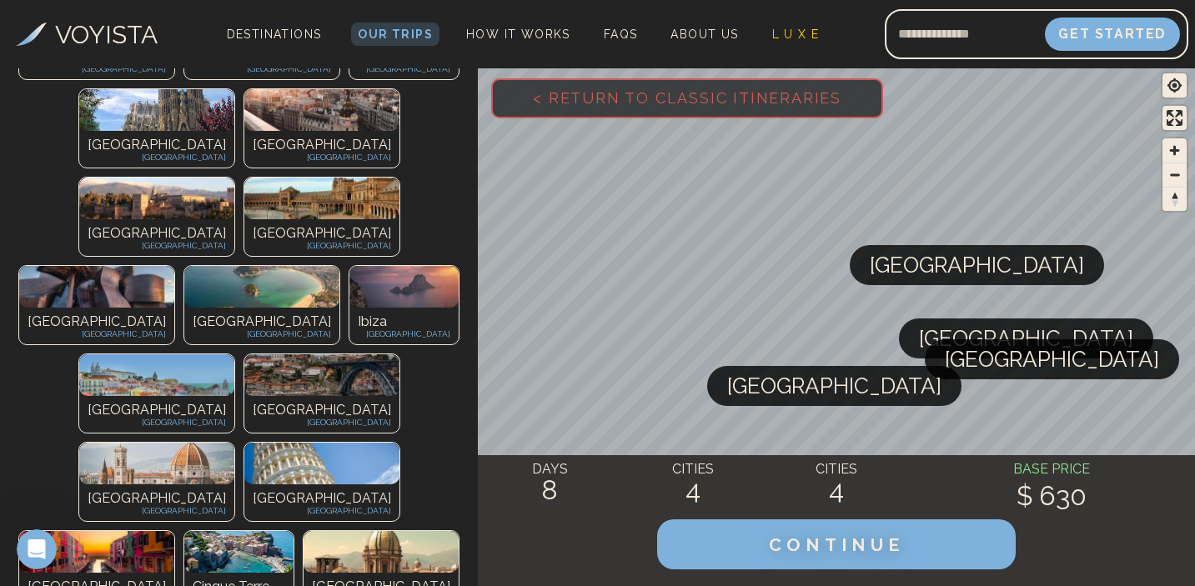
scroll to position [542, 0]
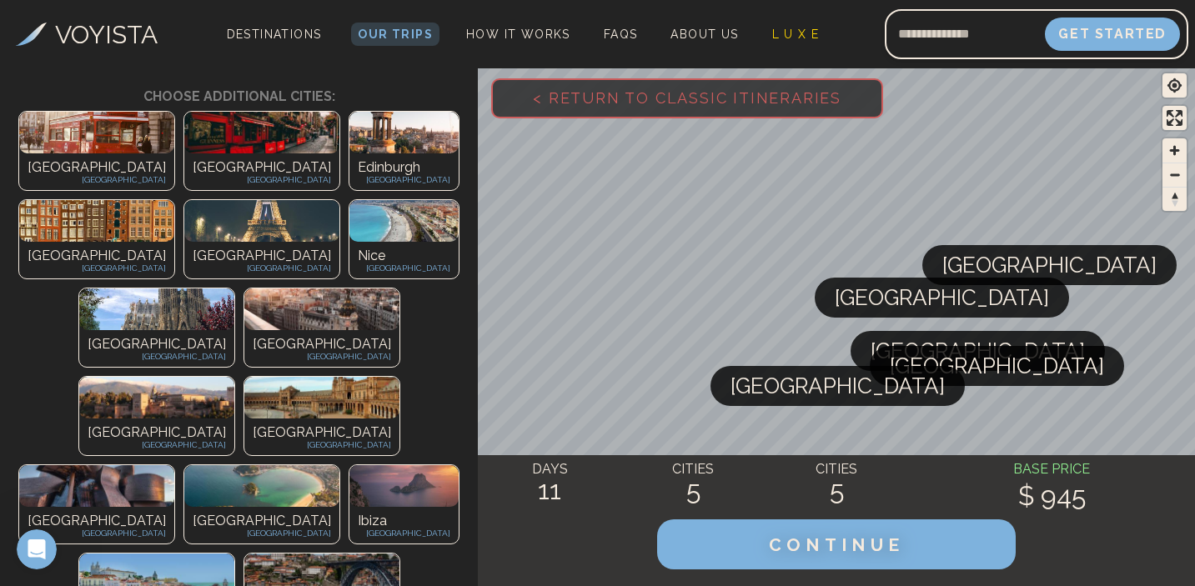
scroll to position [0, 0]
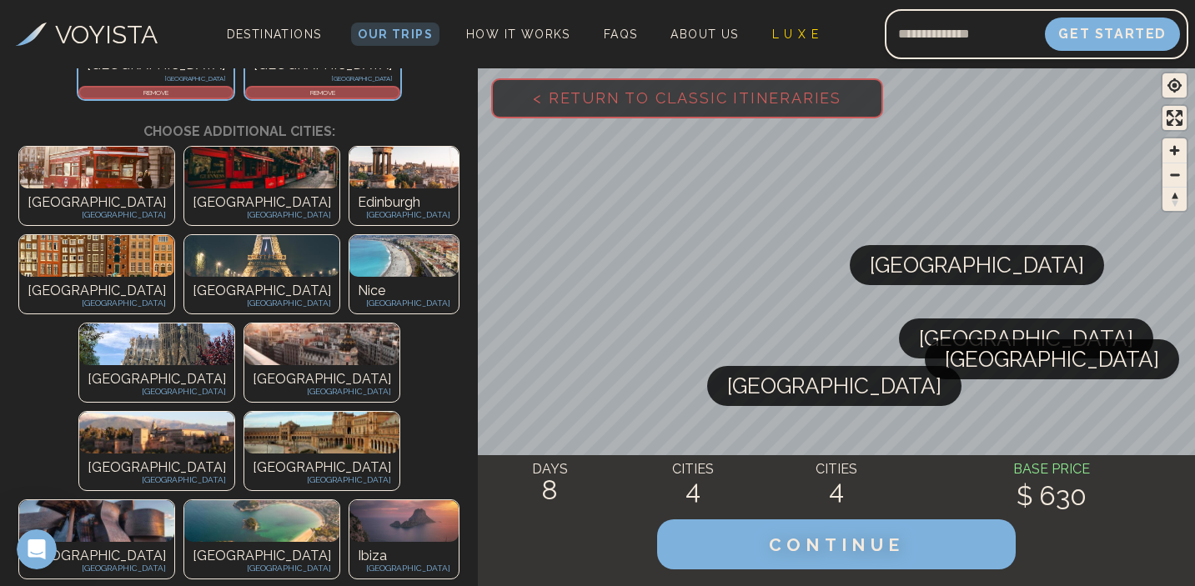
scroll to position [742, 0]
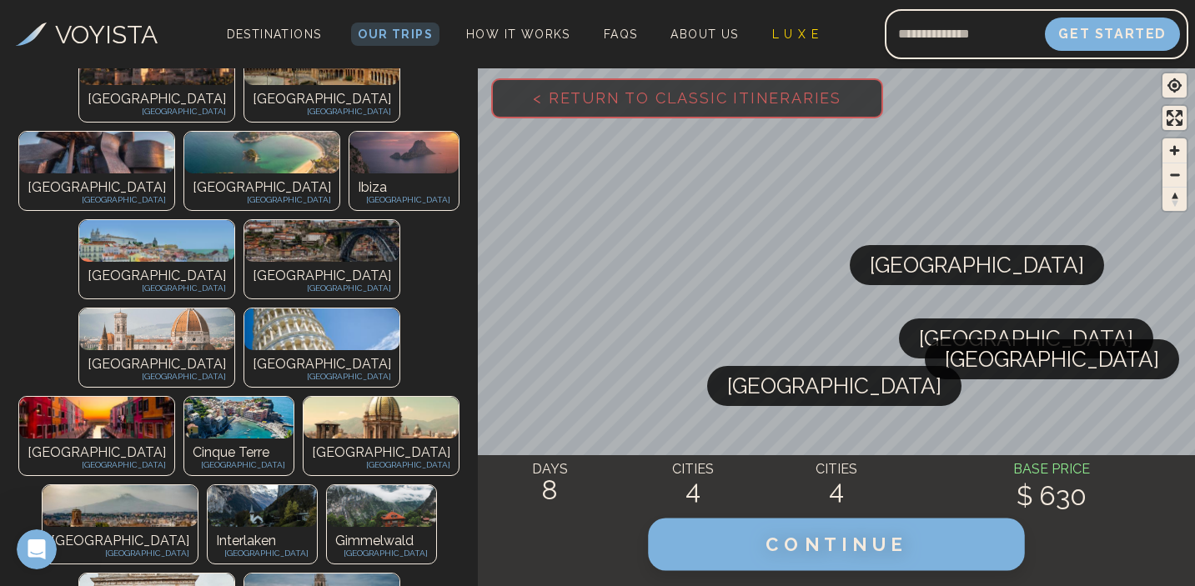
click at [822, 547] on span "CONTINUE" at bounding box center [836, 545] width 143 height 22
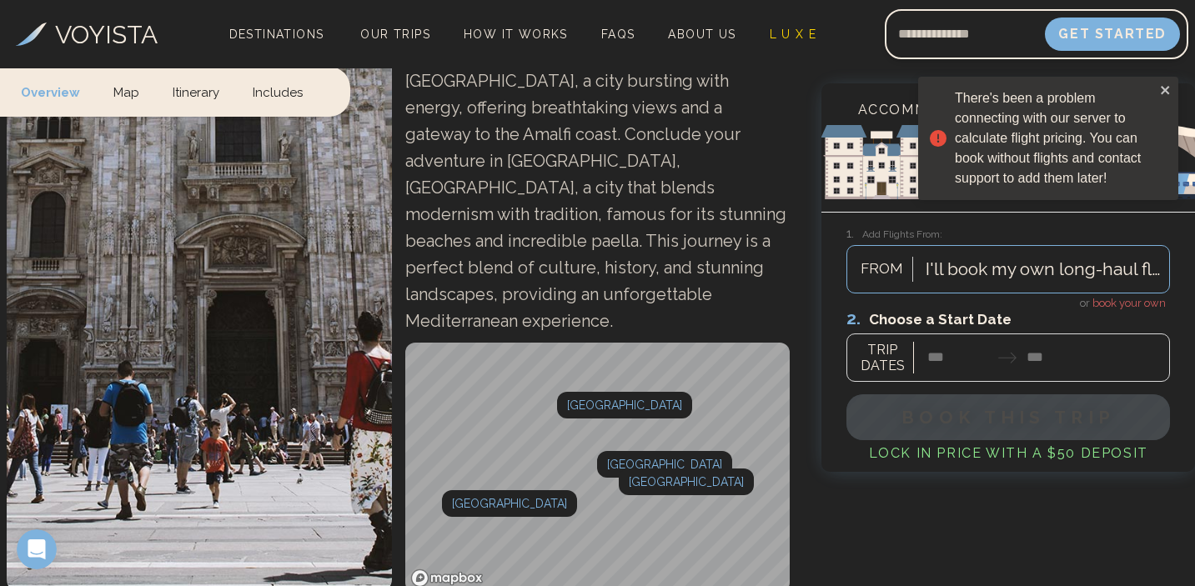
scroll to position [449, 0]
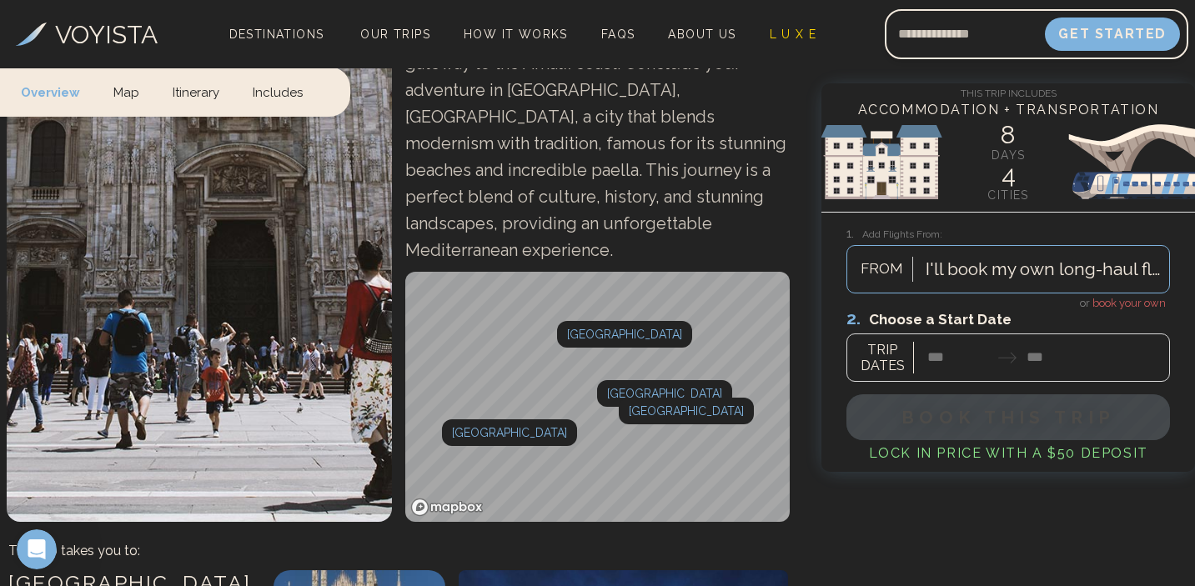
click at [986, 278] on div at bounding box center [1042, 269] width 235 height 30
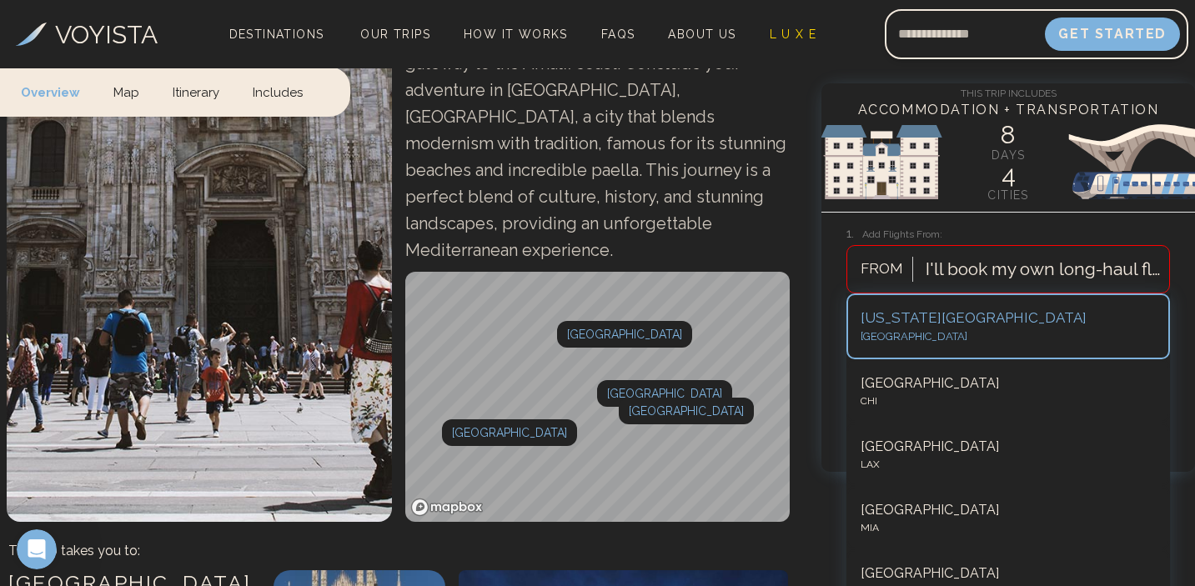
scroll to position [541, 0]
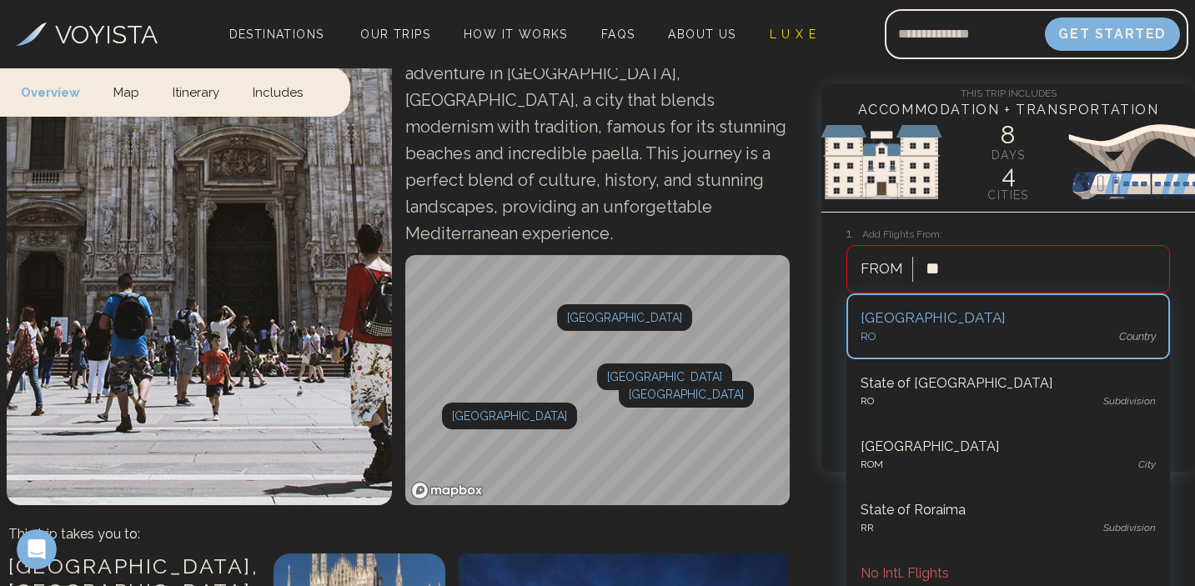
type input "*"
type input "********"
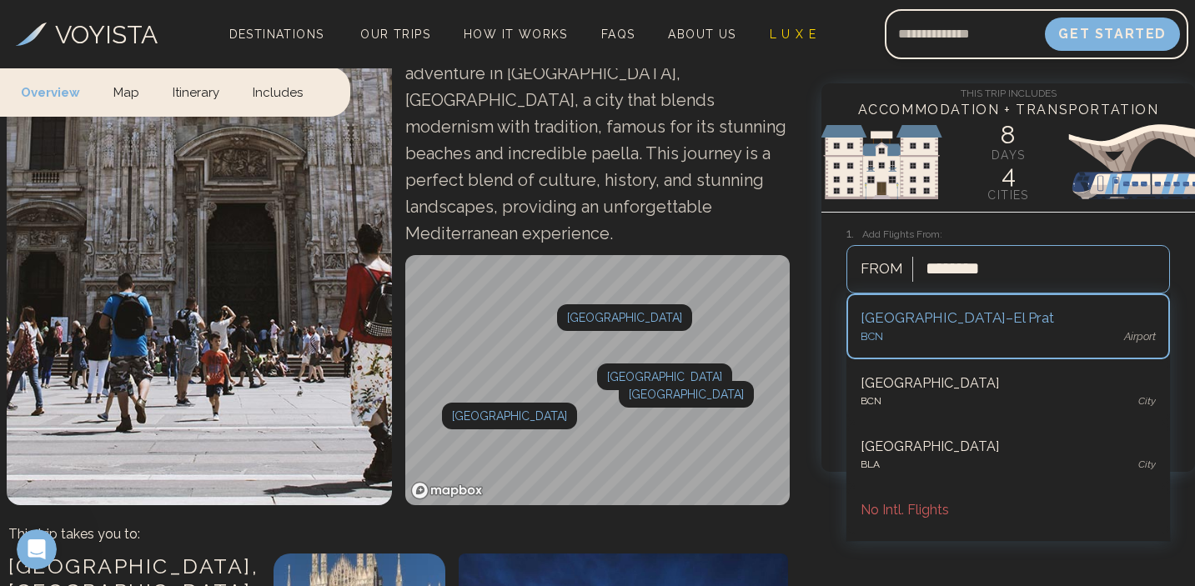
click at [956, 331] on div "BCN airport" at bounding box center [1007, 336] width 295 height 17
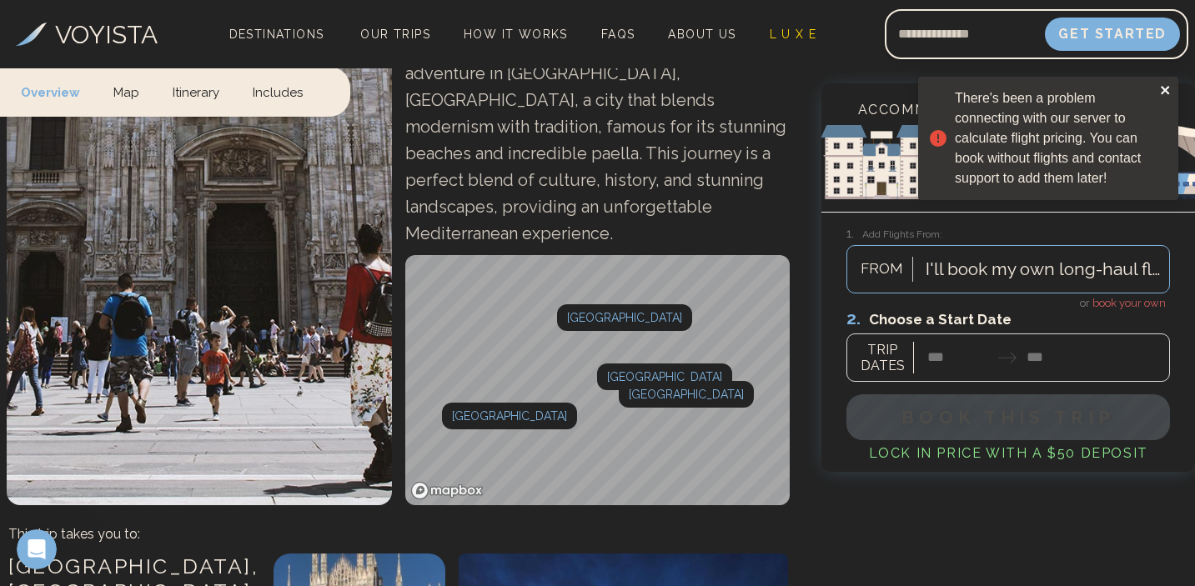
click at [1162, 94] on icon "close" at bounding box center [1166, 89] width 12 height 13
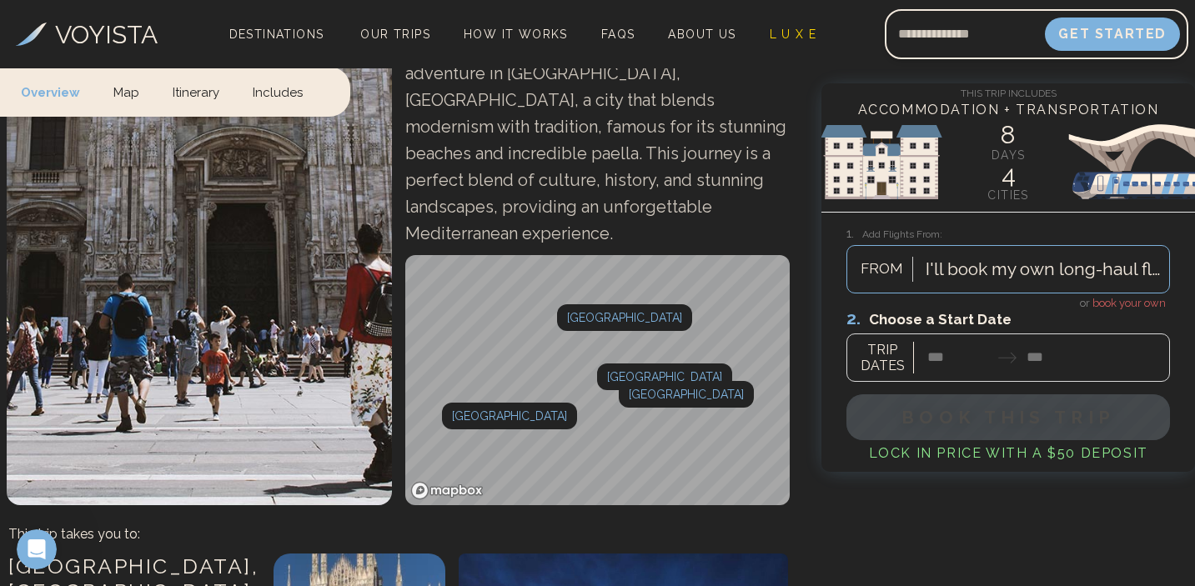
click at [935, 362] on div at bounding box center [1007, 345] width 323 height 74
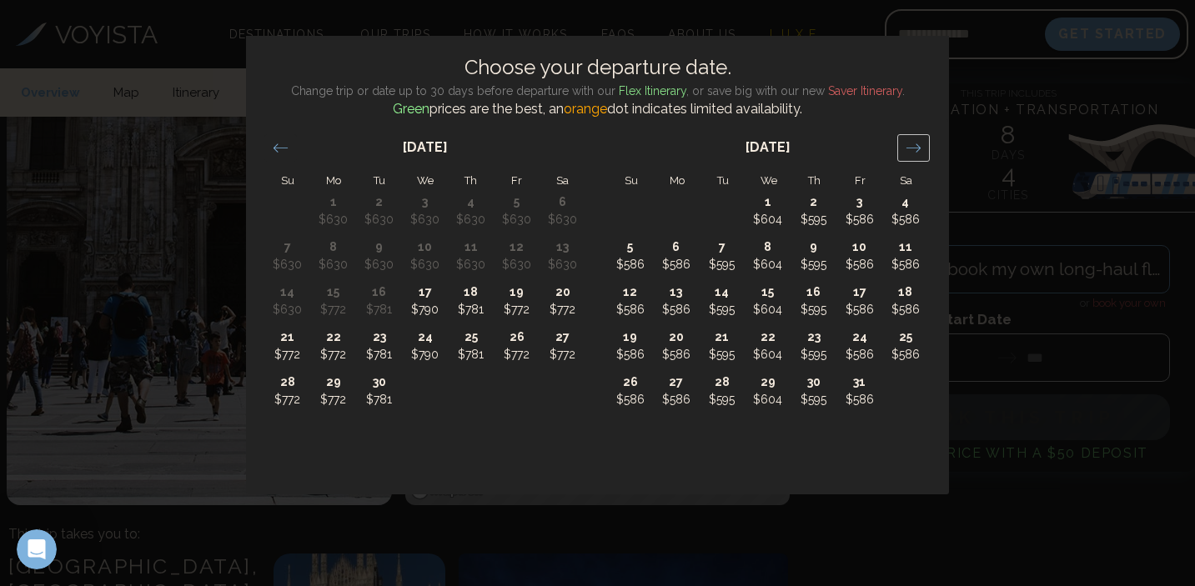
click at [913, 158] on div "Move forward to switch to the next month." at bounding box center [913, 148] width 33 height 28
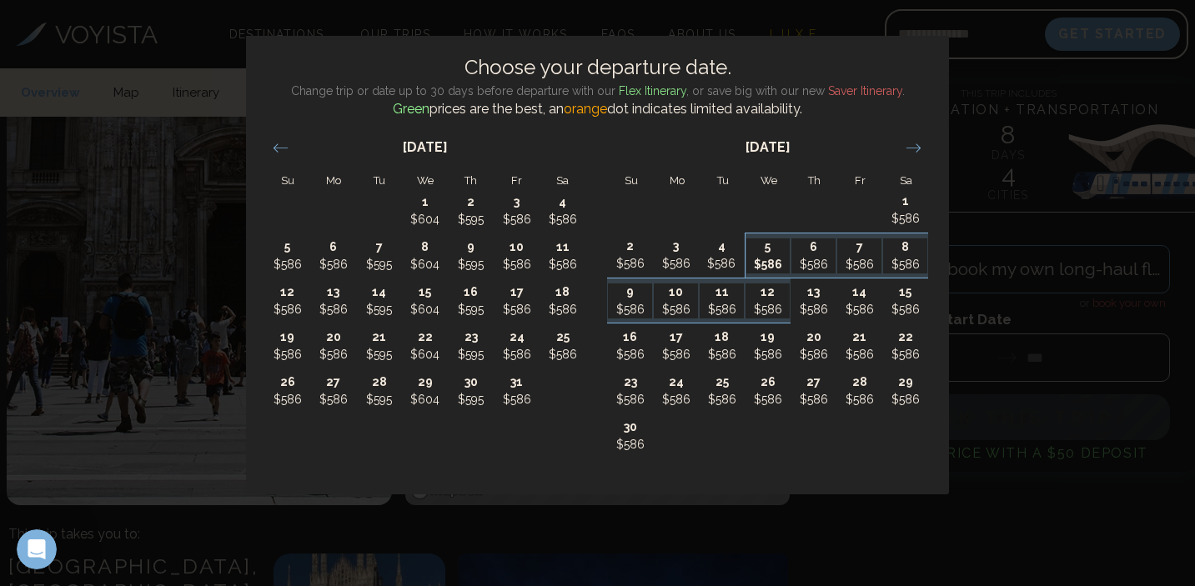
click at [753, 253] on p "5" at bounding box center [768, 247] width 44 height 18
type input "*******"
type input "********"
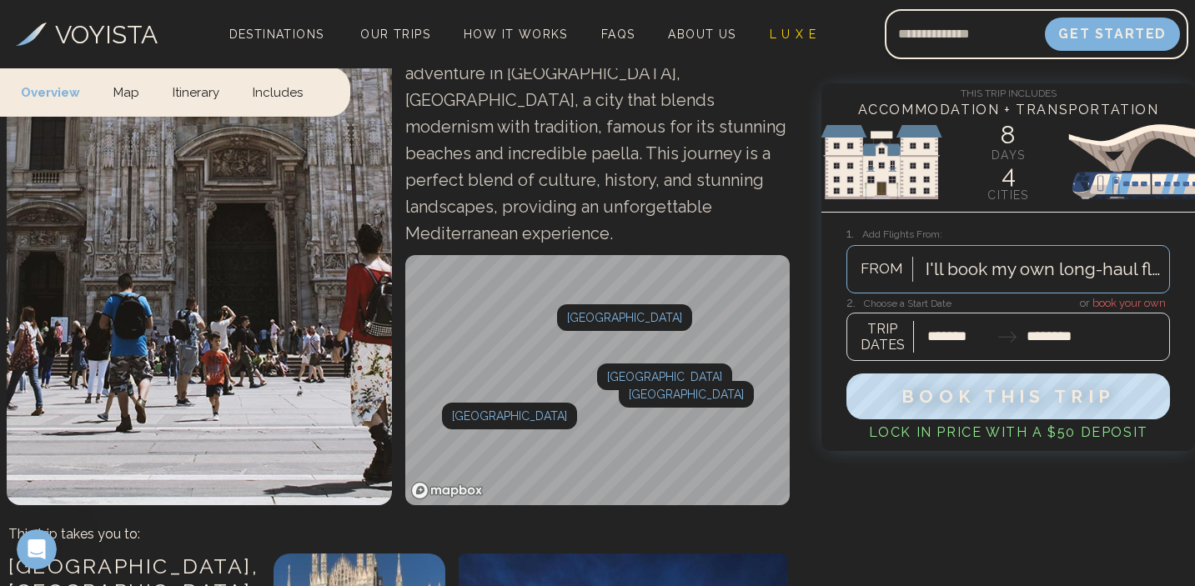
click at [954, 342] on div at bounding box center [1007, 328] width 323 height 66
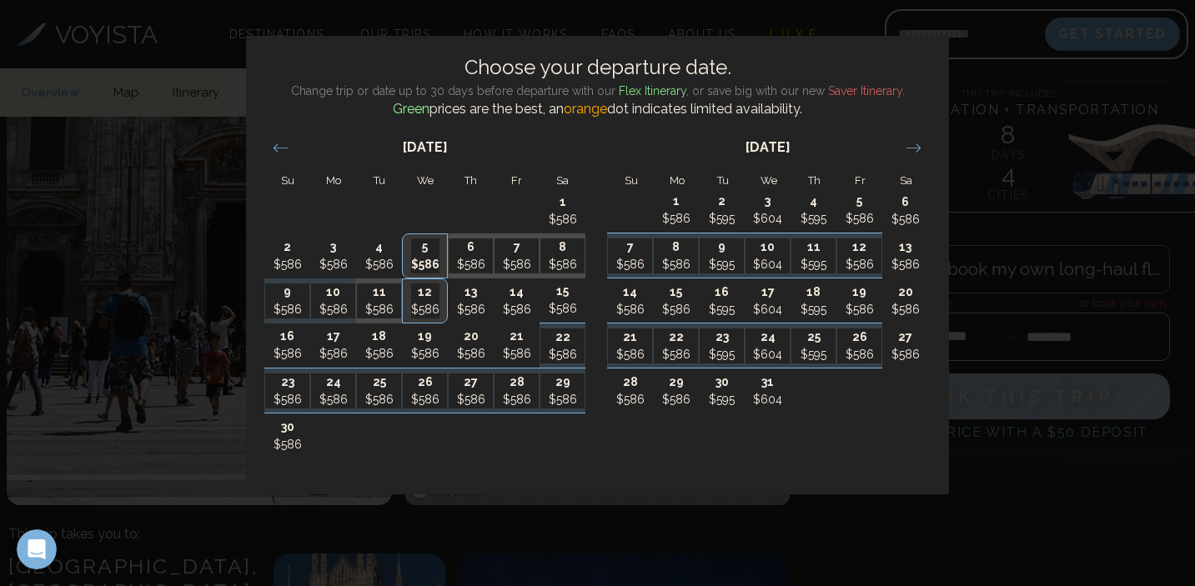
click at [1010, 230] on div "Choose your departure date. Change trip or date up to 30 days before departure …" at bounding box center [597, 293] width 1195 height 586
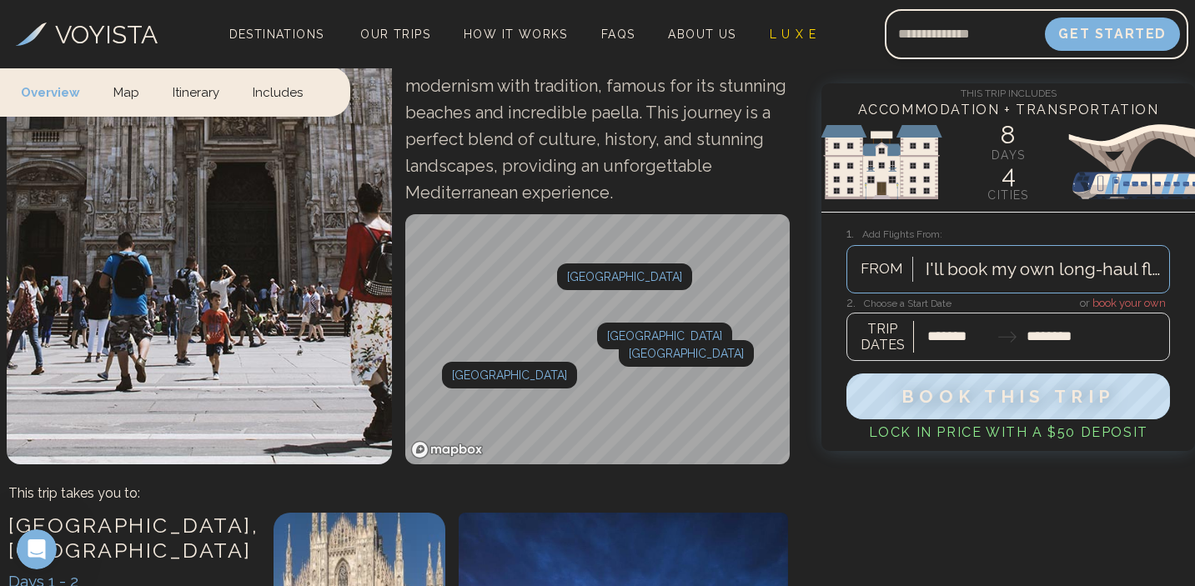
scroll to position [678, 0]
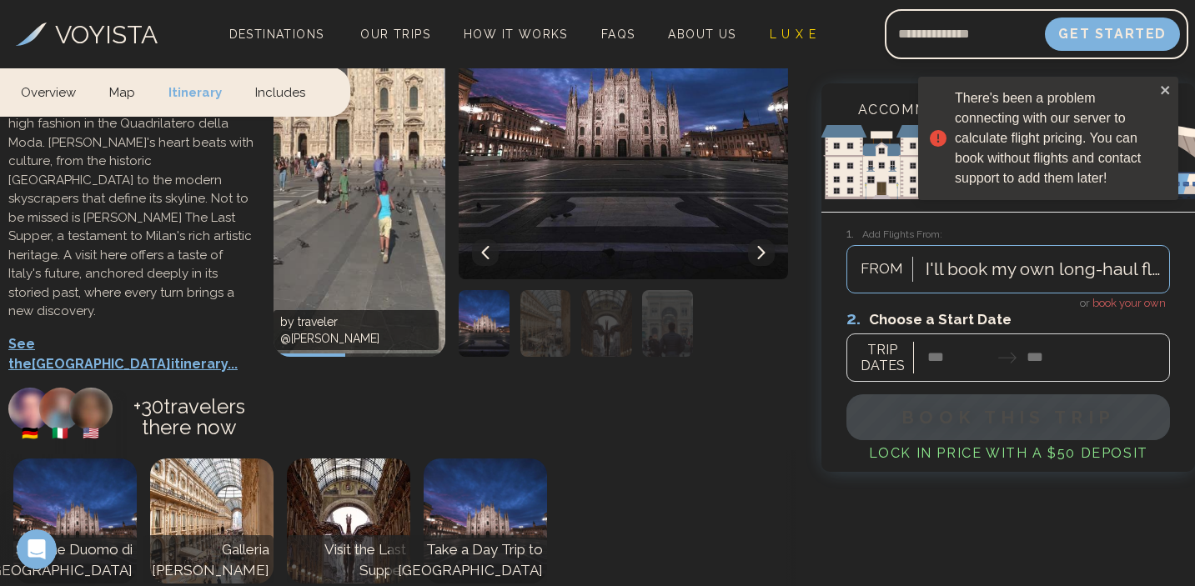
scroll to position [1122, 0]
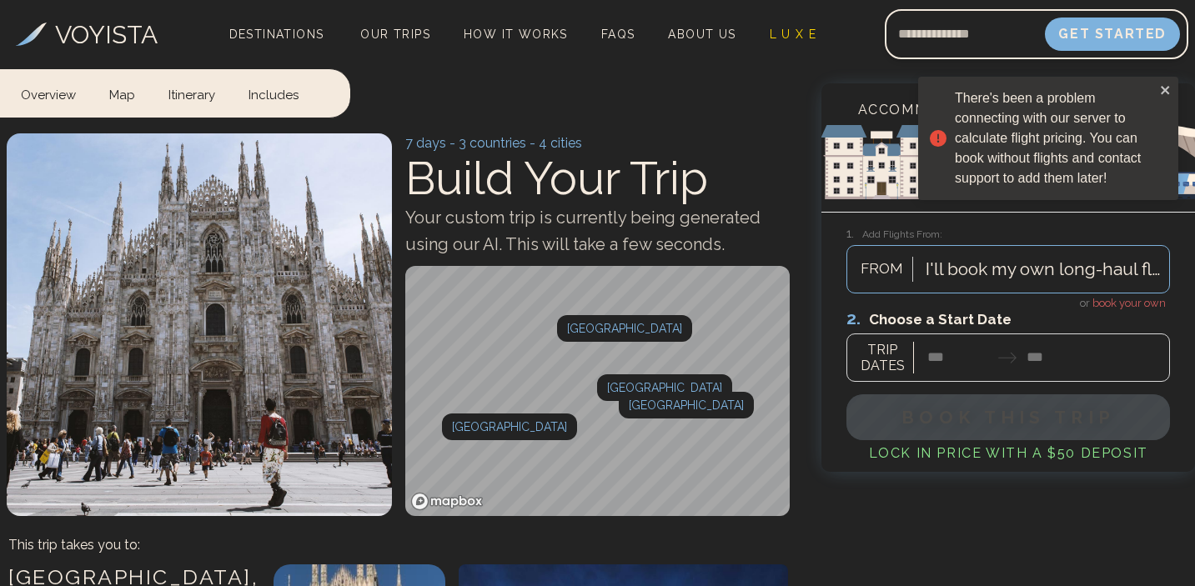
click at [1162, 97] on div "There's been a problem connecting with our server to calculate flight pricing. …" at bounding box center [1048, 138] width 260 height 123
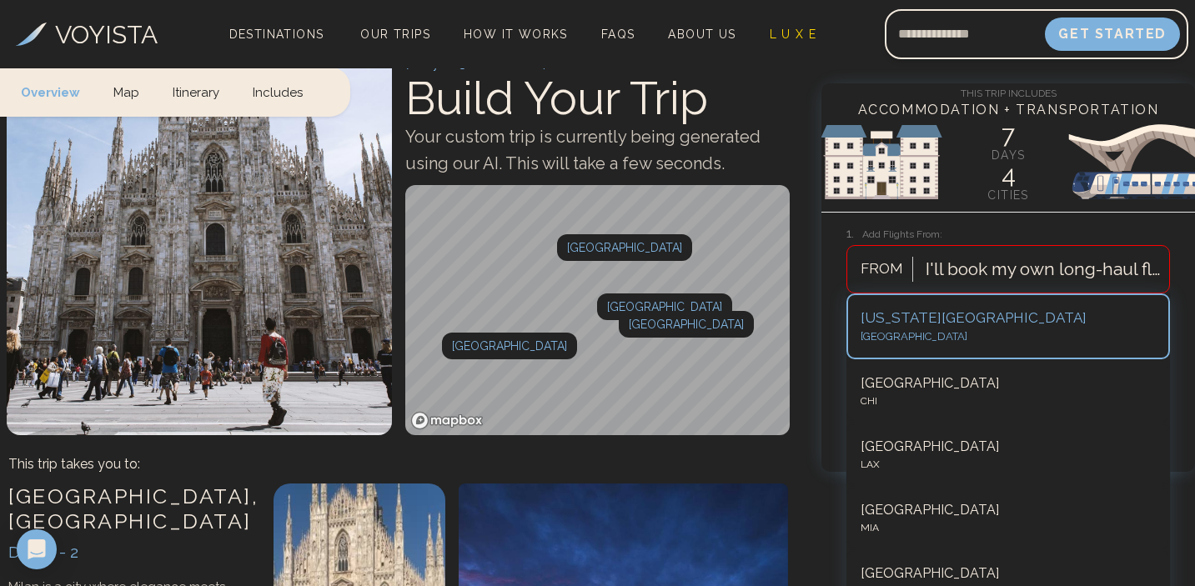
click at [970, 281] on div at bounding box center [1042, 269] width 235 height 30
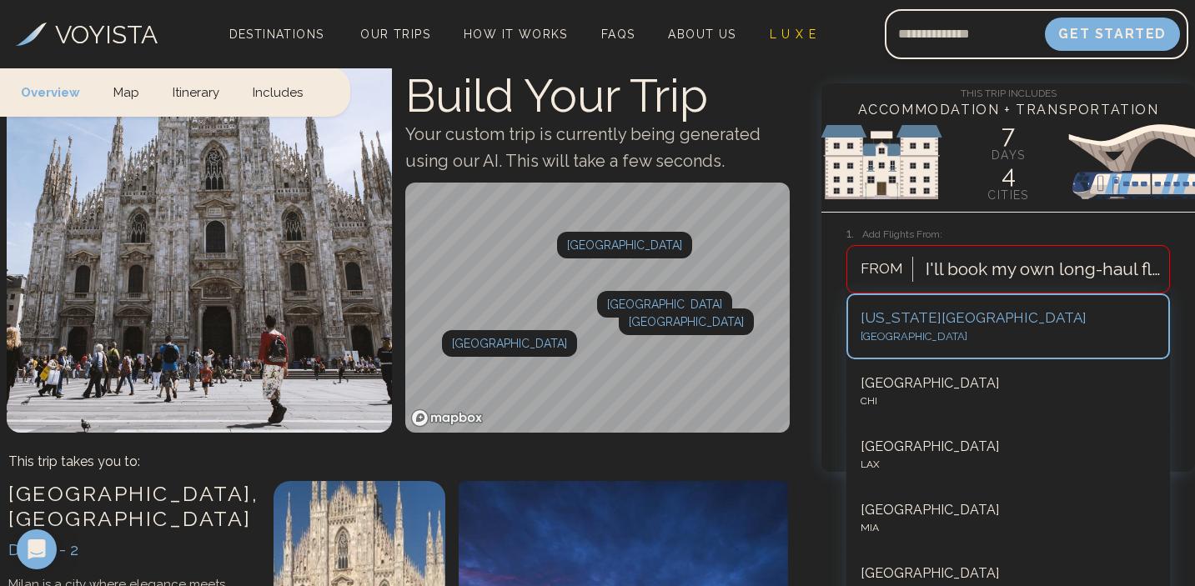
scroll to position [91, 0]
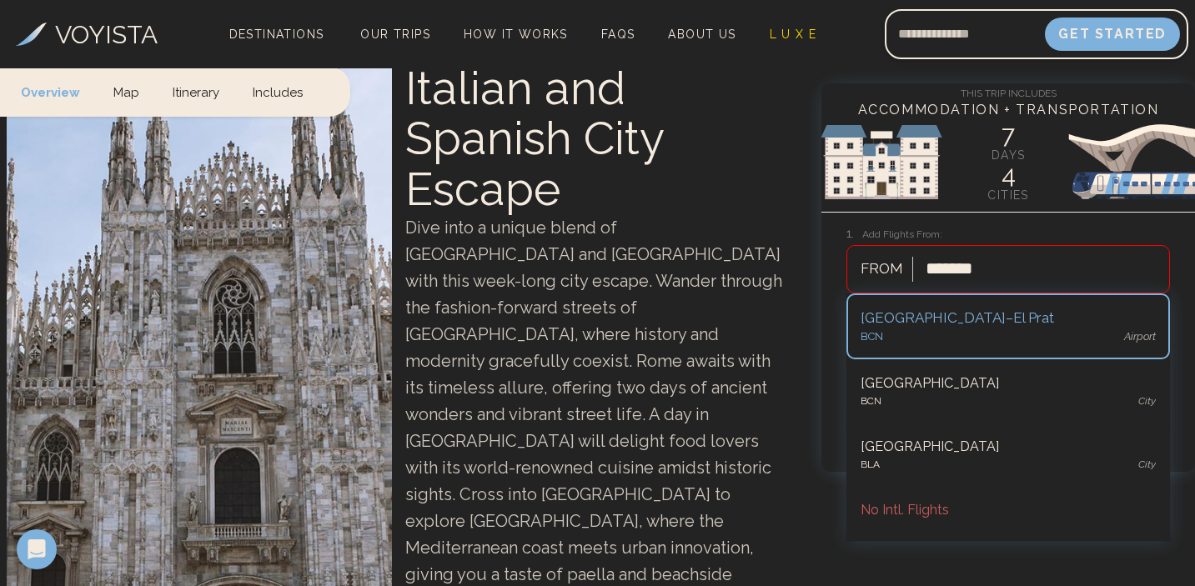
type input "********"
click at [984, 322] on div "[GEOGRAPHIC_DATA]–El Prat" at bounding box center [1007, 319] width 295 height 22
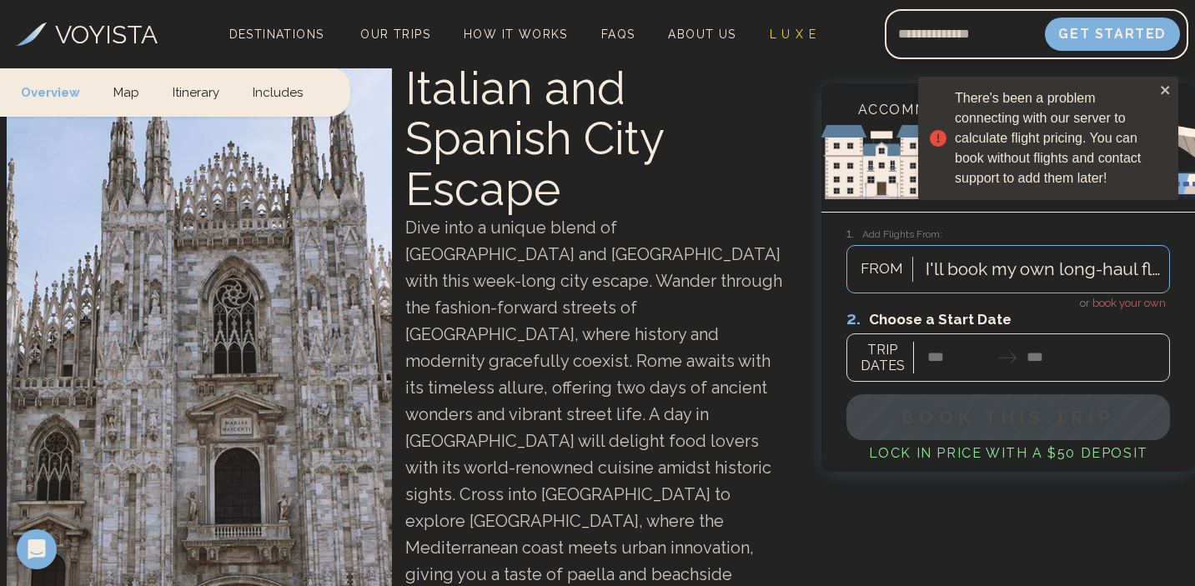
click at [952, 361] on div at bounding box center [1007, 345] width 323 height 74
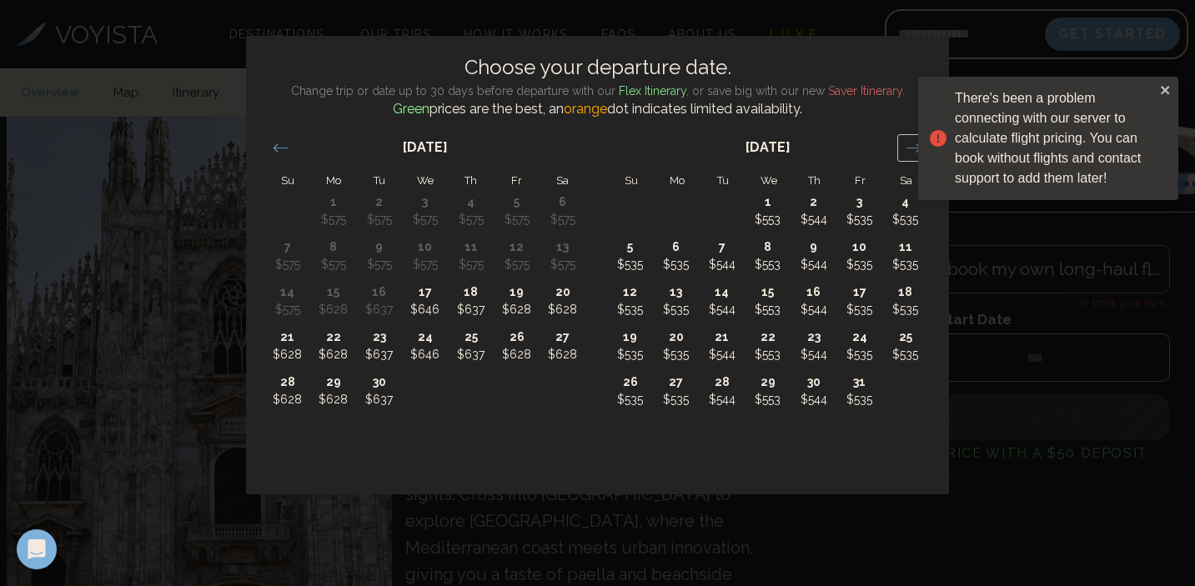
click at [905, 152] on icon "Move forward to switch to the next month." at bounding box center [913, 148] width 16 height 16
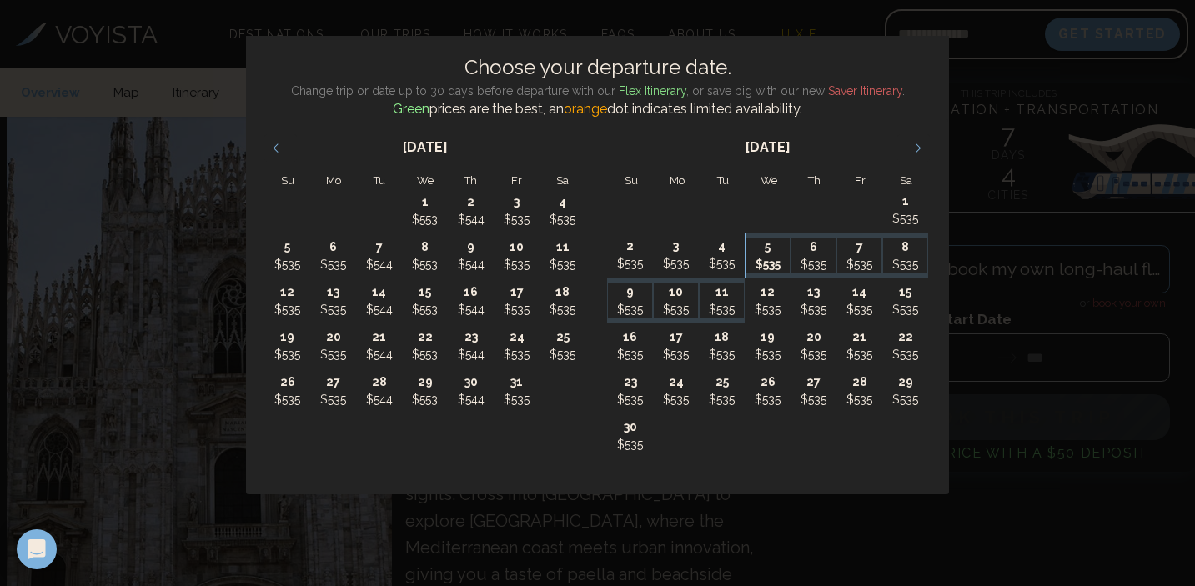
click at [775, 256] on p "$535" at bounding box center [768, 265] width 44 height 18
type input "*******"
type input "********"
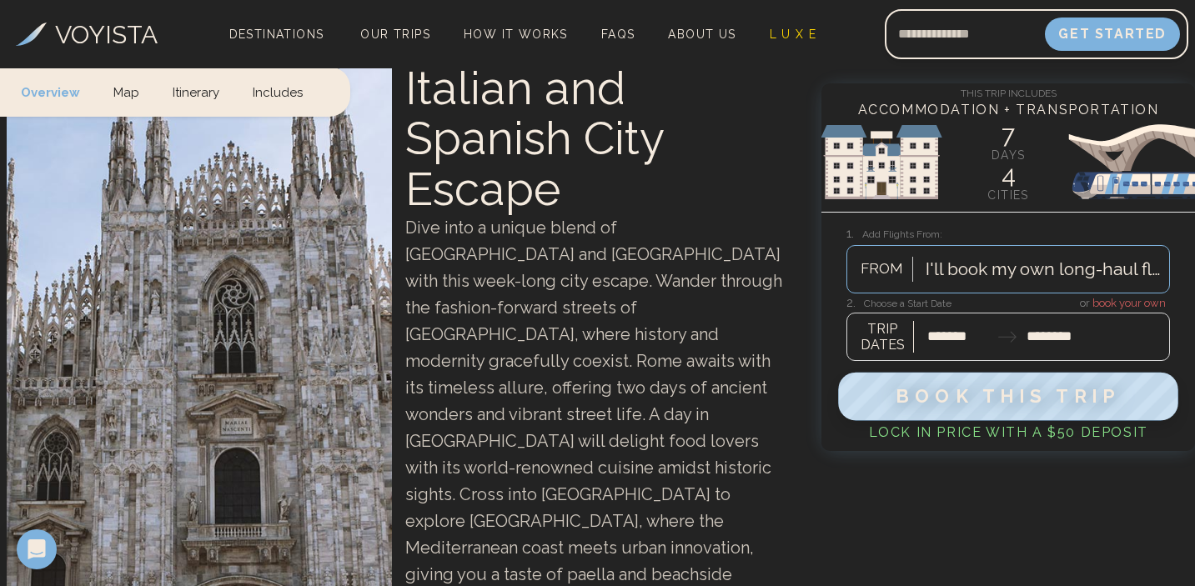
click at [971, 393] on span "Book This Trip" at bounding box center [1008, 396] width 224 height 22
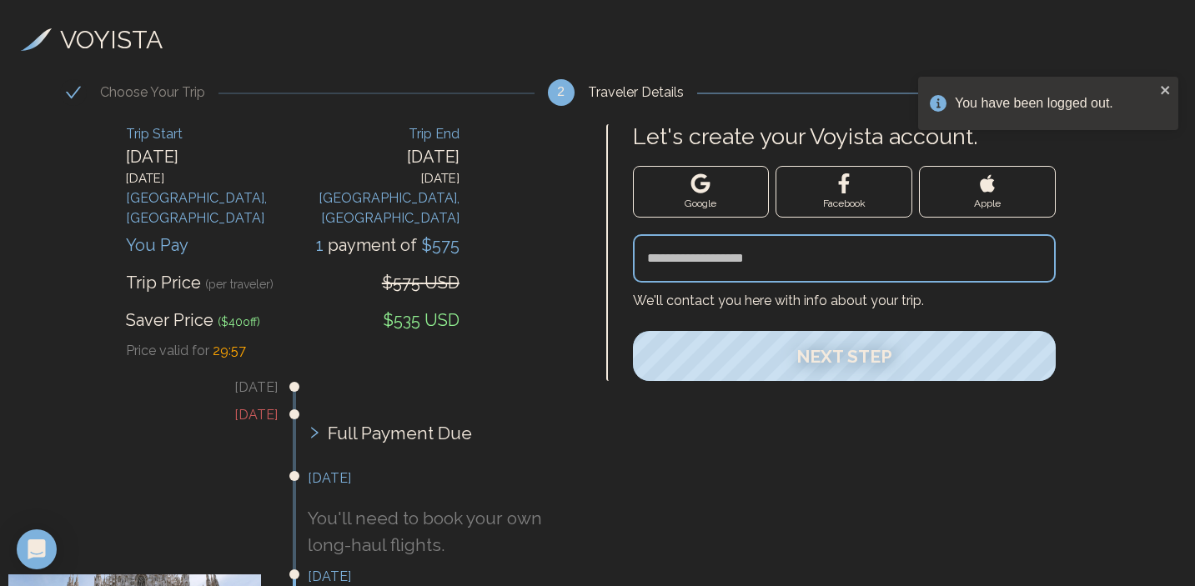
click at [715, 196] on button "Google" at bounding box center [701, 192] width 137 height 52
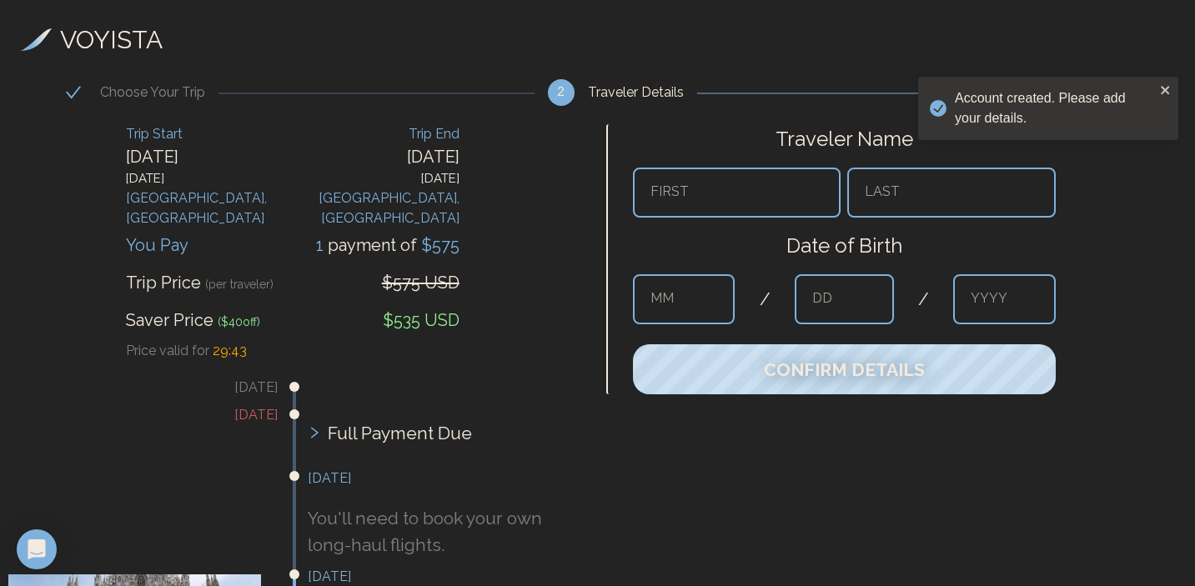
click at [738, 196] on input "text" at bounding box center [737, 193] width 208 height 50
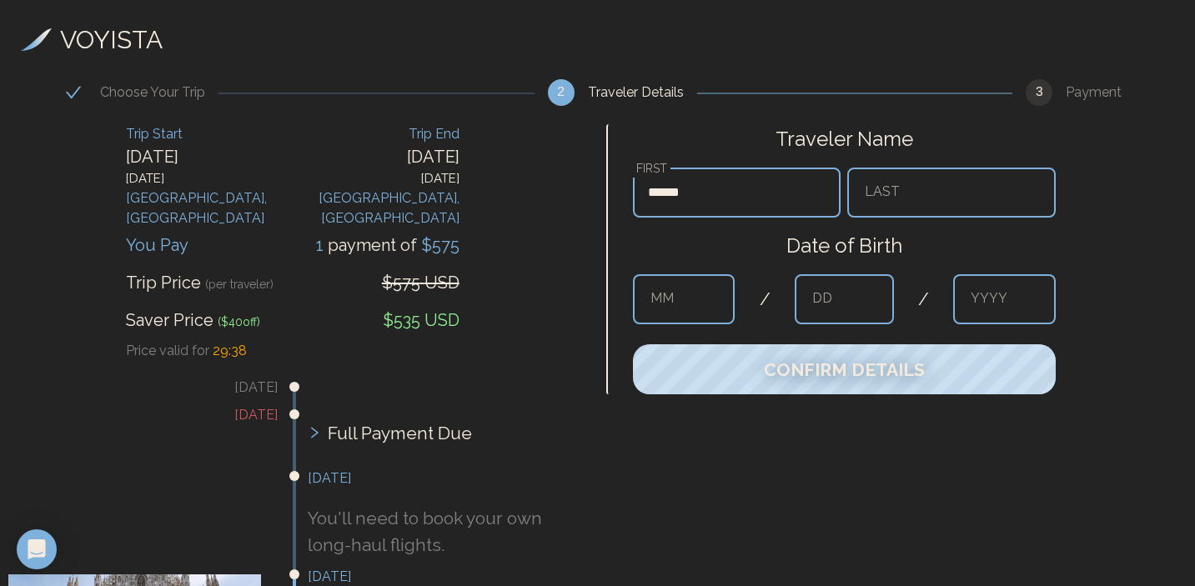
type input "******"
click at [933, 196] on input "text" at bounding box center [951, 193] width 208 height 50
type input "*****"
click at [727, 294] on input "text" at bounding box center [684, 299] width 103 height 50
type input "*"
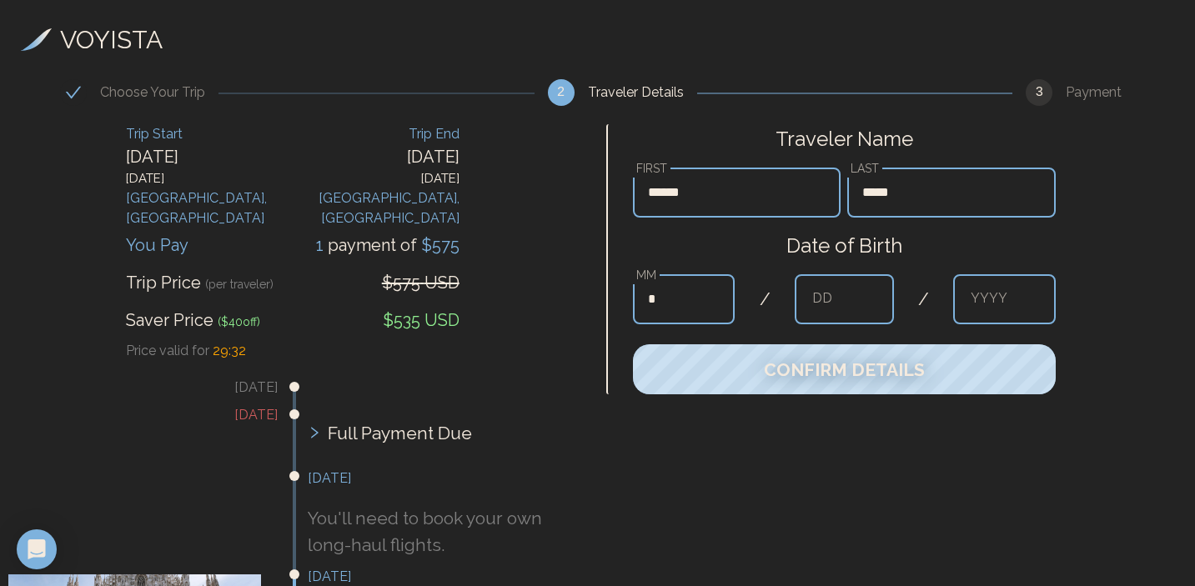
click at [829, 307] on input "text" at bounding box center [844, 299] width 99 height 50
type input "**"
click at [987, 299] on input "text" at bounding box center [1004, 299] width 103 height 50
type input "****"
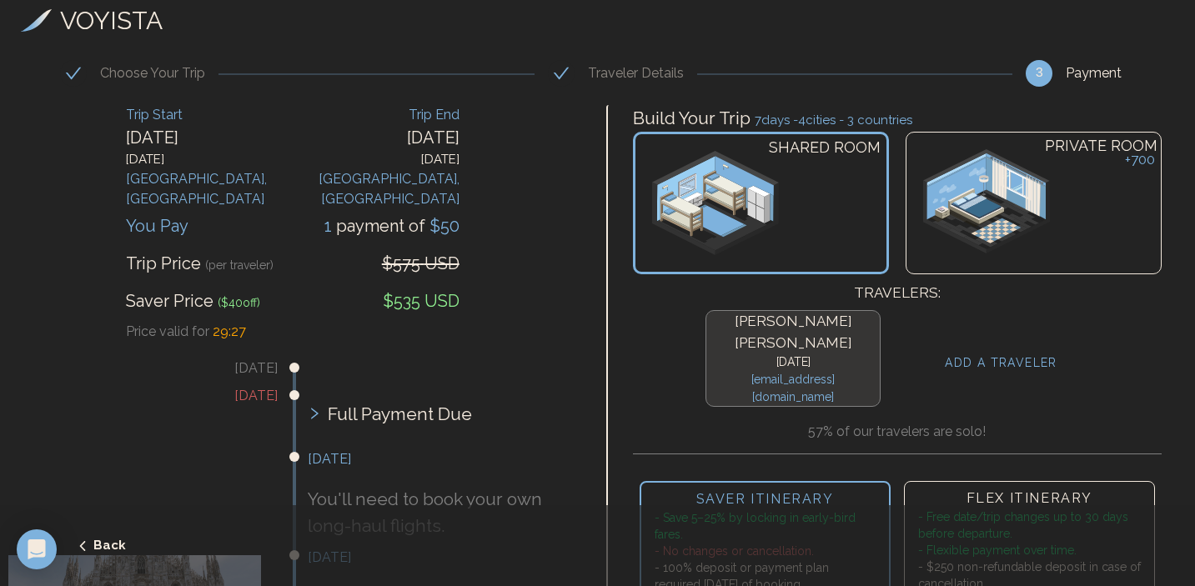
scroll to position [18, 0]
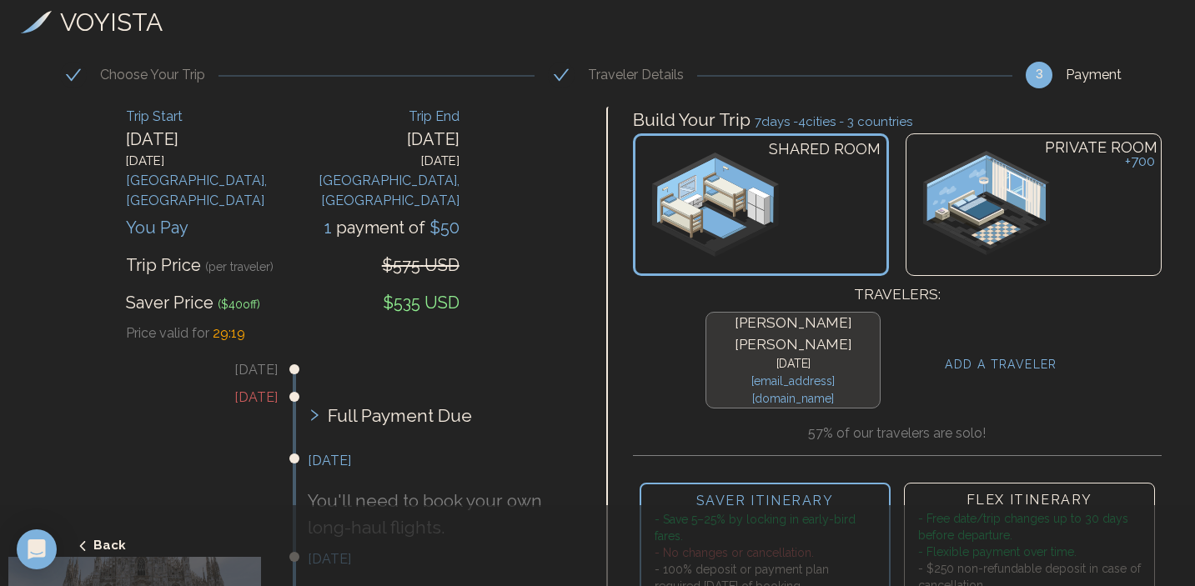
click at [977, 356] on h4 "ADD A TRAVELER" at bounding box center [1001, 365] width 113 height 18
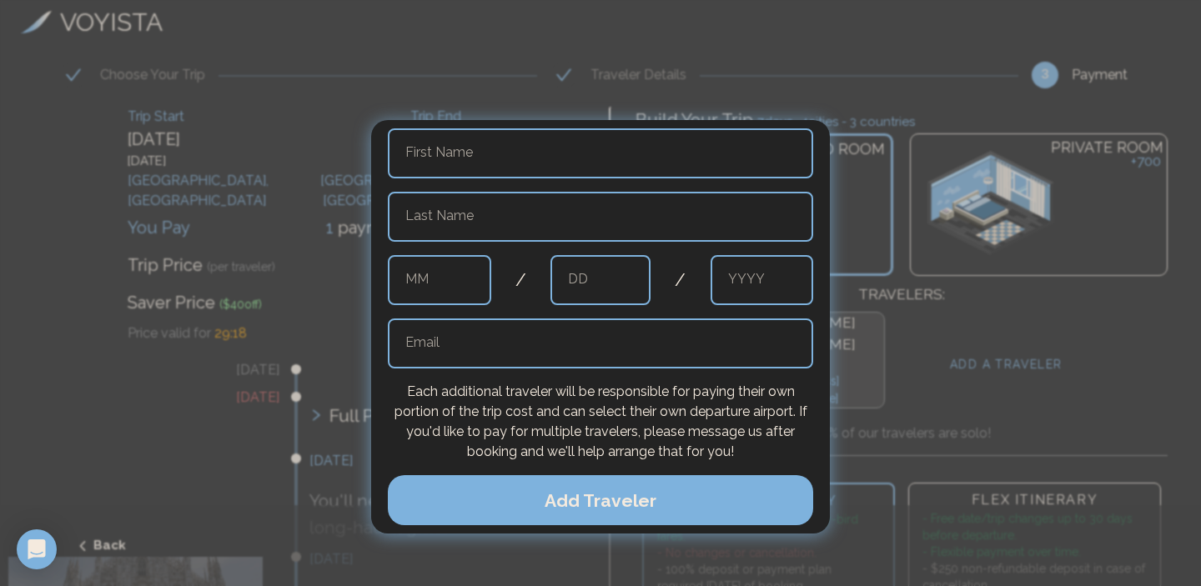
click at [531, 164] on input "text" at bounding box center [600, 153] width 425 height 50
click at [594, 213] on input "text" at bounding box center [600, 217] width 425 height 50
drag, startPoint x: 549, startPoint y: 161, endPoint x: 467, endPoint y: 165, distance: 82.6
click at [467, 166] on input "**********" at bounding box center [600, 153] width 425 height 50
type input "********"
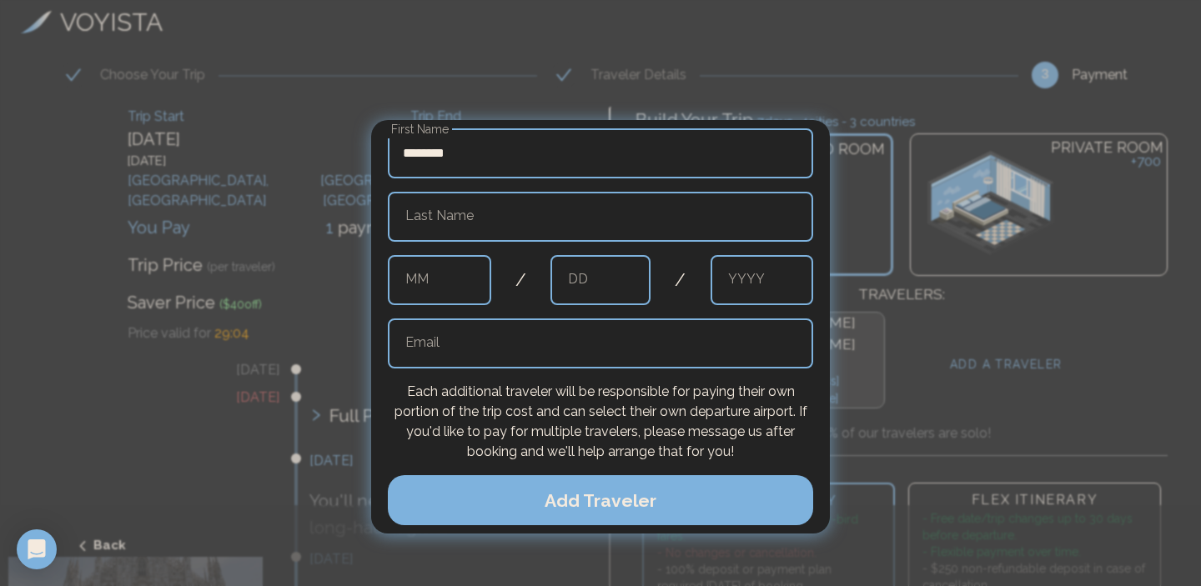
click at [502, 223] on input "text" at bounding box center [600, 217] width 425 height 50
type input "**********"
click at [460, 274] on input "text" at bounding box center [439, 280] width 103 height 50
type input "*"
click at [575, 279] on input "text" at bounding box center [600, 280] width 100 height 50
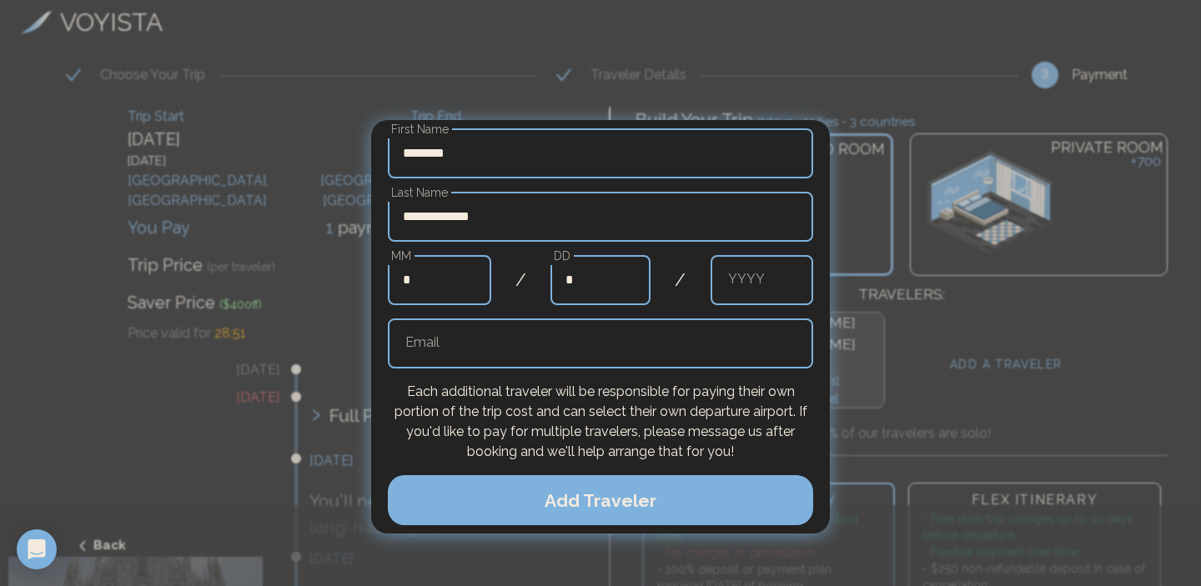
type input "**"
click at [750, 282] on input "text" at bounding box center [761, 280] width 103 height 50
type input "****"
click at [601, 357] on input "text" at bounding box center [600, 343] width 425 height 50
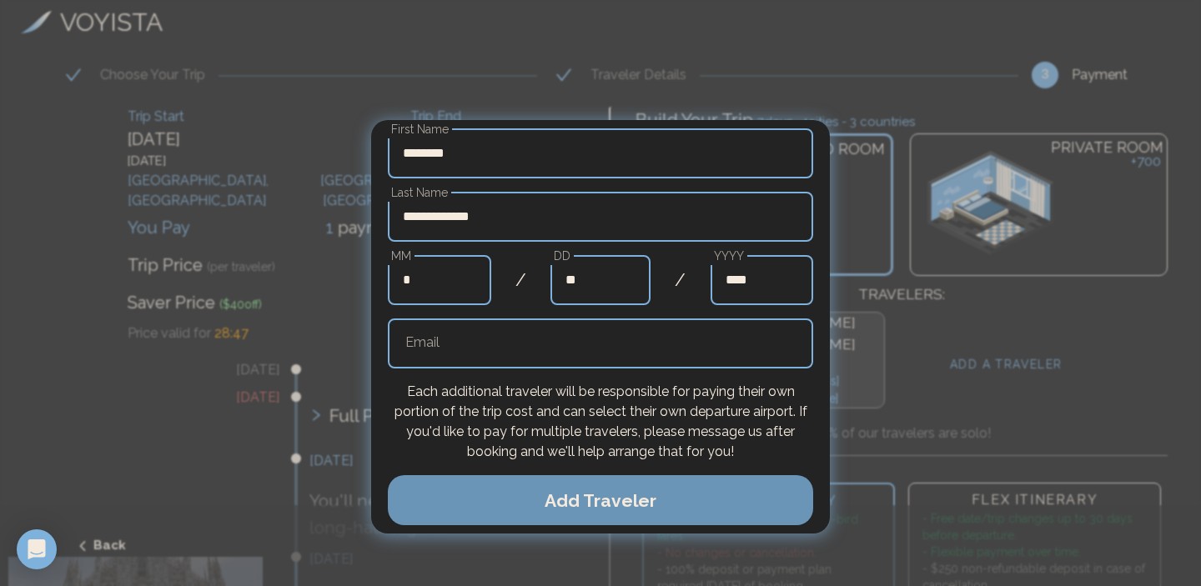
click at [648, 514] on button "Add Traveler" at bounding box center [600, 500] width 425 height 50
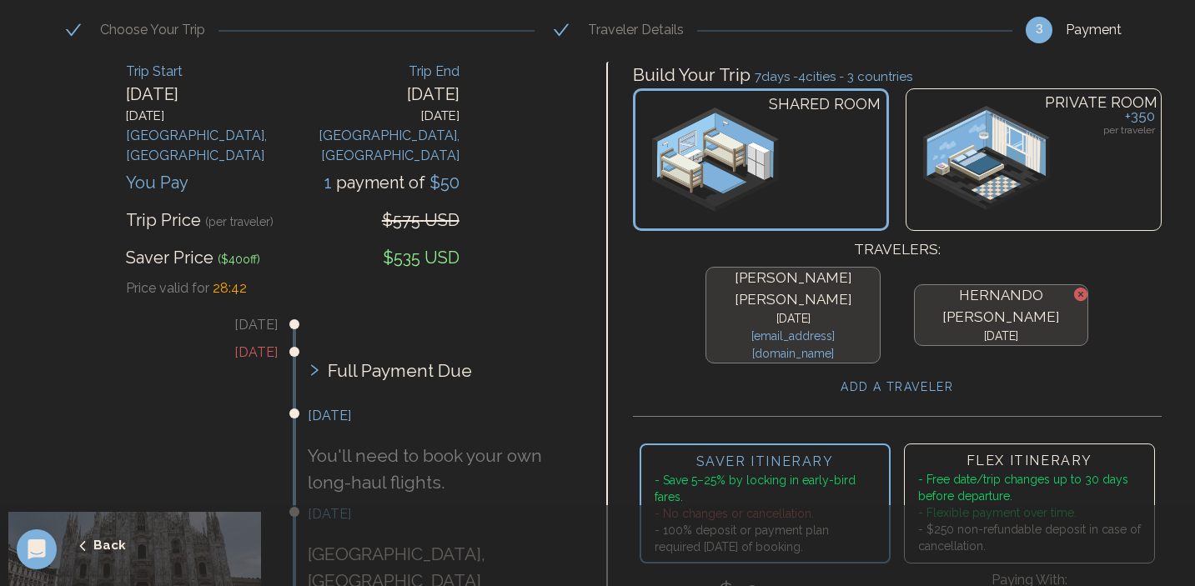
scroll to position [69, 0]
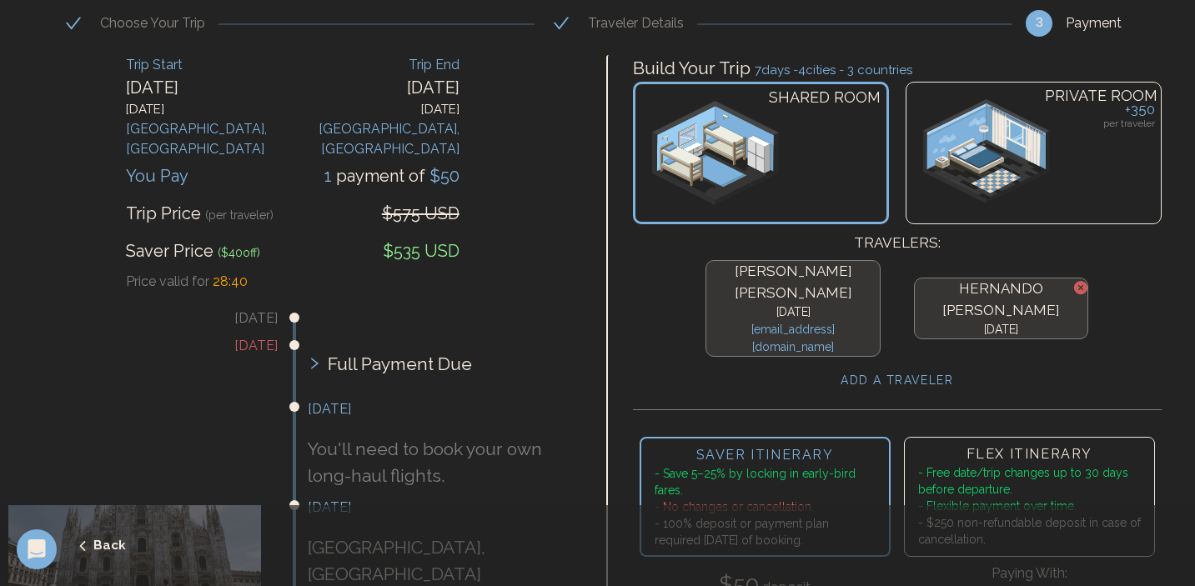
click at [897, 372] on h4 "ADD A TRAVELER" at bounding box center [896, 381] width 113 height 18
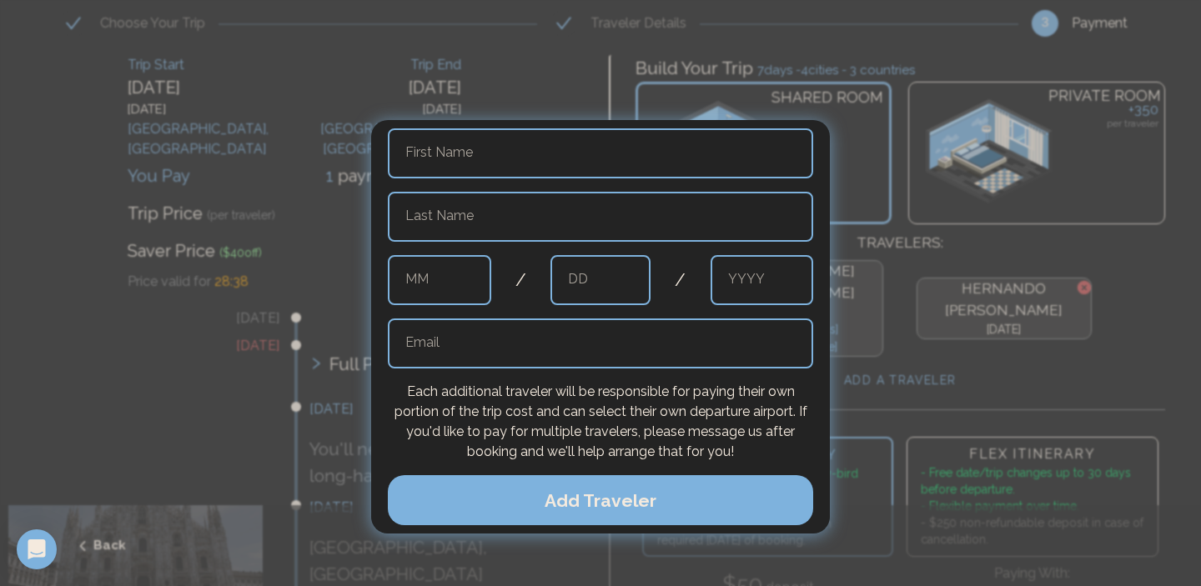
click at [478, 154] on input "text" at bounding box center [600, 153] width 425 height 50
type input "*****"
type input "**********"
type input "*****"
click at [442, 283] on input "text" at bounding box center [439, 280] width 103 height 50
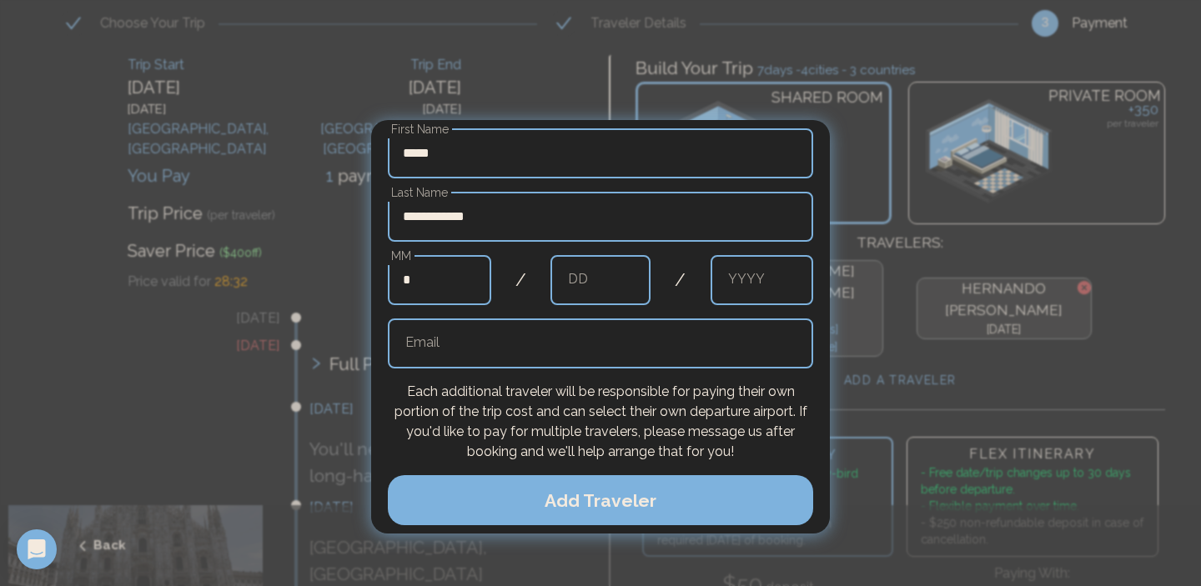
type input "*"
click at [587, 283] on input "text" at bounding box center [600, 280] width 100 height 50
type input "*"
click at [756, 288] on input "text" at bounding box center [761, 280] width 103 height 50
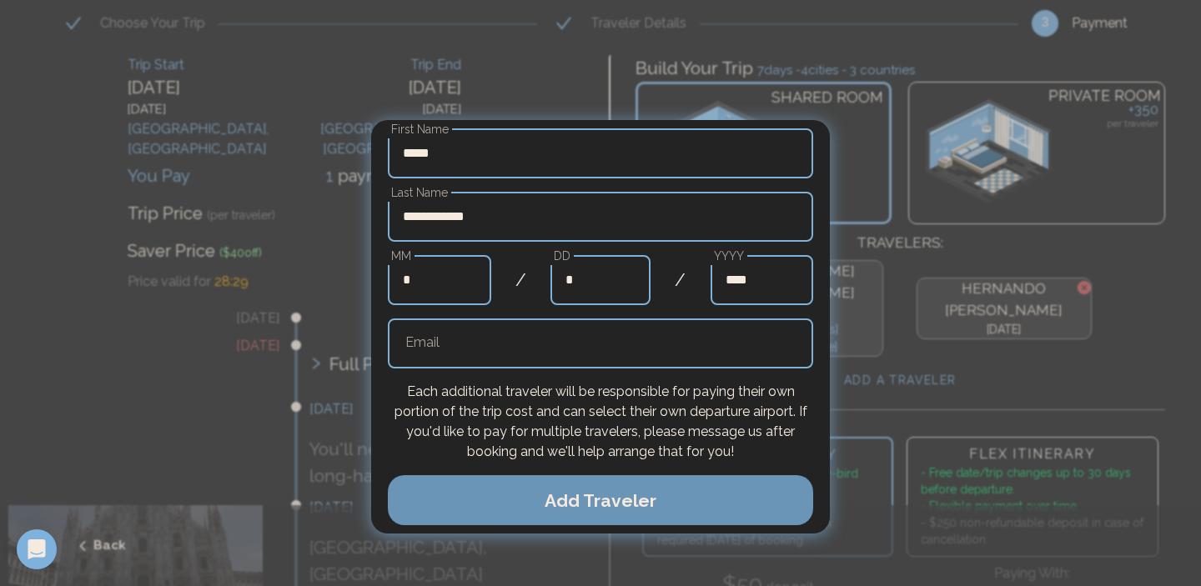
type input "****"
click at [599, 511] on button "Add Traveler" at bounding box center [600, 500] width 425 height 50
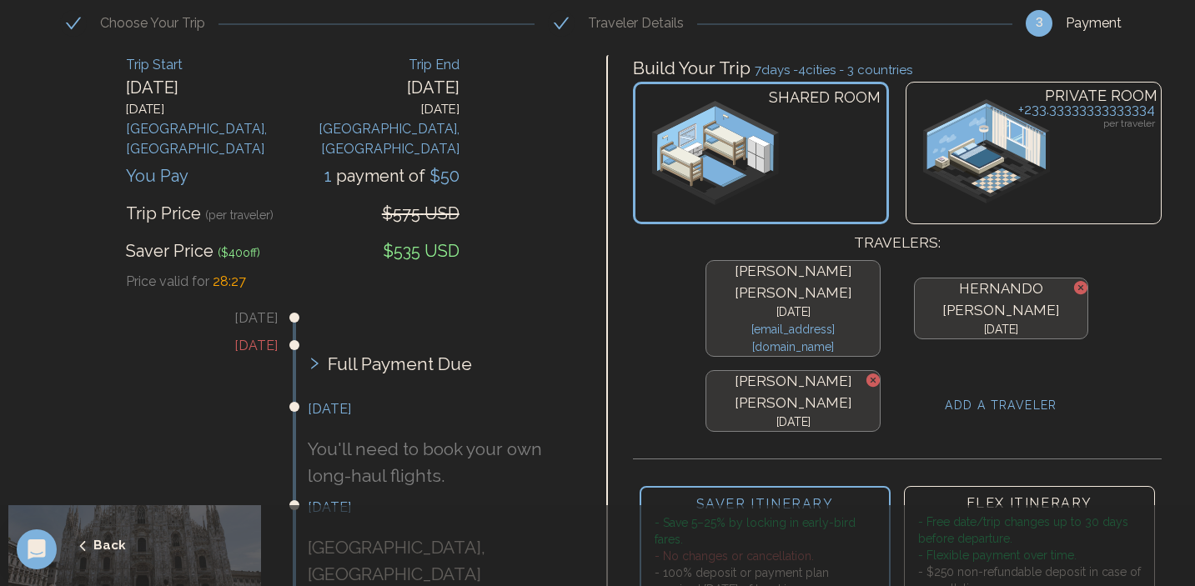
click at [975, 397] on h4 "ADD A TRAVELER" at bounding box center [1001, 406] width 113 height 18
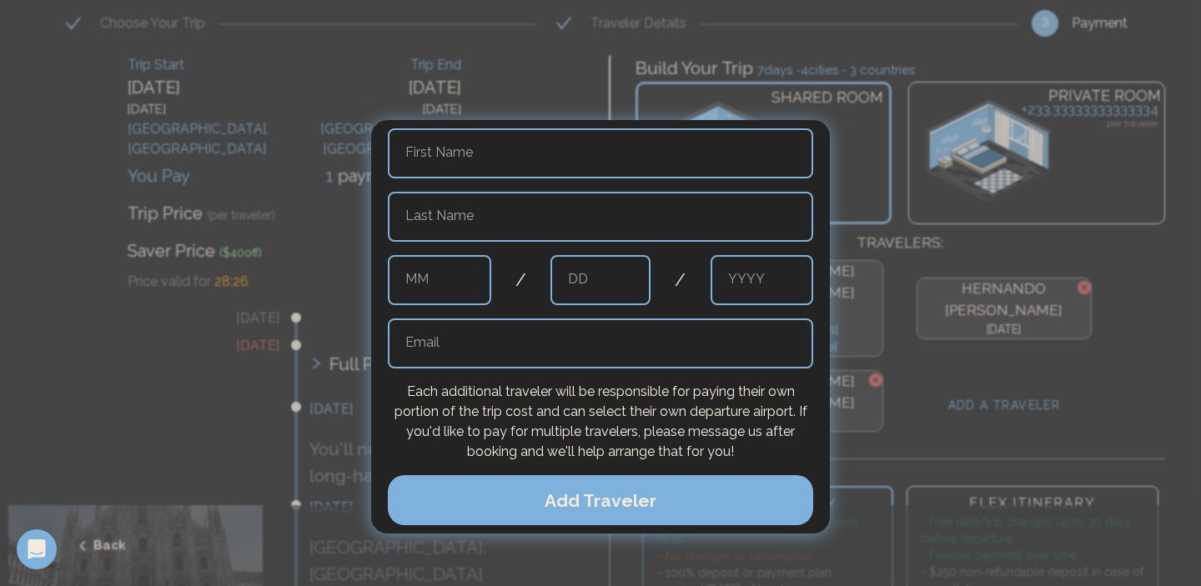
click at [476, 149] on input "text" at bounding box center [600, 153] width 425 height 50
type input "*****"
click at [494, 191] on div "***** First Name Last Name MM / DD / YYYY Email Each additional traveler will b…" at bounding box center [600, 326] width 425 height 397
click at [502, 228] on input "text" at bounding box center [600, 217] width 425 height 50
type input "**********"
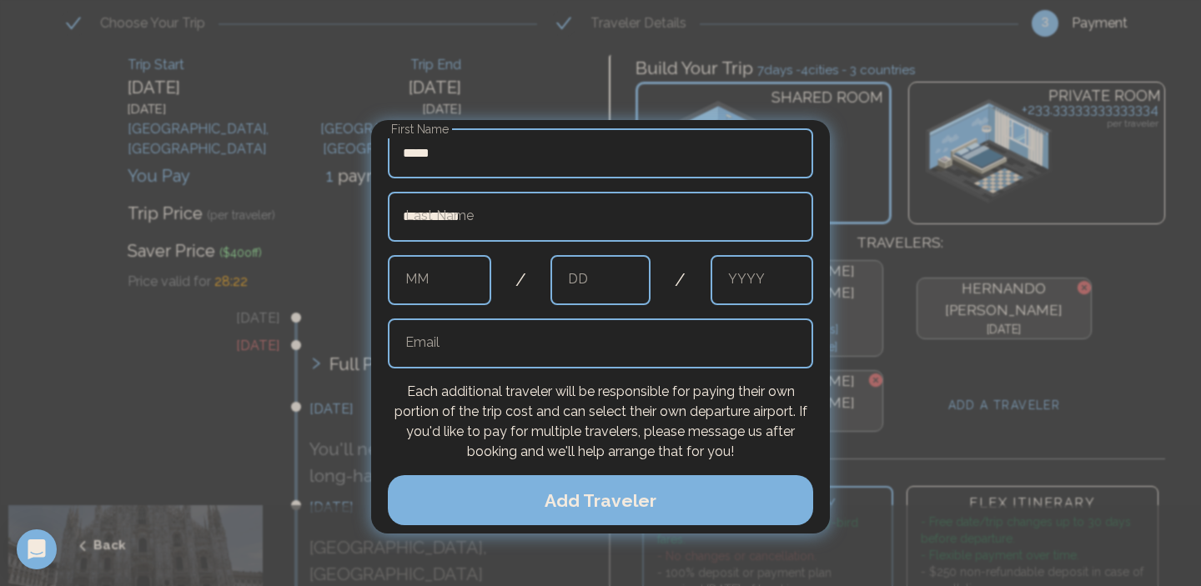
type input "**********"
click at [473, 299] on input "text" at bounding box center [439, 280] width 103 height 50
type input "*"
click at [609, 269] on input "text" at bounding box center [600, 280] width 100 height 50
type input "**"
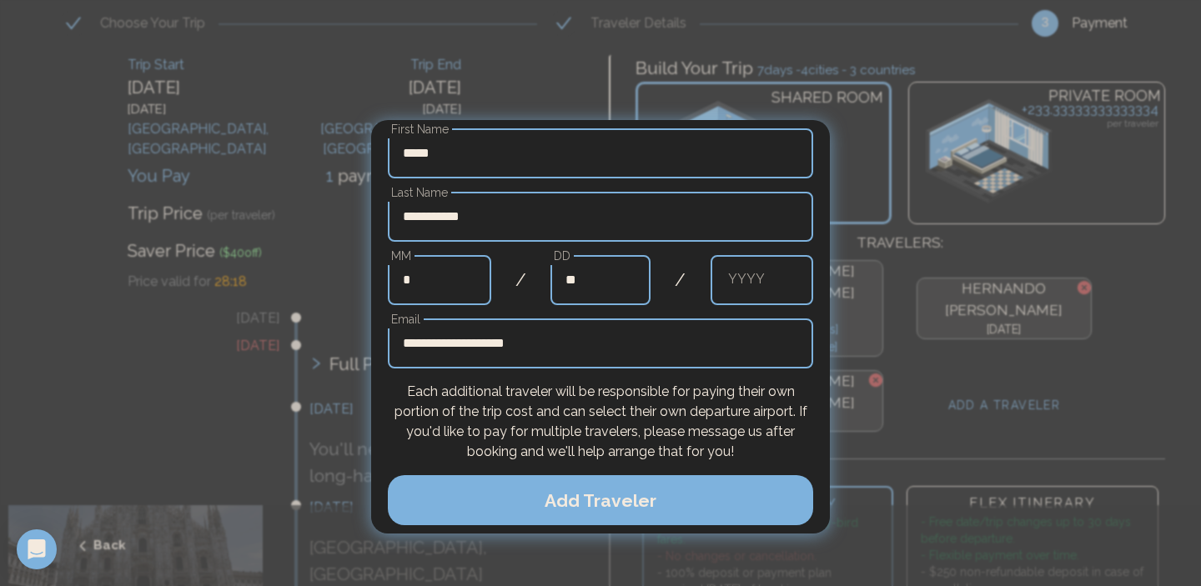
click at [757, 273] on input "text" at bounding box center [761, 280] width 103 height 50
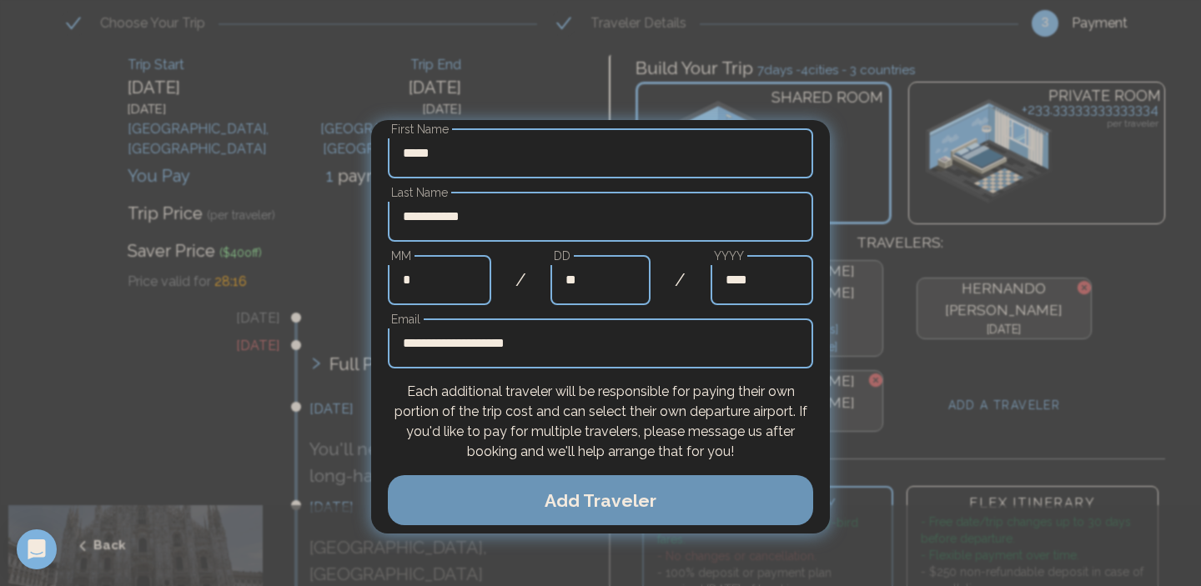
type input "****"
click at [730, 491] on button "Add Traveler" at bounding box center [600, 500] width 425 height 50
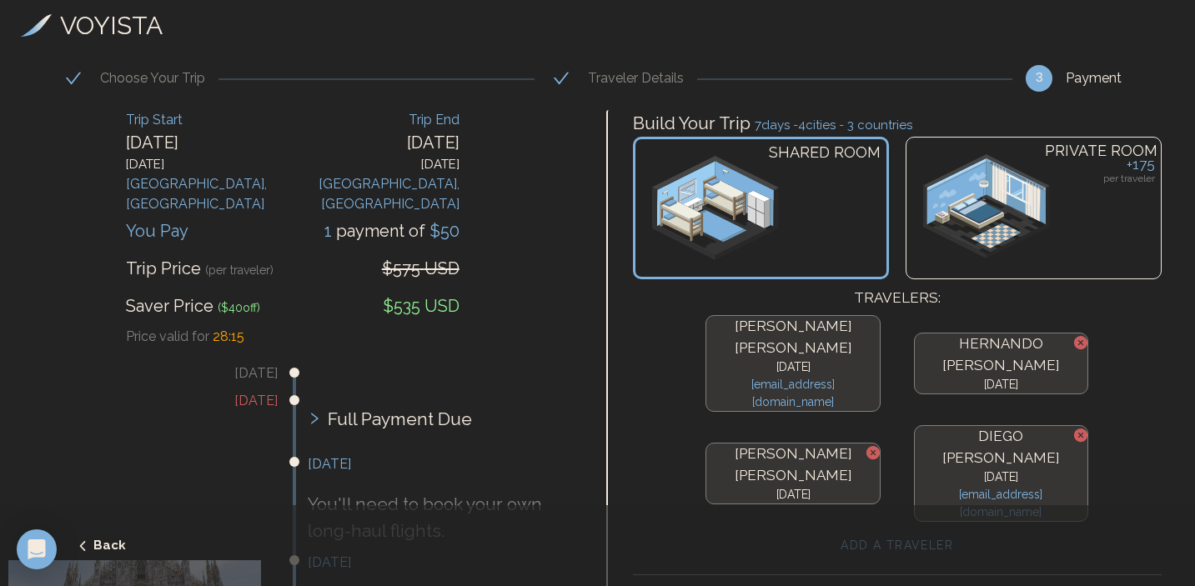
scroll to position [27, 0]
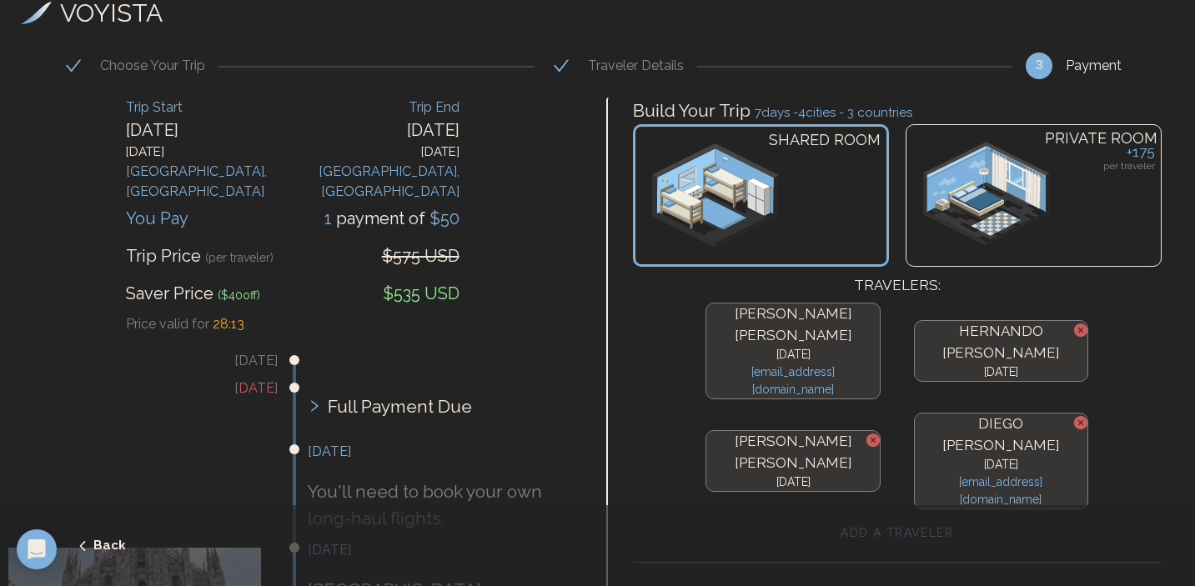
click at [1105, 208] on div "PRIVATE ROOM + 175 per traveler" at bounding box center [1033, 195] width 256 height 143
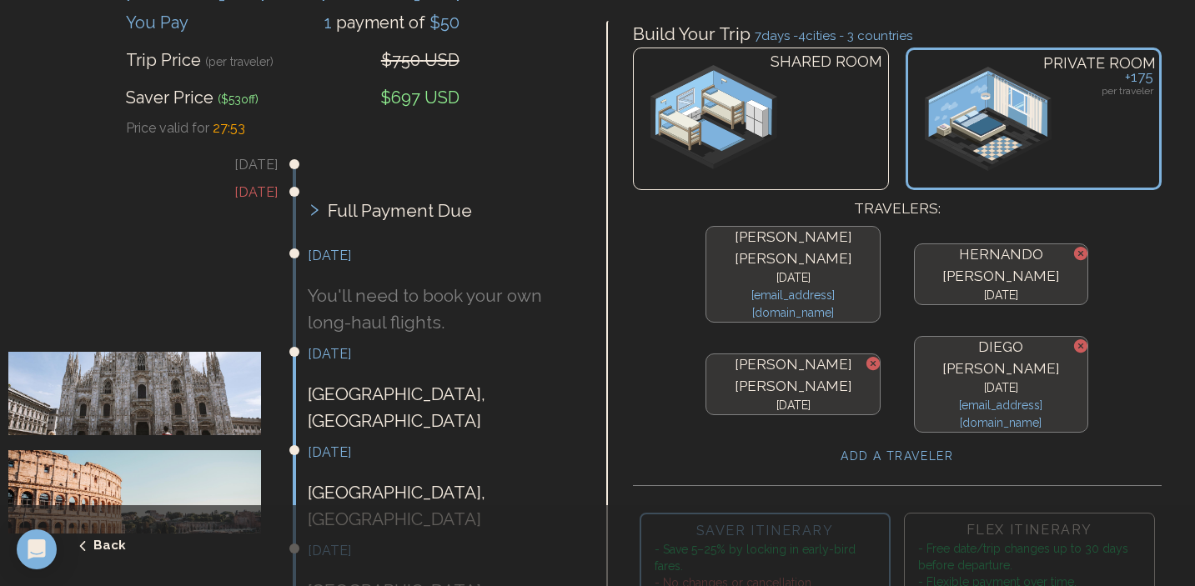
scroll to position [187, 0]
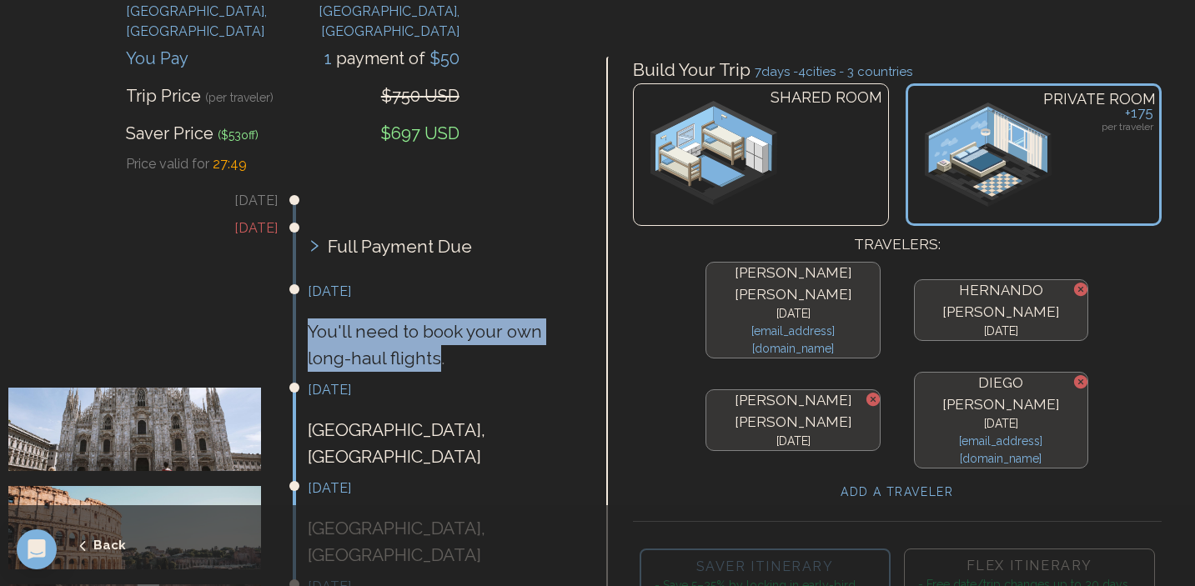
drag, startPoint x: 311, startPoint y: 316, endPoint x: 436, endPoint y: 333, distance: 126.2
click at [436, 333] on p "You'll need to book your own long-haul flights." at bounding box center [442, 344] width 269 height 53
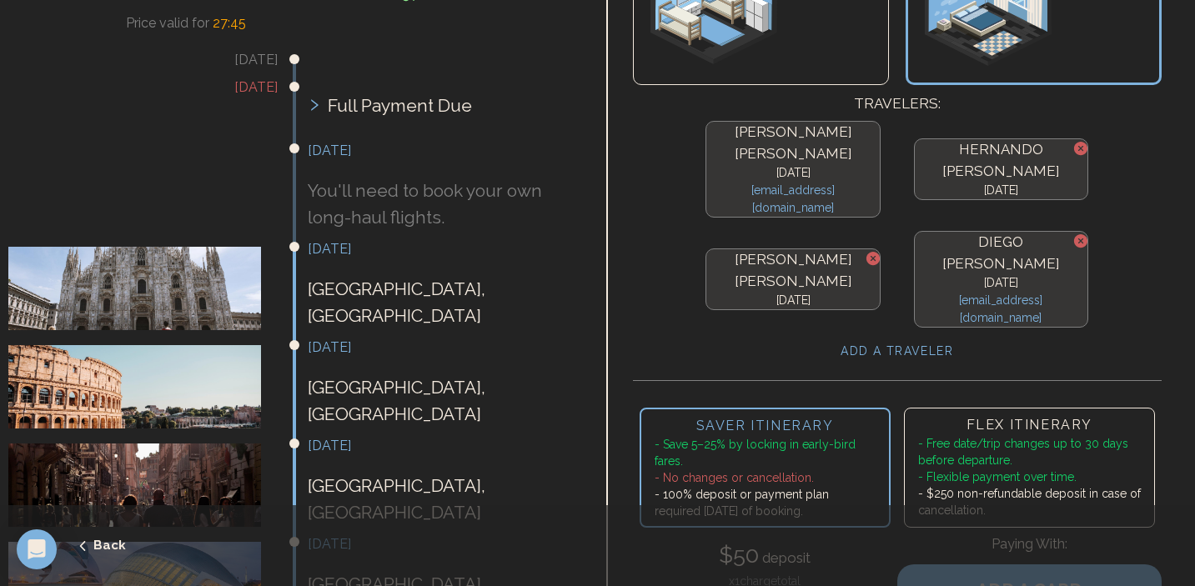
scroll to position [332, 0]
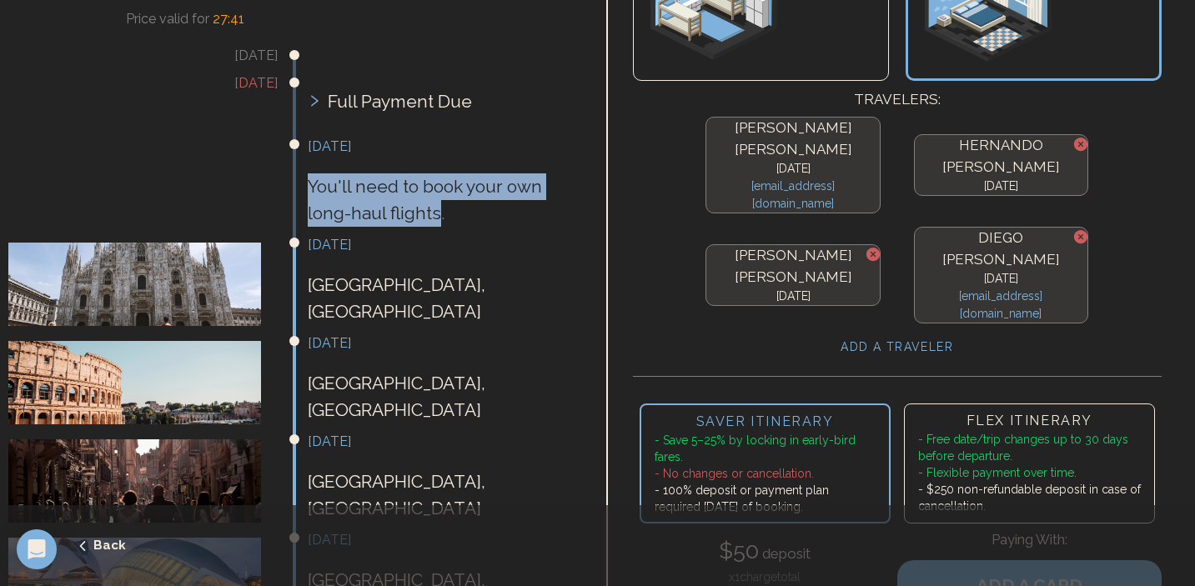
drag, startPoint x: 440, startPoint y: 196, endPoint x: 307, endPoint y: 167, distance: 136.5
click at [308, 173] on p "You'll need to book your own long-haul flights." at bounding box center [442, 199] width 269 height 53
copy p "You'll need to book your own long-haul flights"
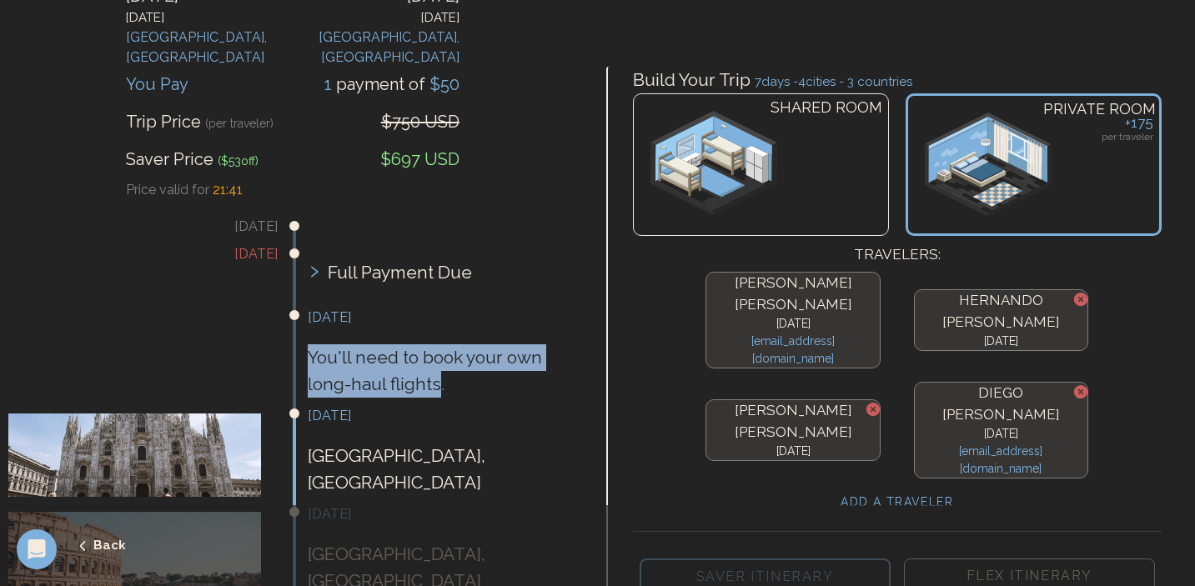
scroll to position [0, 0]
